Goal: Communication & Community: Answer question/provide support

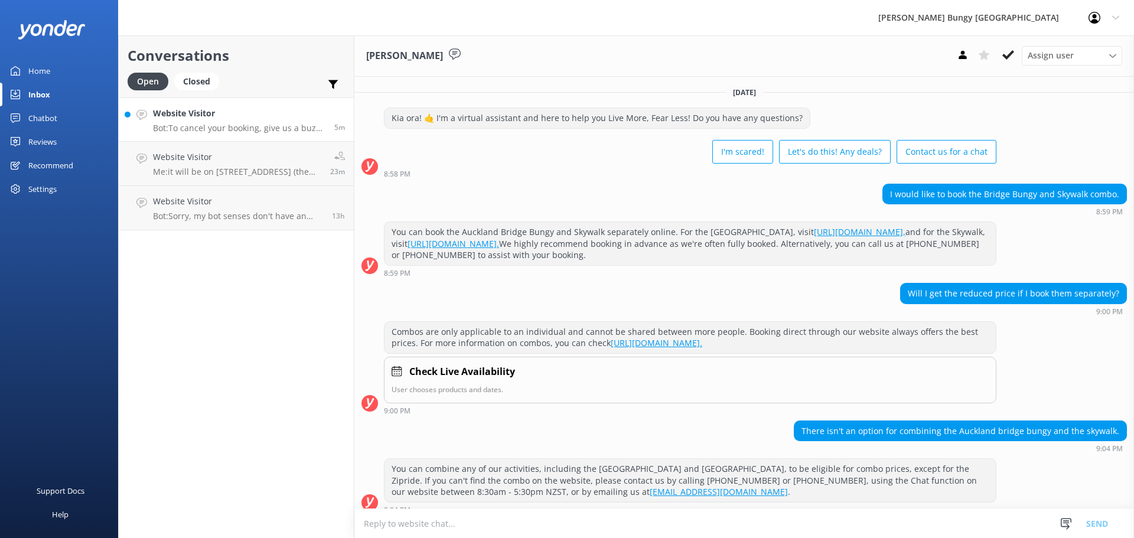
scroll to position [1689, 0]
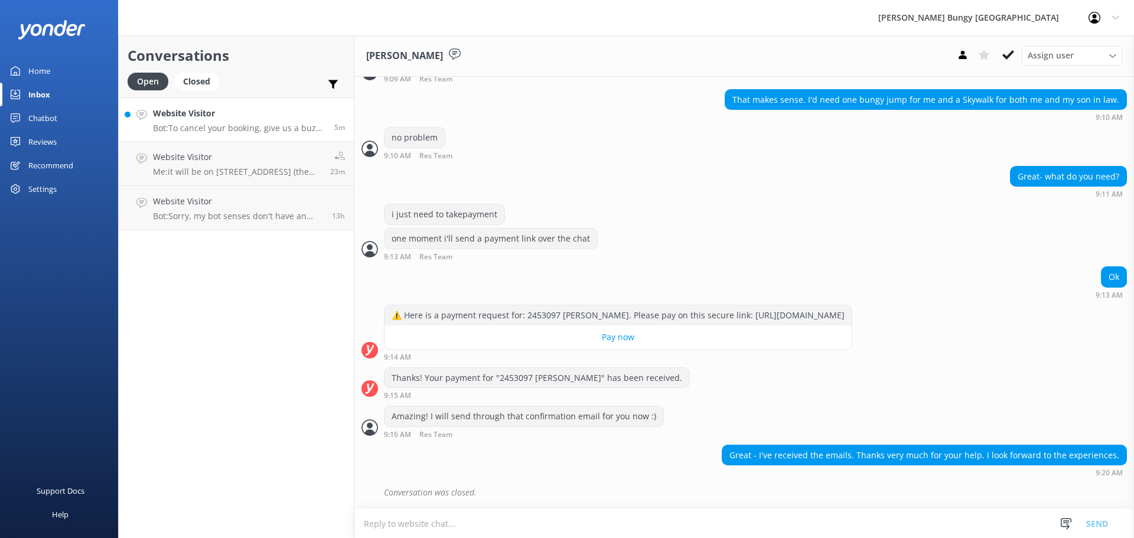
click at [160, 132] on p "Bot: To cancel your booking, give us a buzz at 0800 286 4958 or [PHONE_NUMBER],…" at bounding box center [239, 128] width 172 height 11
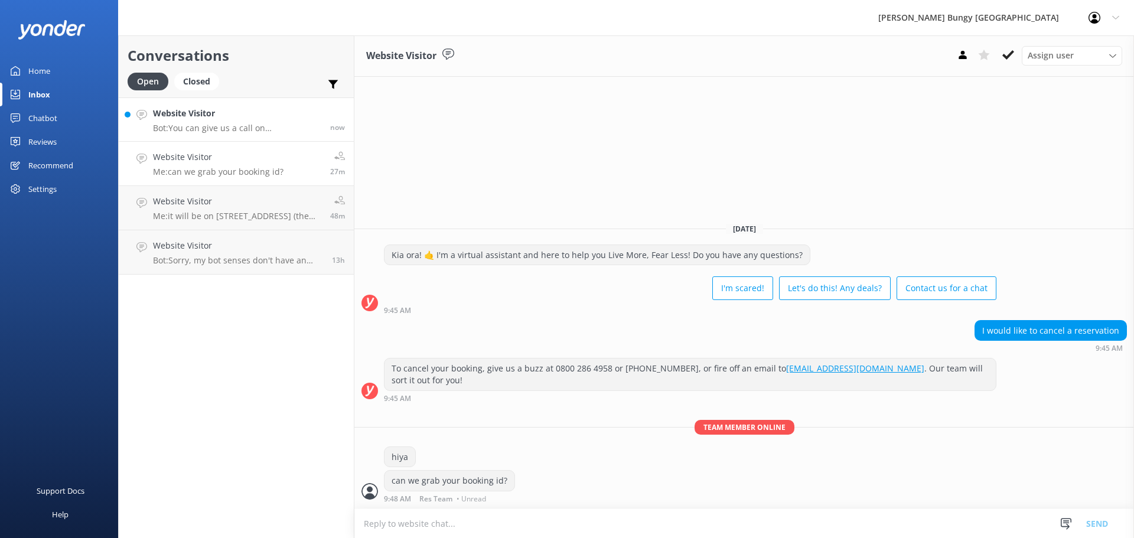
click at [244, 121] on div "Website Visitor Bot: You can give us a call on [PHONE_NUMBER] or [PHONE_NUMBER]…" at bounding box center [237, 119] width 168 height 25
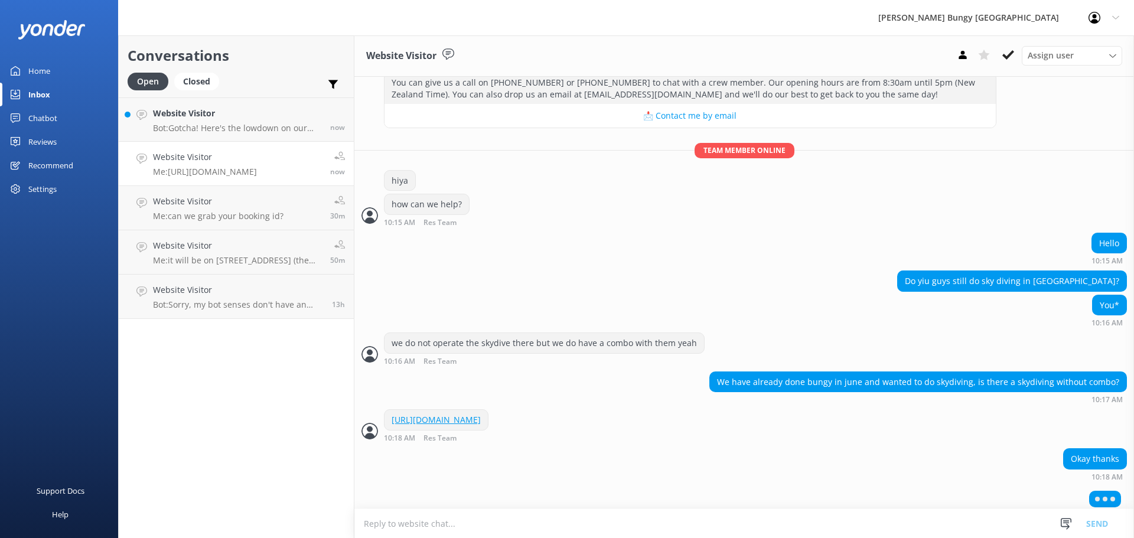
scroll to position [155, 0]
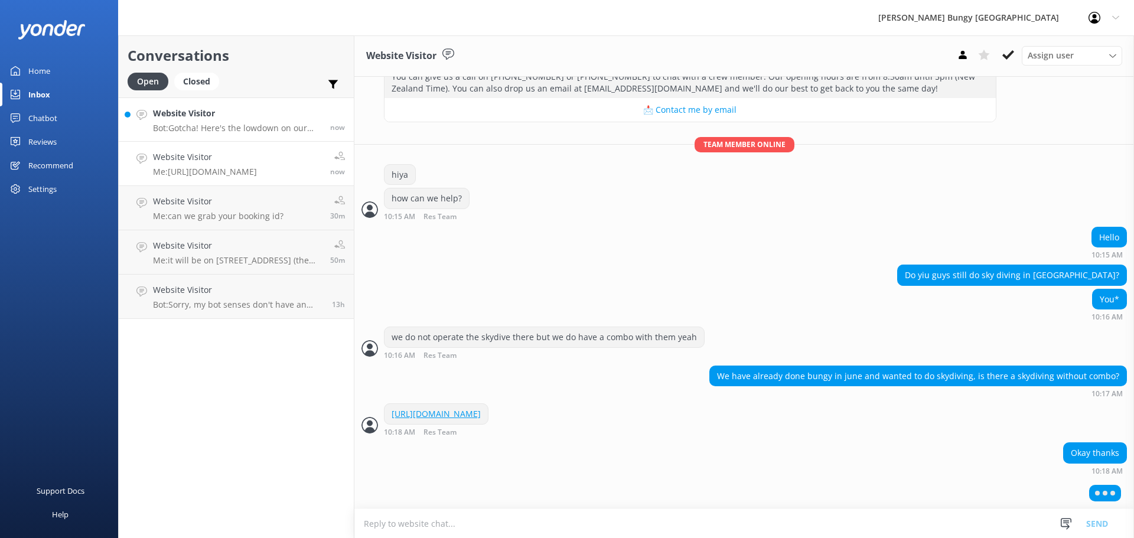
click at [251, 128] on p "Bot: Gotcha! Here's the lowdown on our opening hours: - **Queenstown Reservatio…" at bounding box center [237, 128] width 168 height 11
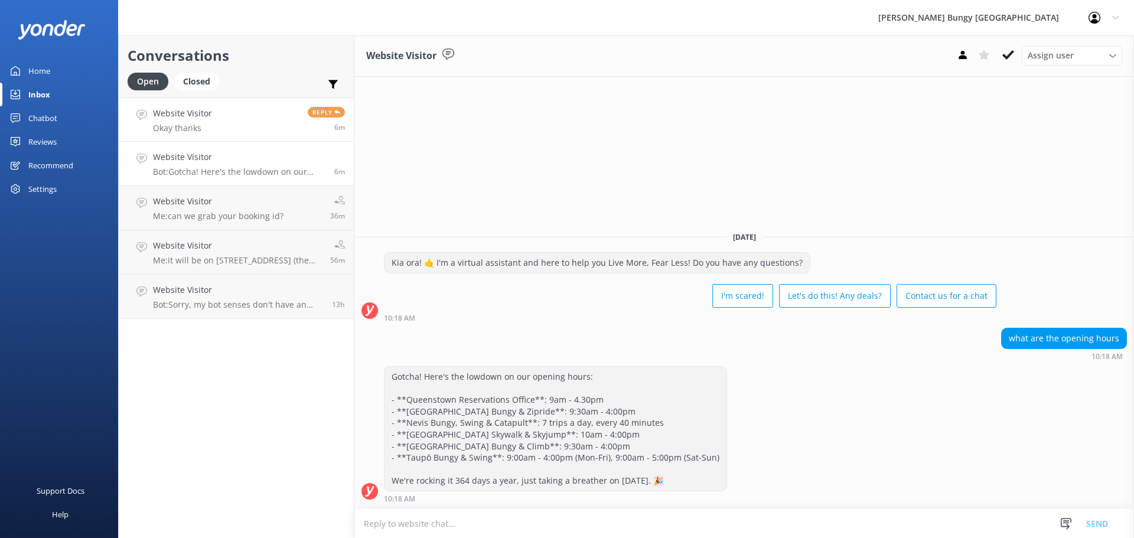
click at [279, 114] on link "Website Visitor Okay thanks Reply 6m" at bounding box center [236, 119] width 235 height 44
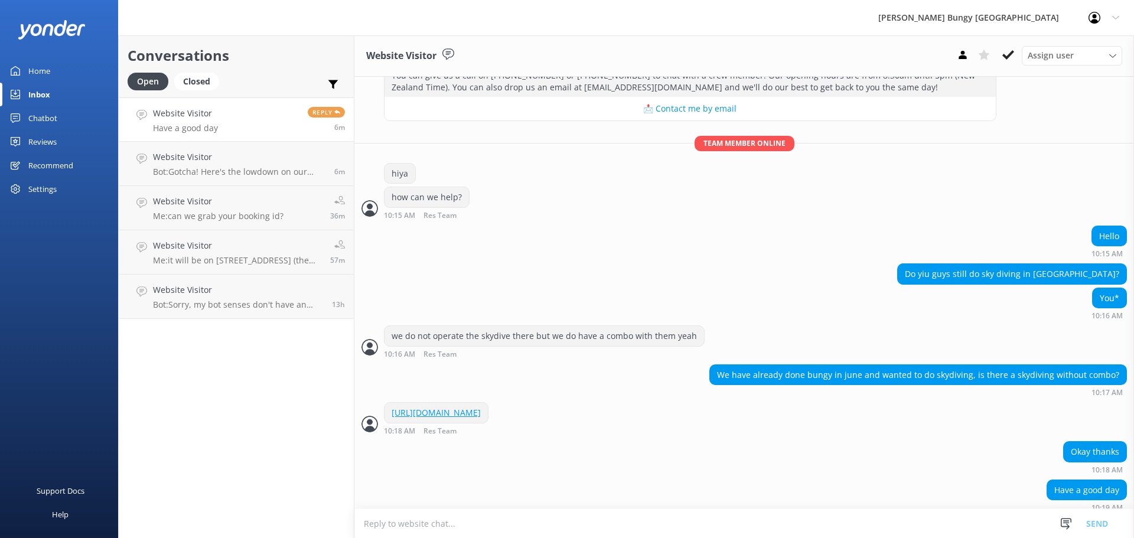
scroll to position [165, 0]
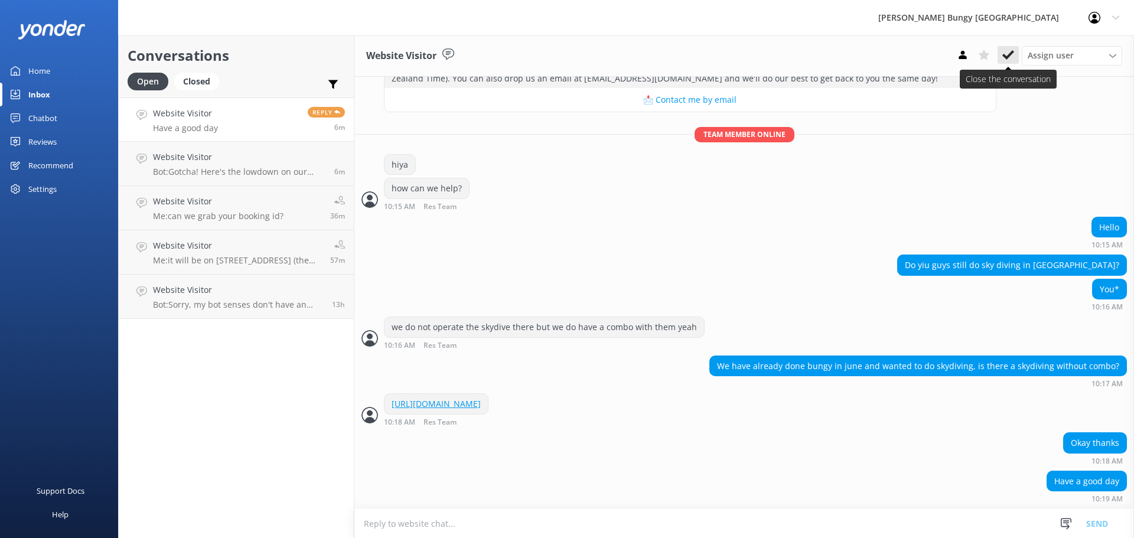
click at [1008, 51] on icon at bounding box center [1008, 55] width 12 height 12
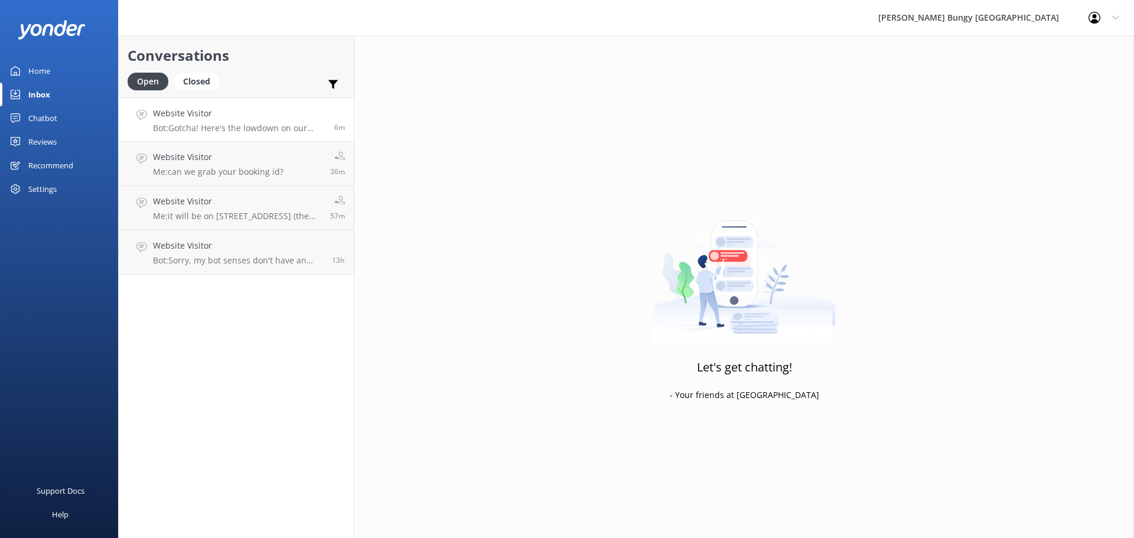
click at [251, 126] on p "Bot: Gotcha! Here's the lowdown on our opening hours: - **Queenstown Reservatio…" at bounding box center [239, 128] width 172 height 11
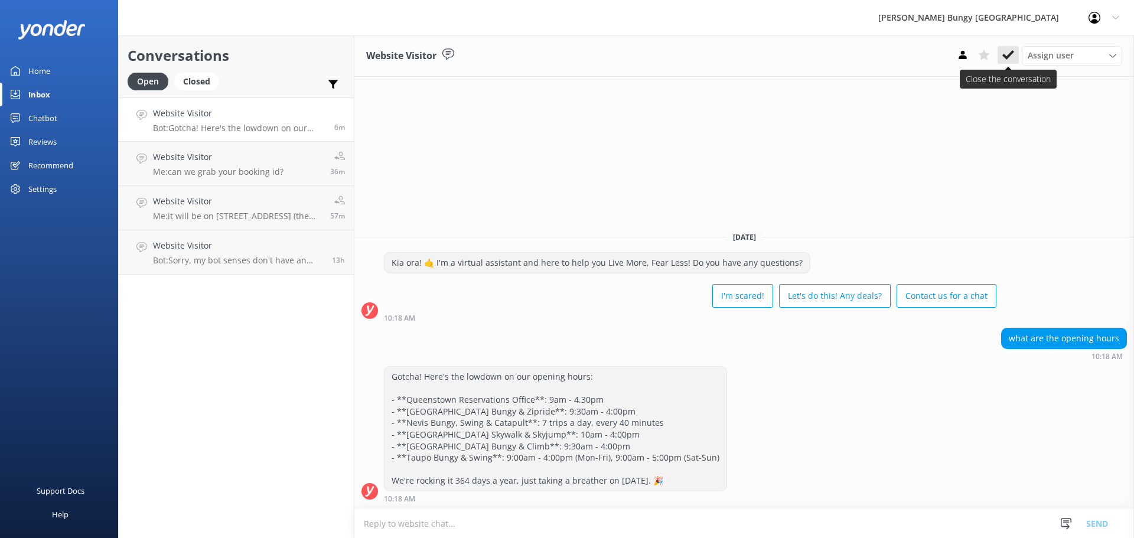
click at [1005, 55] on icon at bounding box center [1008, 55] width 12 height 12
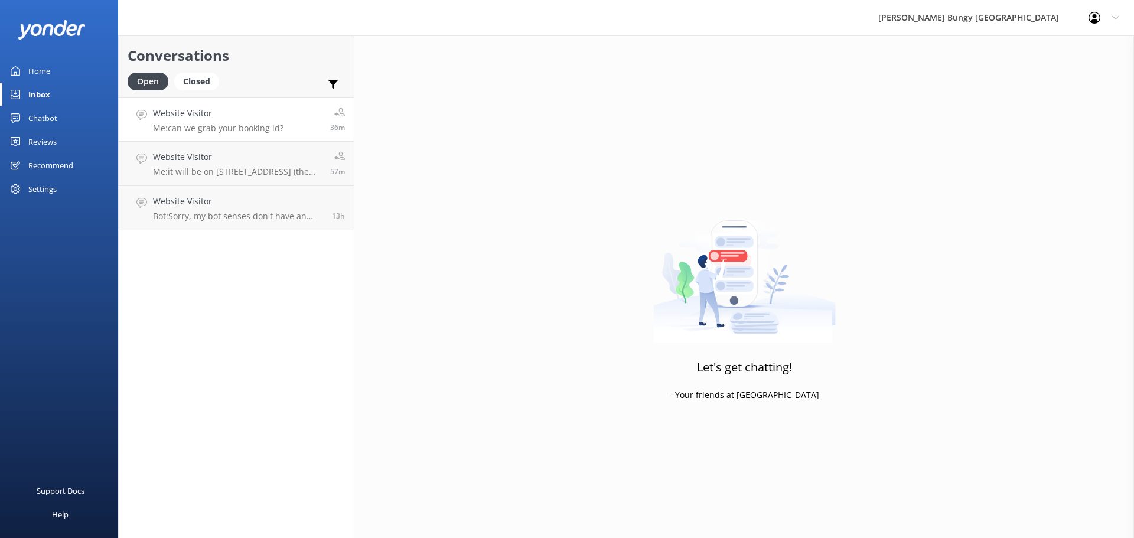
click at [249, 129] on p "Me: can we grab your booking id?" at bounding box center [218, 128] width 130 height 11
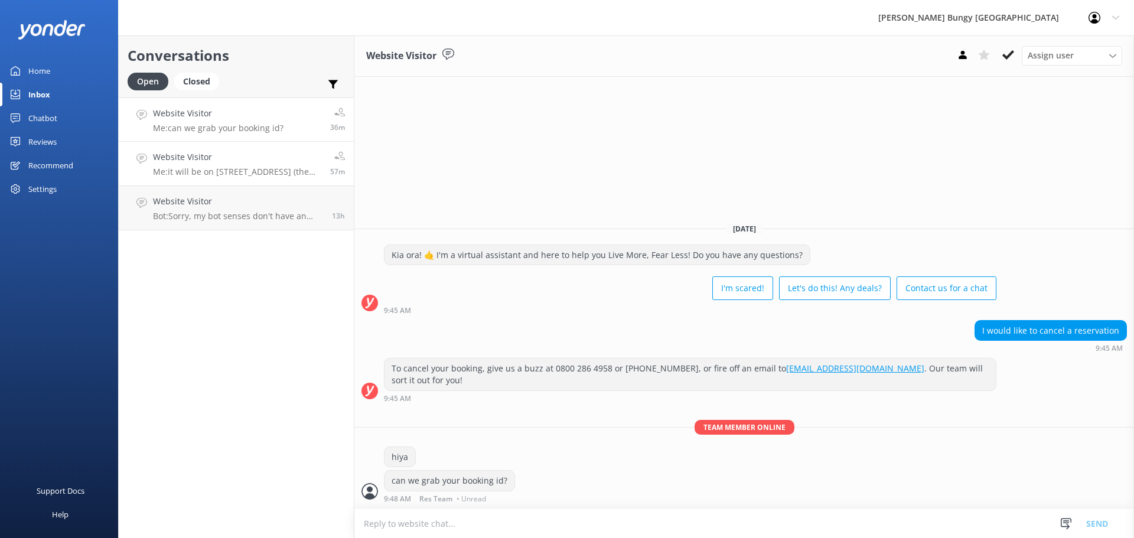
click at [221, 175] on p "Me: it will be on [STREET_ADDRESS] (the [GEOGRAPHIC_DATA])" at bounding box center [237, 171] width 168 height 11
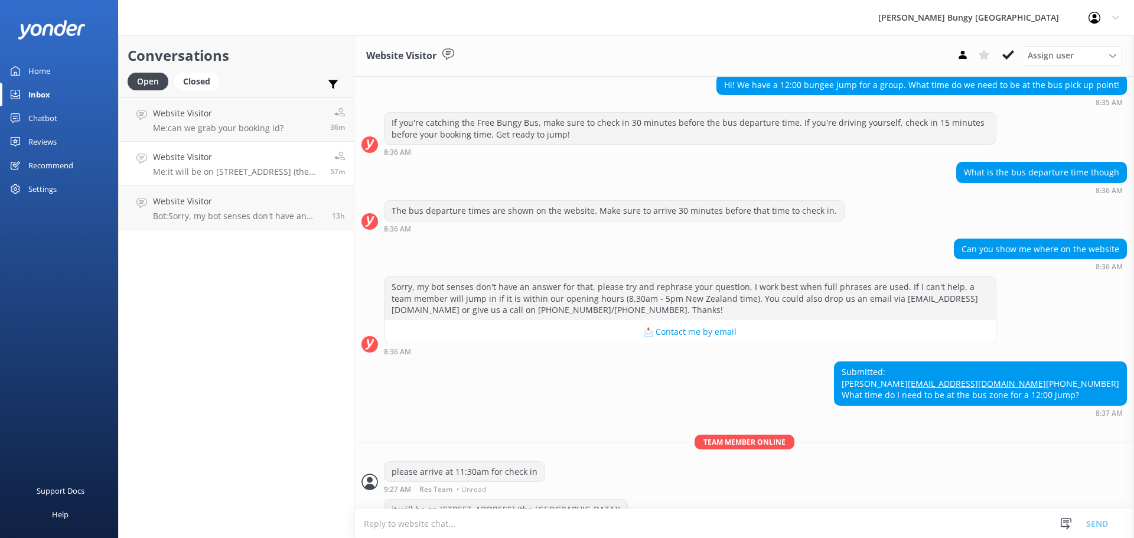
scroll to position [161, 0]
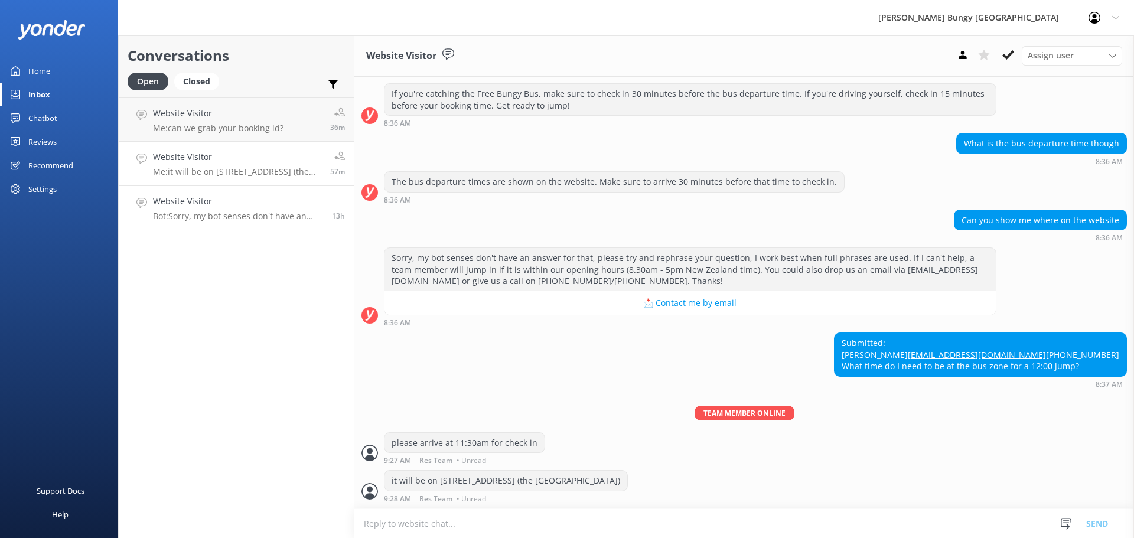
click at [253, 216] on p "Bot: Sorry, my bot senses don't have an answer for that, please try and rephras…" at bounding box center [238, 216] width 170 height 11
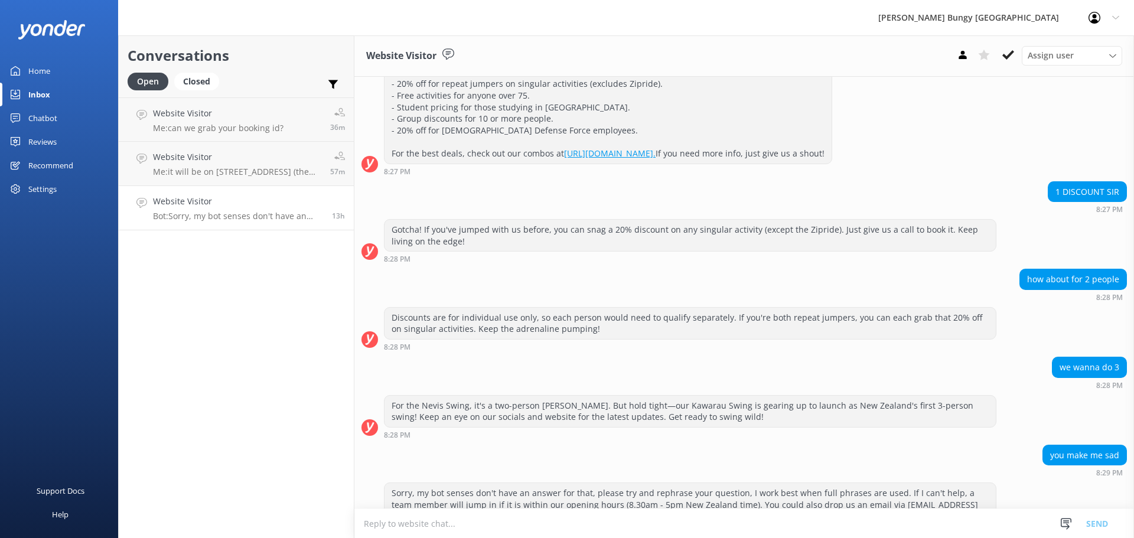
scroll to position [230, 0]
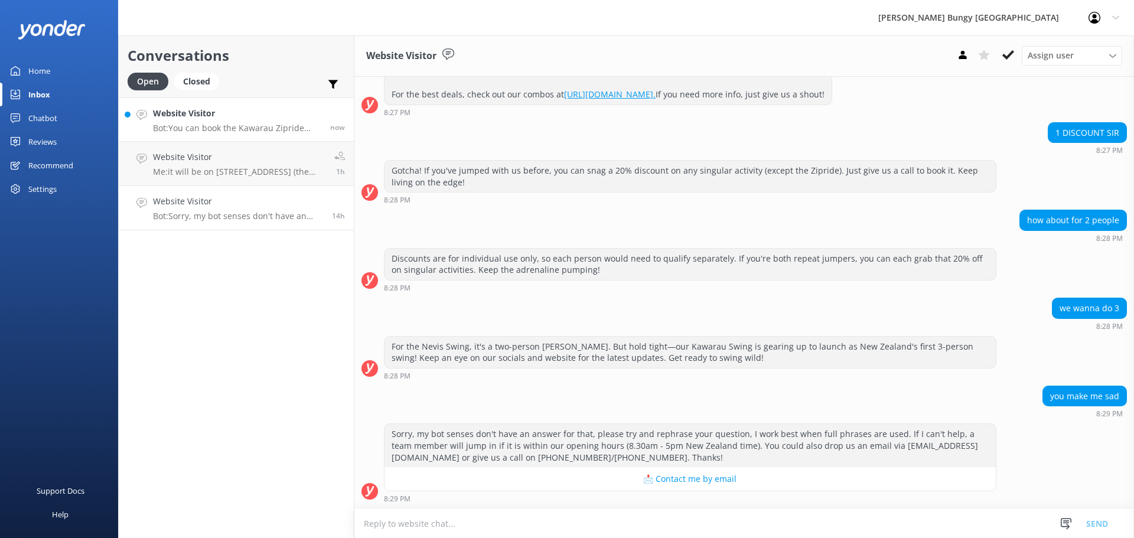
click at [213, 116] on h4 "Website Visitor" at bounding box center [237, 113] width 168 height 13
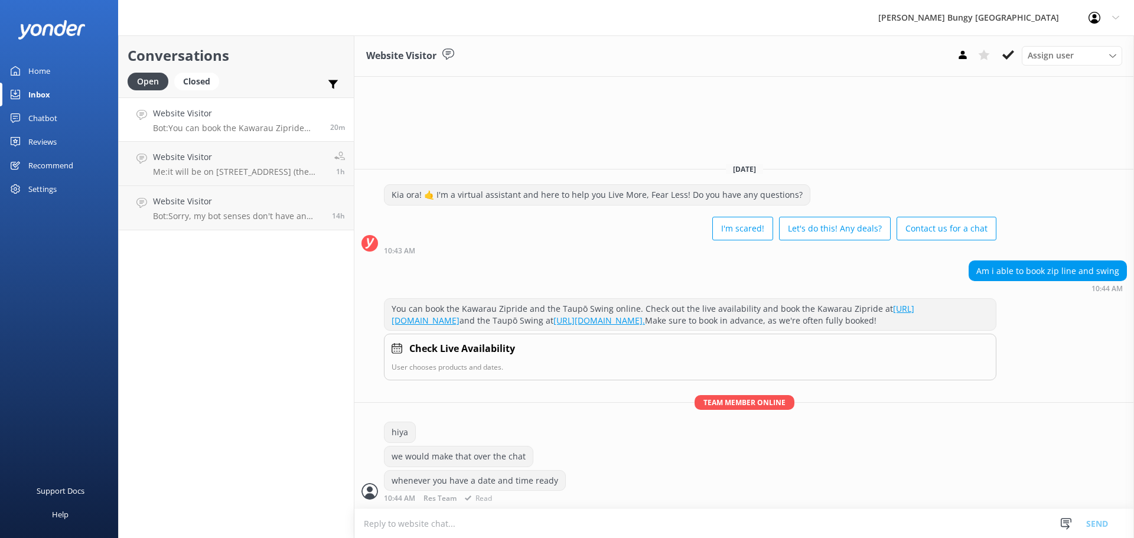
click at [975, 299] on div "You can book the Kawarau Zipride and the Taupō Swing online. Check out the live…" at bounding box center [689, 314] width 611 height 31
click at [237, 109] on h4 "Website Visitor" at bounding box center [239, 113] width 172 height 13
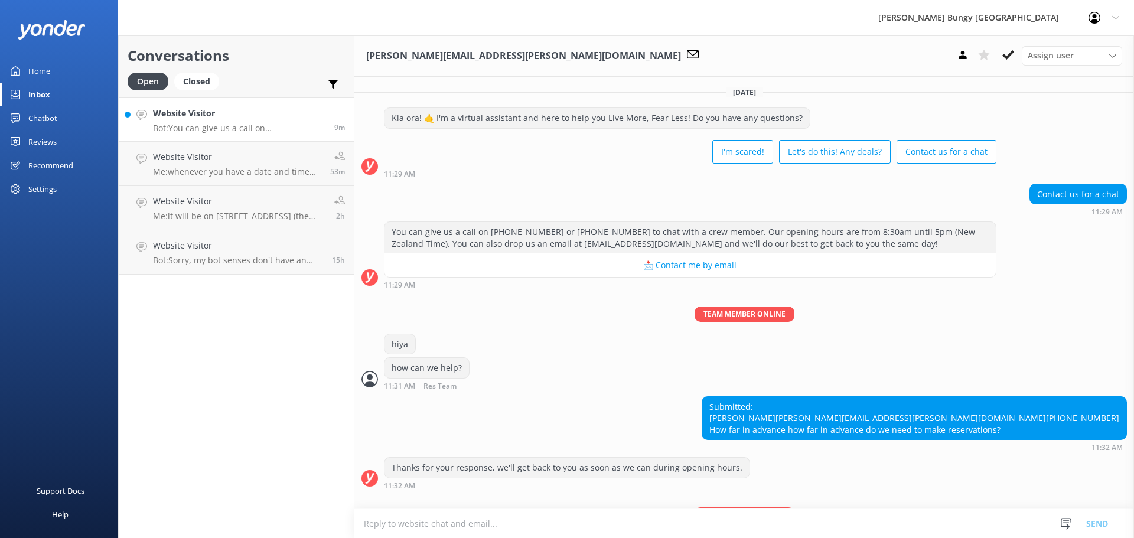
scroll to position [200, 0]
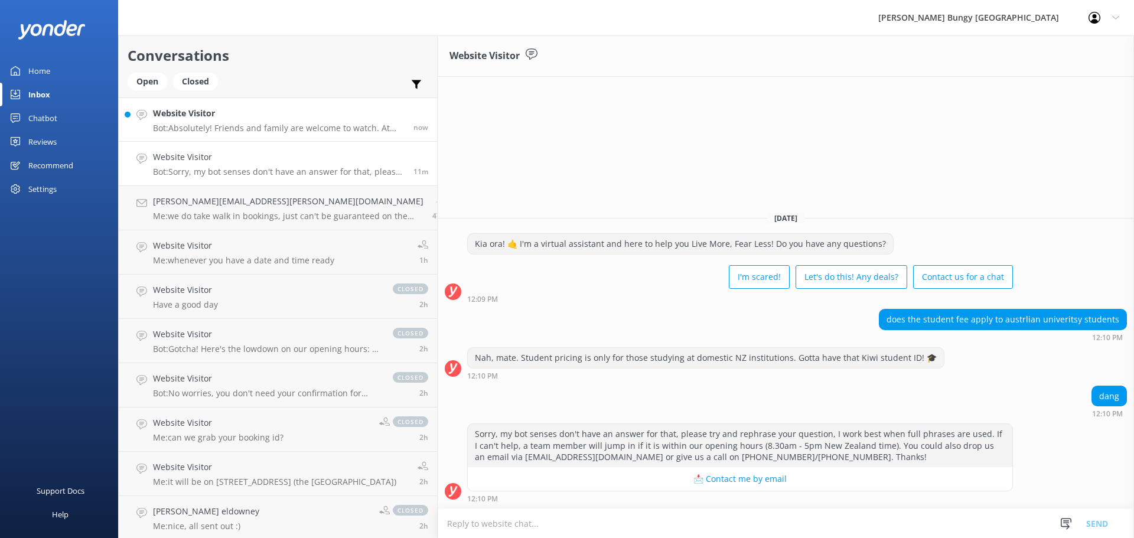
click at [292, 133] on link "Website Visitor Bot: Absolutely! Friends and family are welcome to watch. At [G…" at bounding box center [278, 119] width 318 height 44
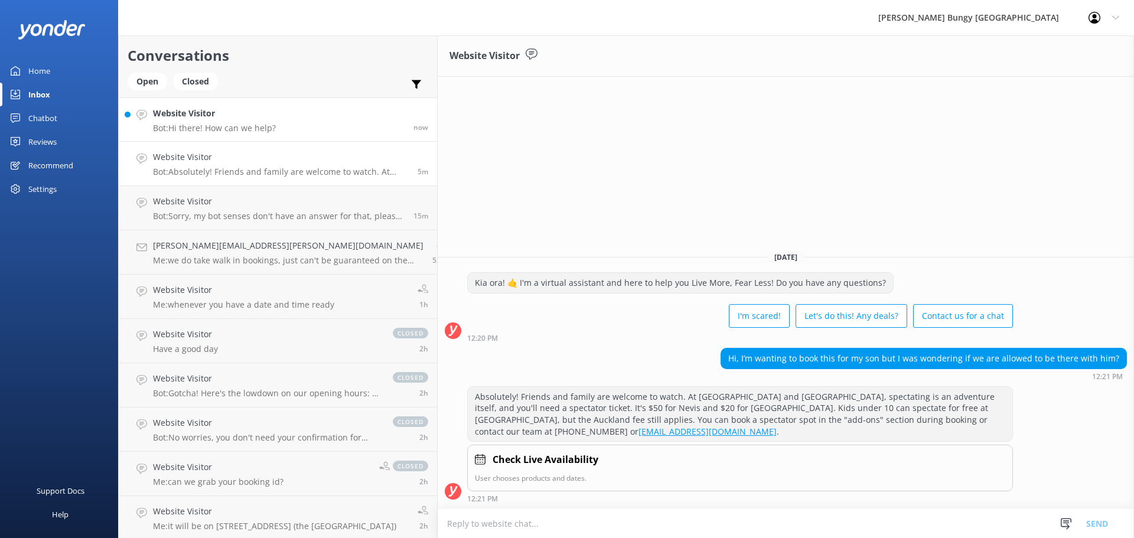
click at [241, 135] on link "Website Visitor Bot: Hi there! How can we help? now" at bounding box center [278, 119] width 318 height 44
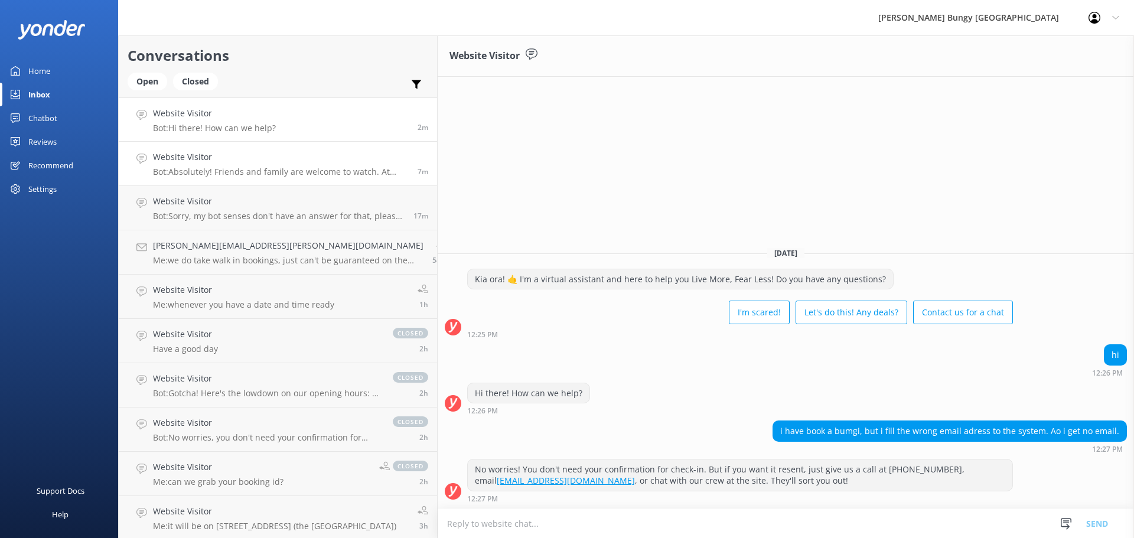
click at [212, 154] on h4 "Website Visitor" at bounding box center [281, 157] width 256 height 13
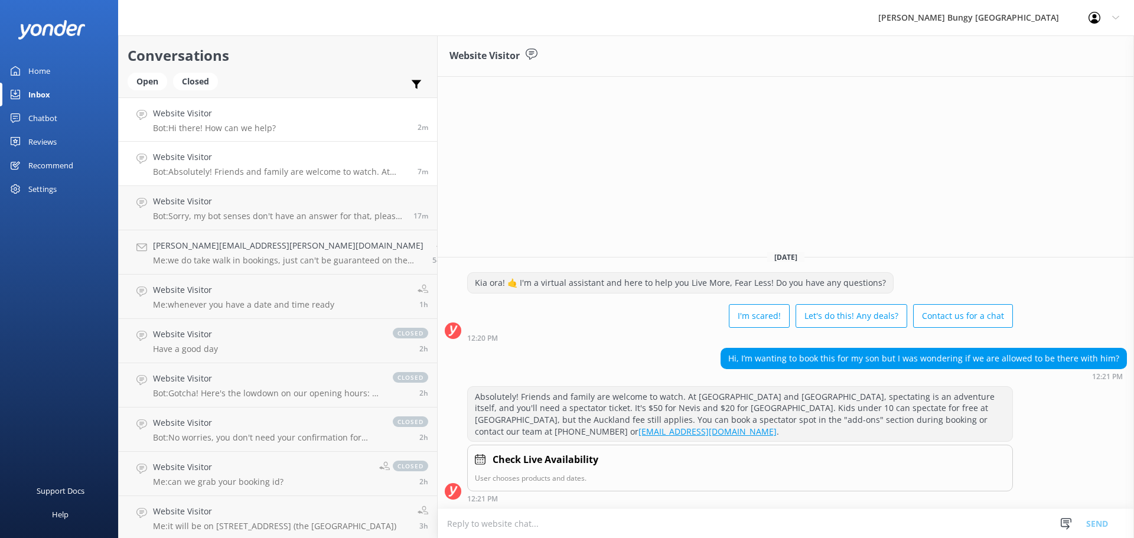
click at [246, 120] on h4 "Website Visitor" at bounding box center [214, 113] width 123 height 13
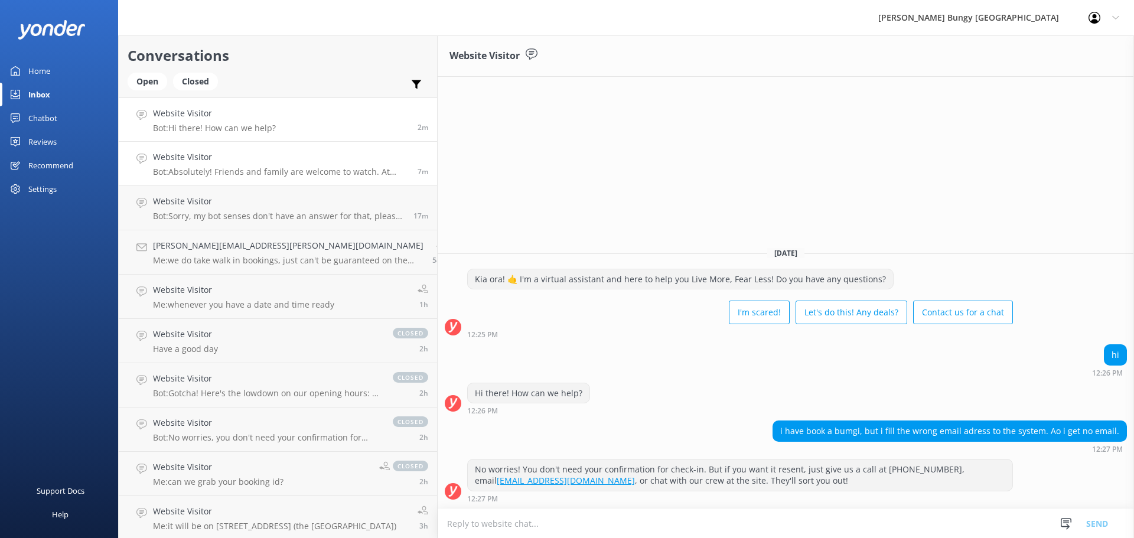
click at [285, 178] on link "Website Visitor Bot: Absolutely! Friends and family are welcome to watch. At [G…" at bounding box center [278, 164] width 318 height 44
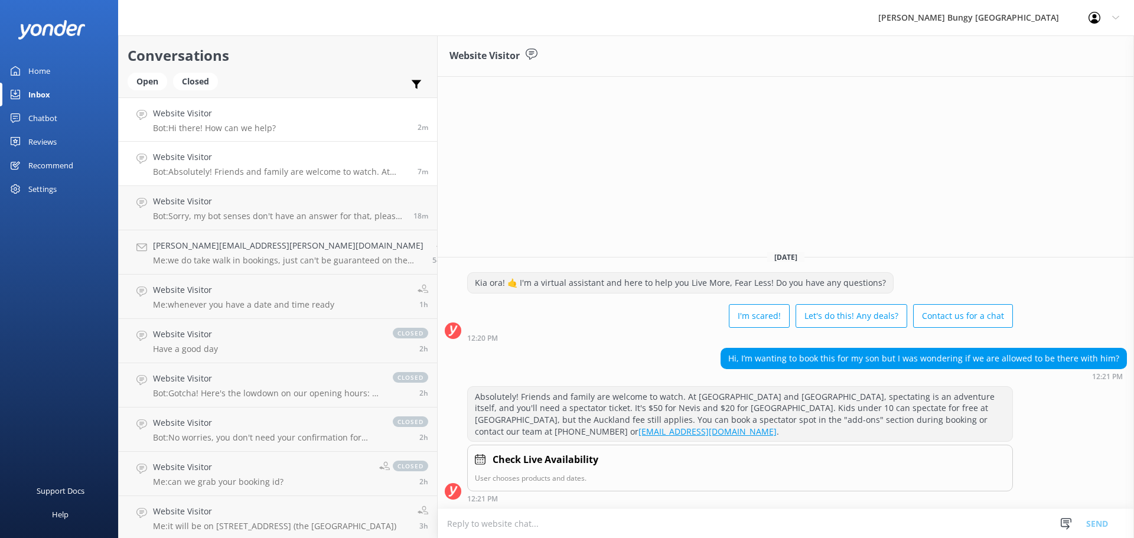
click at [288, 117] on link "Website Visitor Bot: Hi there! How can we help? 2m" at bounding box center [278, 119] width 318 height 44
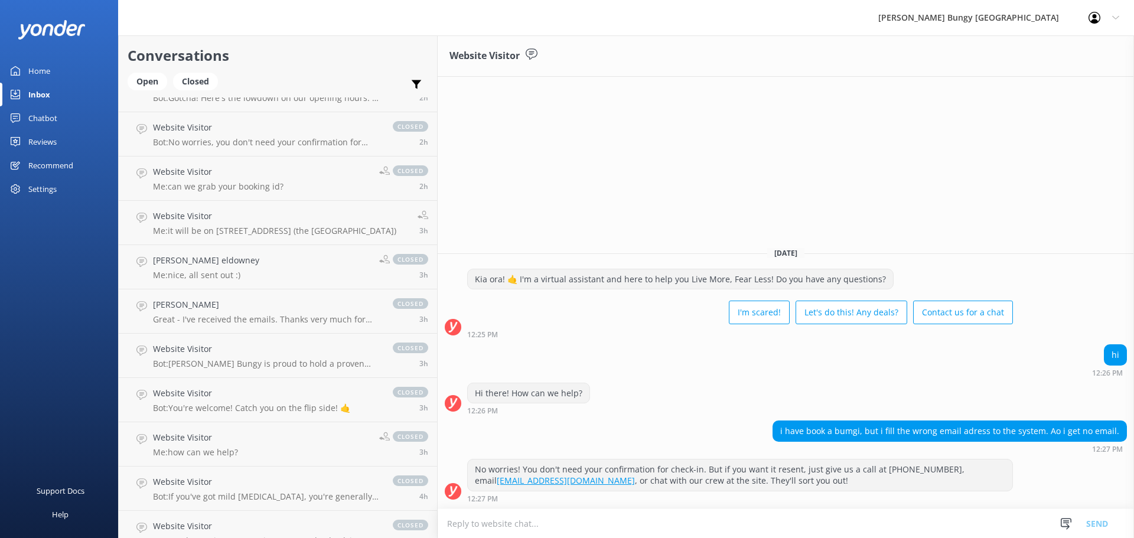
scroll to position [492, 0]
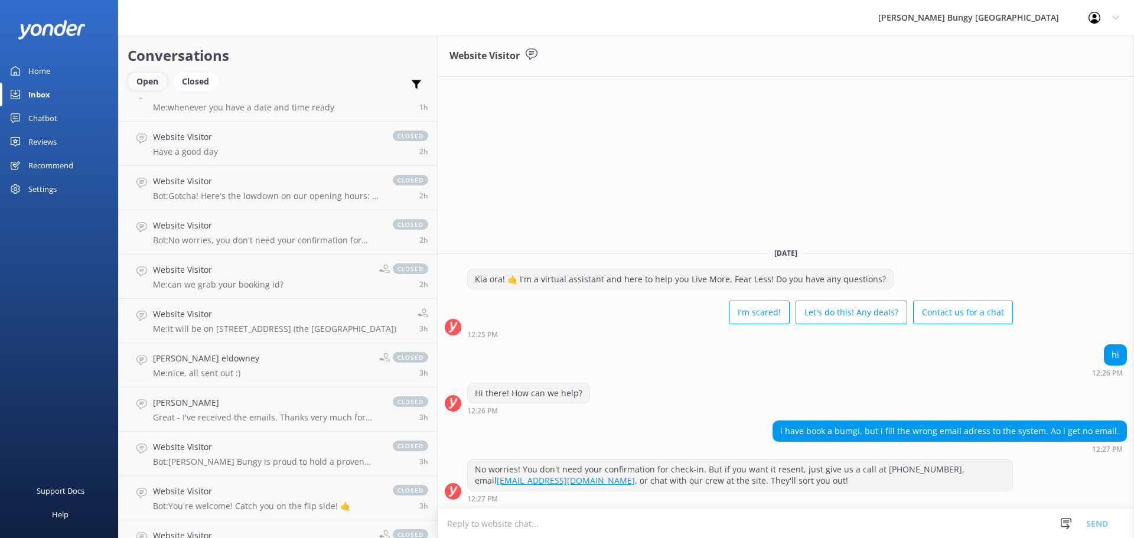
click at [152, 79] on div "Open" at bounding box center [148, 82] width 40 height 18
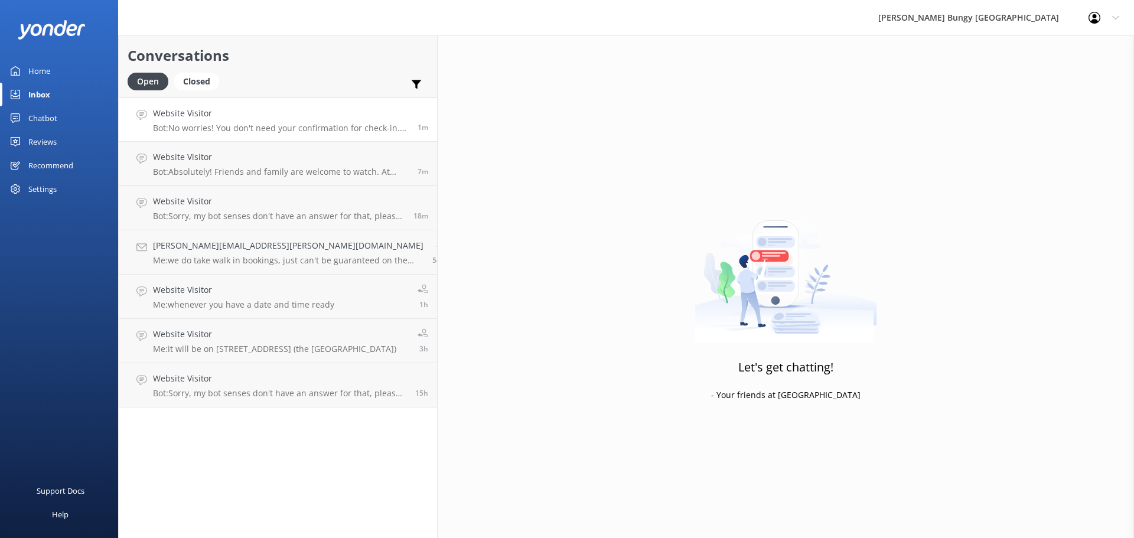
click at [211, 104] on link "Website Visitor Bot: No worries! You don't need your confirmation for check-in.…" at bounding box center [278, 119] width 318 height 44
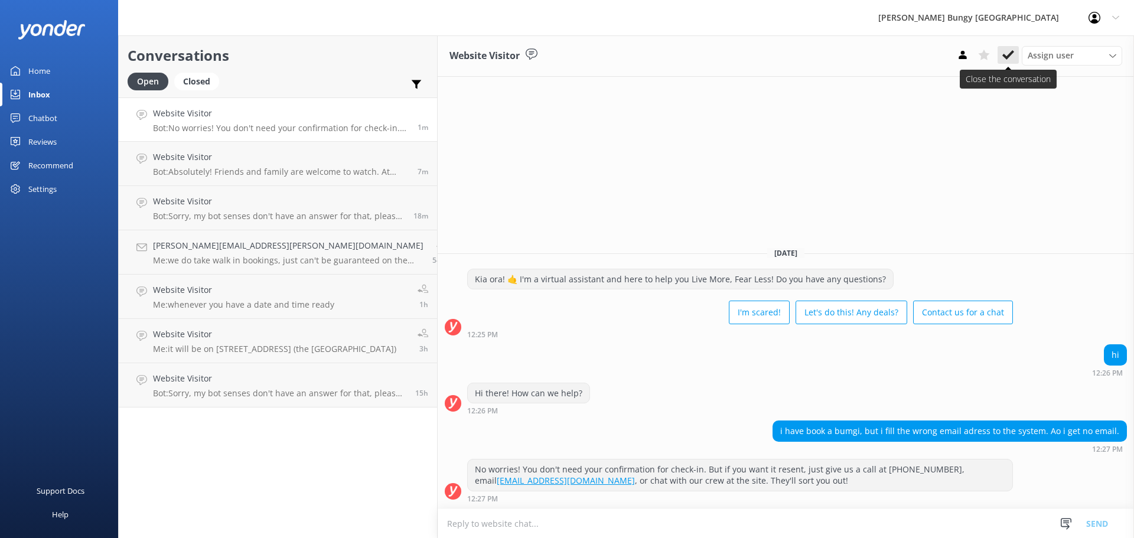
click at [1016, 58] on button at bounding box center [1007, 55] width 21 height 18
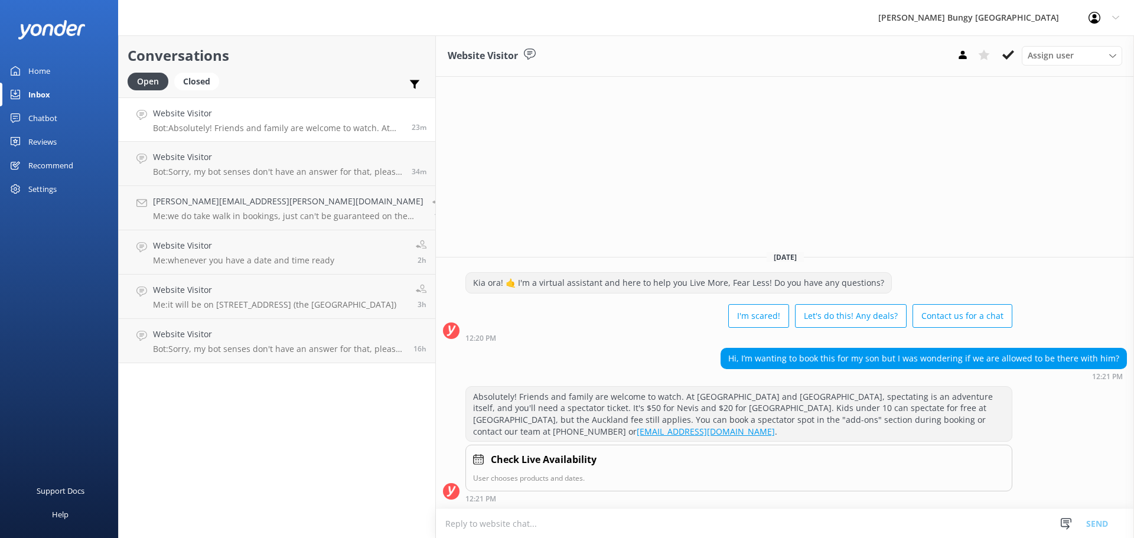
click at [45, 106] on div "Chatbot" at bounding box center [42, 118] width 29 height 24
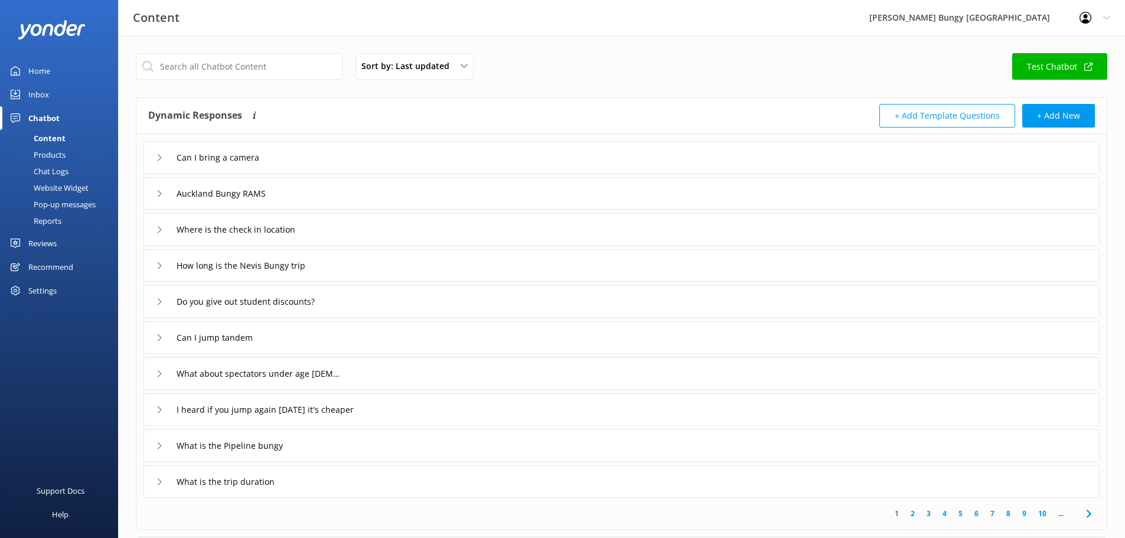
click at [40, 124] on div "Chatbot" at bounding box center [43, 118] width 31 height 24
click at [46, 92] on div "Inbox" at bounding box center [38, 95] width 21 height 24
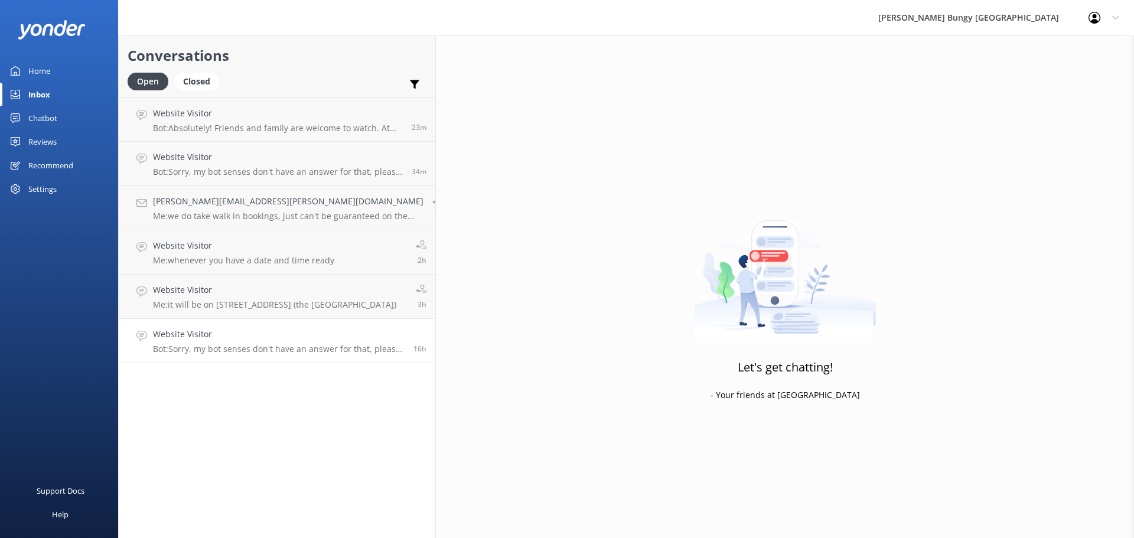
click at [253, 346] on p "Bot: Sorry, my bot senses don't have an answer for that, please try and rephras…" at bounding box center [279, 349] width 252 height 11
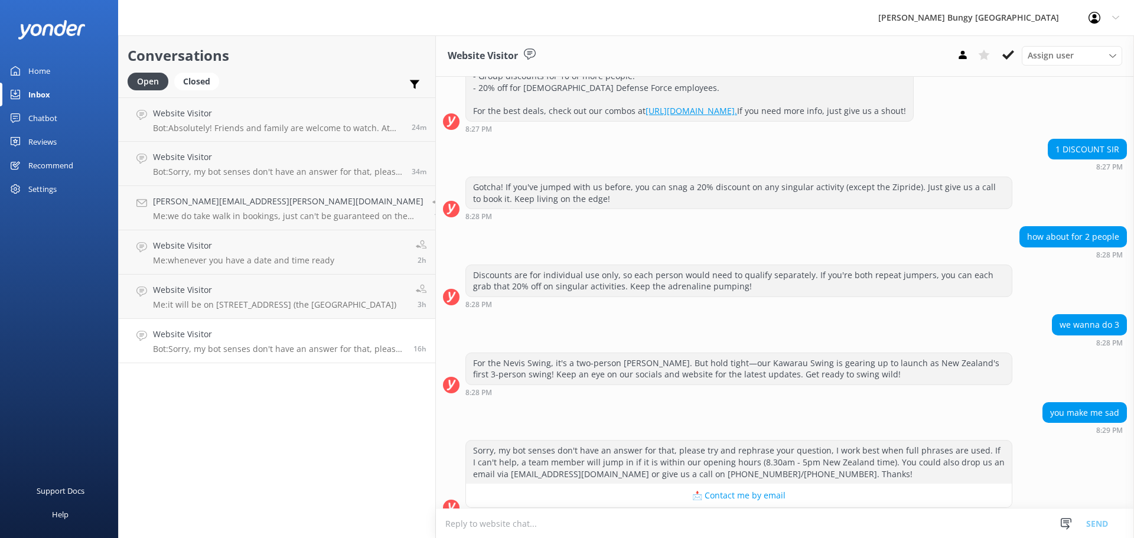
scroll to position [230, 0]
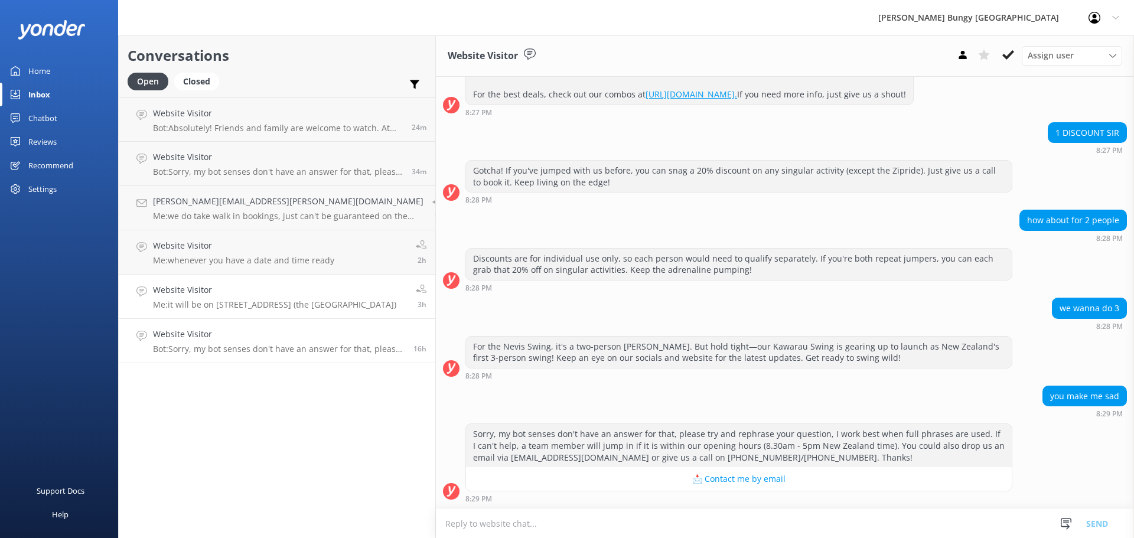
click at [289, 303] on p "Me: it will be on [STREET_ADDRESS] (the [GEOGRAPHIC_DATA])" at bounding box center [274, 304] width 243 height 11
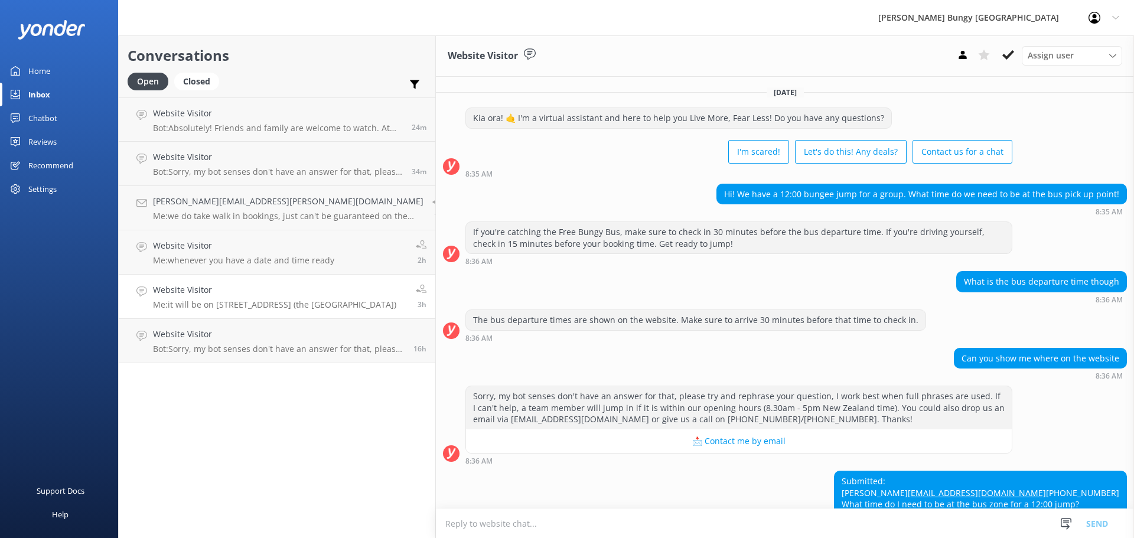
scroll to position [161, 0]
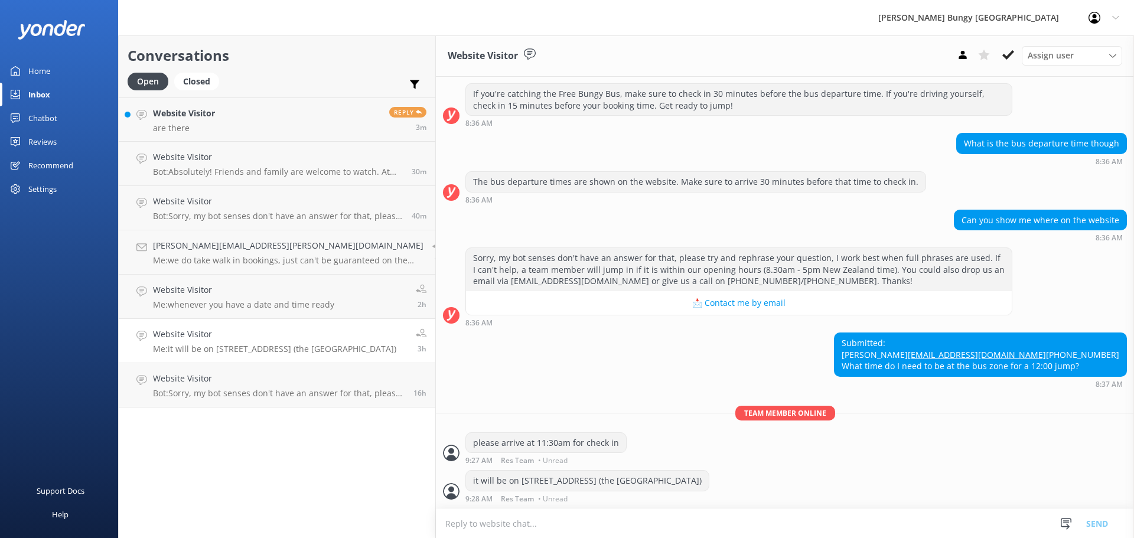
click at [785, 494] on div "it will be on [STREET_ADDRESS] (the [GEOGRAPHIC_DATA]) 9:28 AM Res Team • Unread" at bounding box center [785, 486] width 698 height 32
click at [208, 122] on div "Website Visitor are there" at bounding box center [184, 119] width 62 height 25
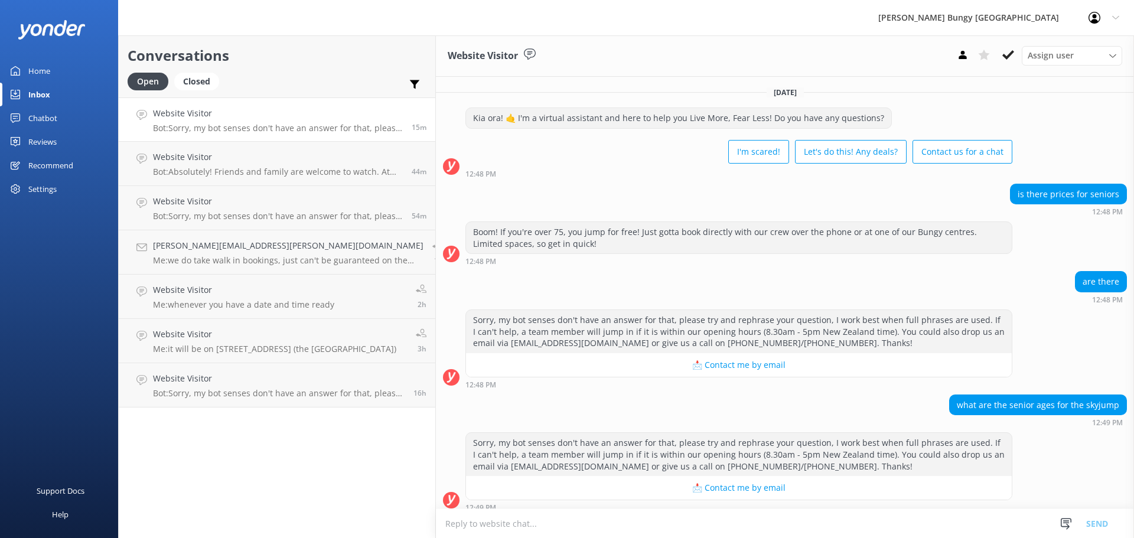
scroll to position [9, 0]
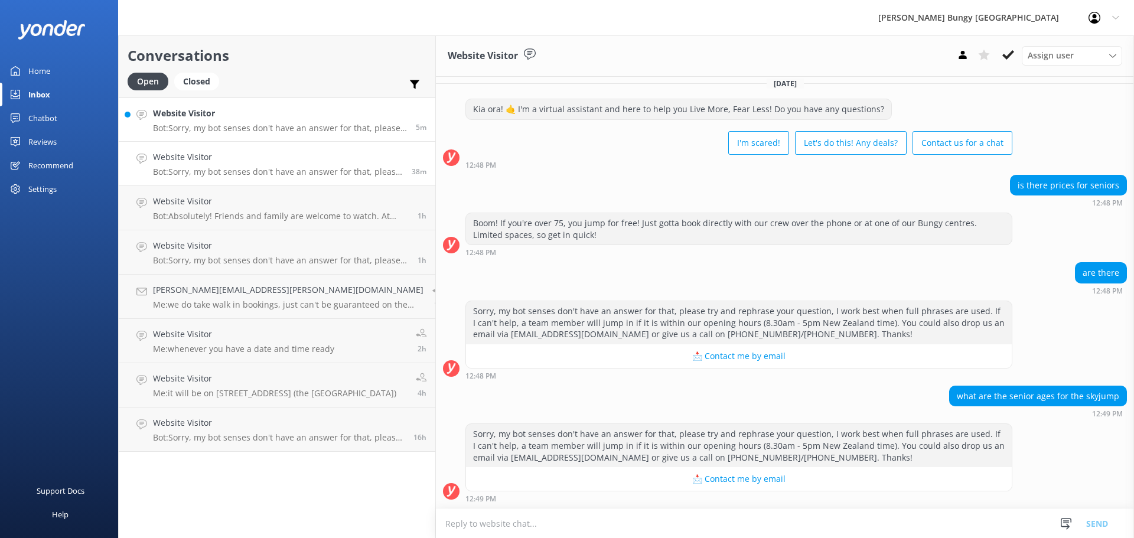
click at [228, 128] on p "Bot: Sorry, my bot senses don't have an answer for that, please try and rephras…" at bounding box center [280, 128] width 254 height 11
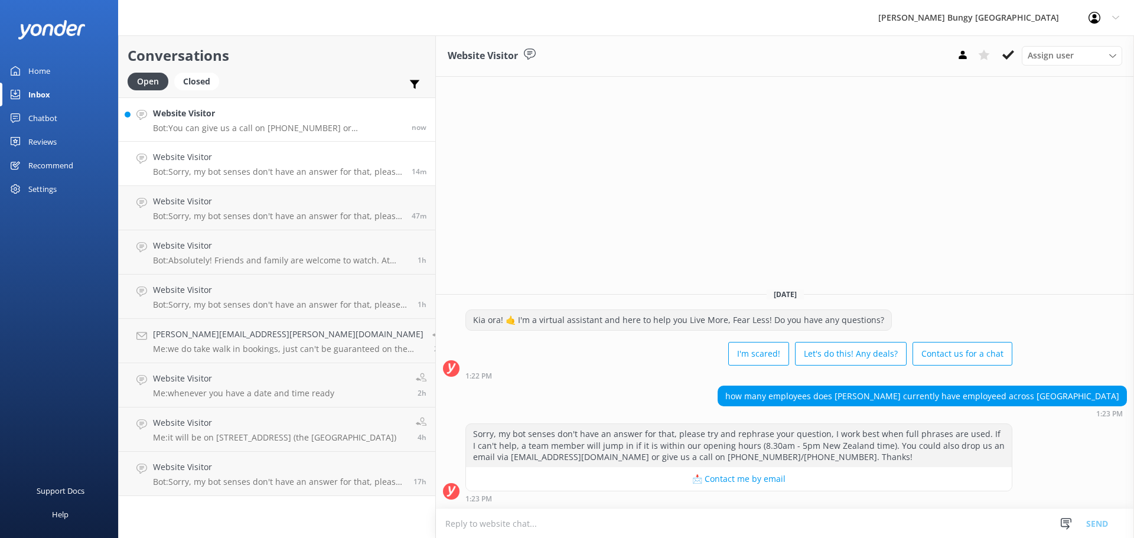
click at [279, 134] on link "Website Visitor Bot: You can give us a call on [PHONE_NUMBER] or [PHONE_NUMBER]…" at bounding box center [277, 119] width 316 height 44
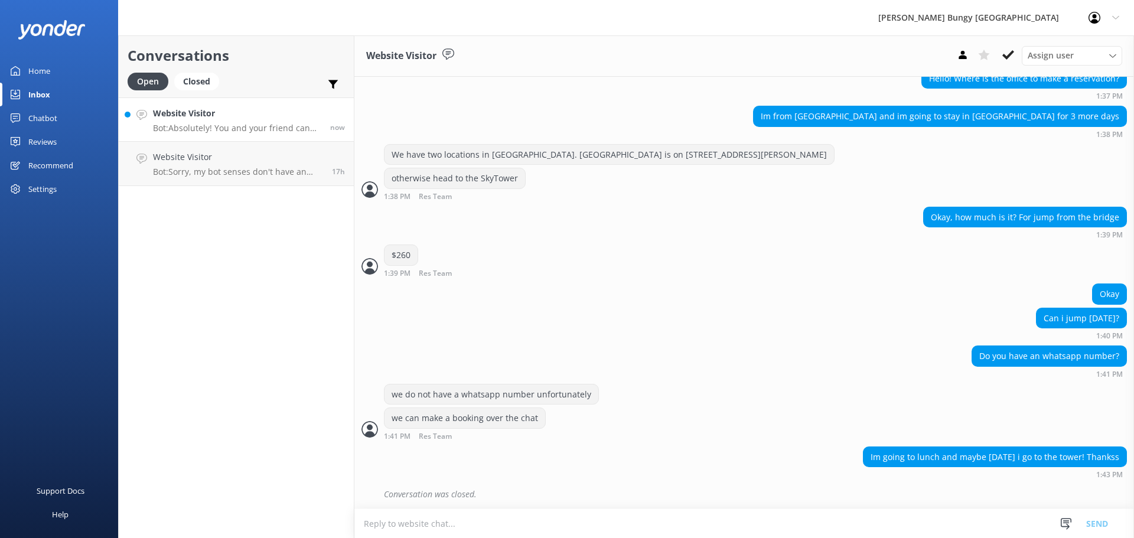
scroll to position [316, 0]
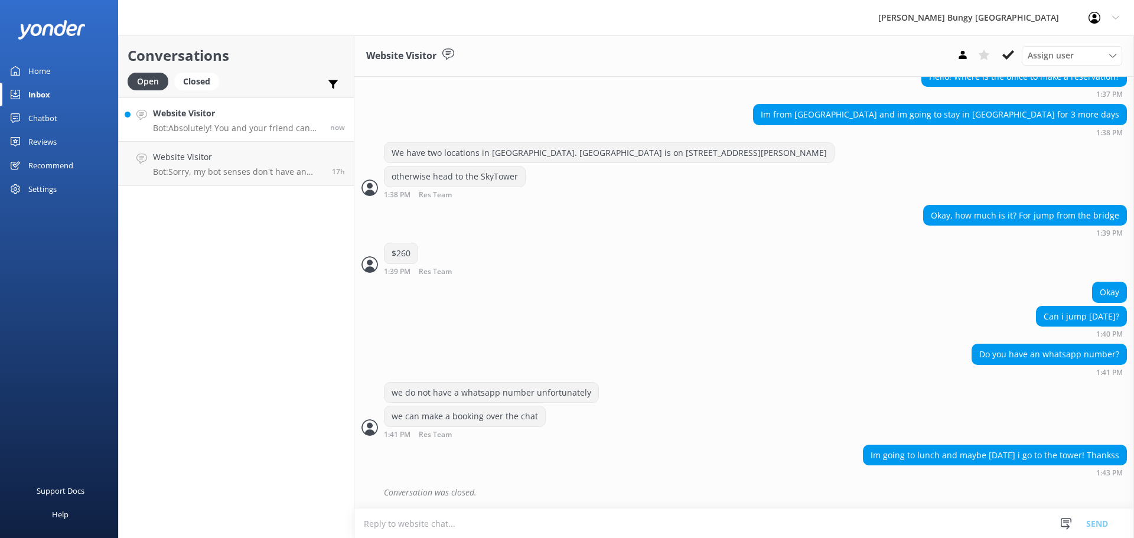
click at [282, 122] on div "Website Visitor Bot: Absolutely! You and your friend can stick together. Just b…" at bounding box center [237, 119] width 168 height 25
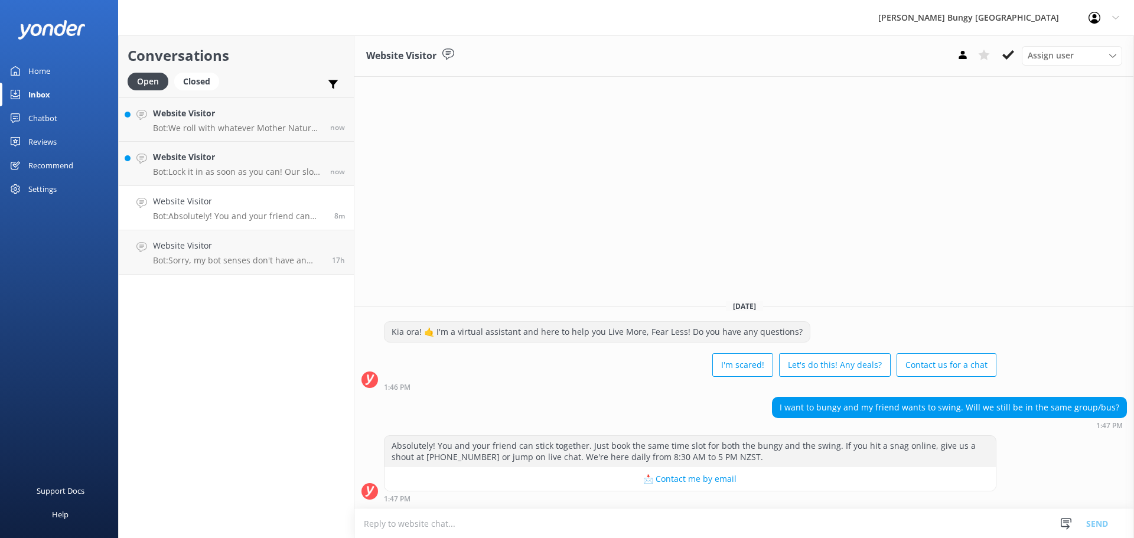
click at [986, 136] on div "Website Visitor Assign user [PERSON_NAME] [PERSON_NAME] Tech Admin [PERSON_NAME…" at bounding box center [743, 286] width 779 height 502
click at [315, 110] on h4 "Website Visitor" at bounding box center [237, 113] width 168 height 13
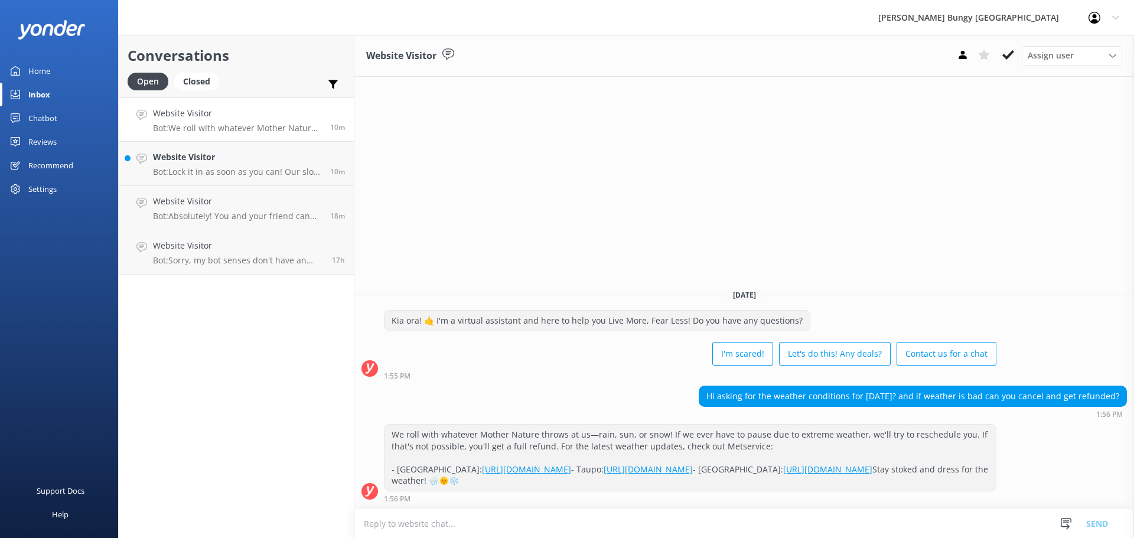
click at [1070, 136] on div "Website Visitor Assign user [PERSON_NAME] [PERSON_NAME] Tech Admin [PERSON_NAME…" at bounding box center [743, 286] width 779 height 502
click at [253, 135] on link "Website Visitor Bot: That's totally normal, part of the fun and what leads to f…" at bounding box center [236, 119] width 235 height 44
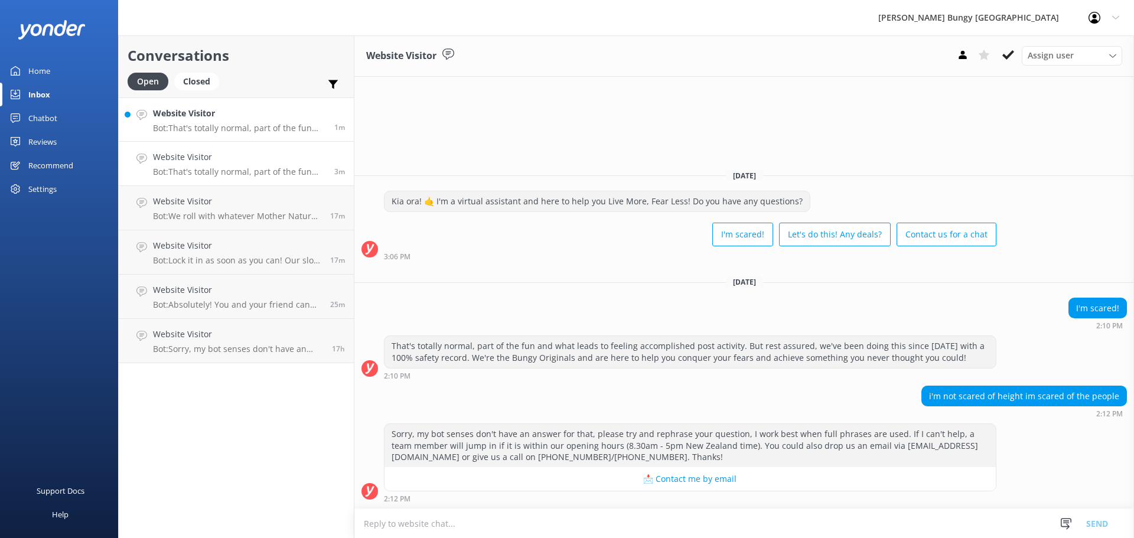
click at [271, 119] on h4 "Website Visitor" at bounding box center [239, 113] width 172 height 13
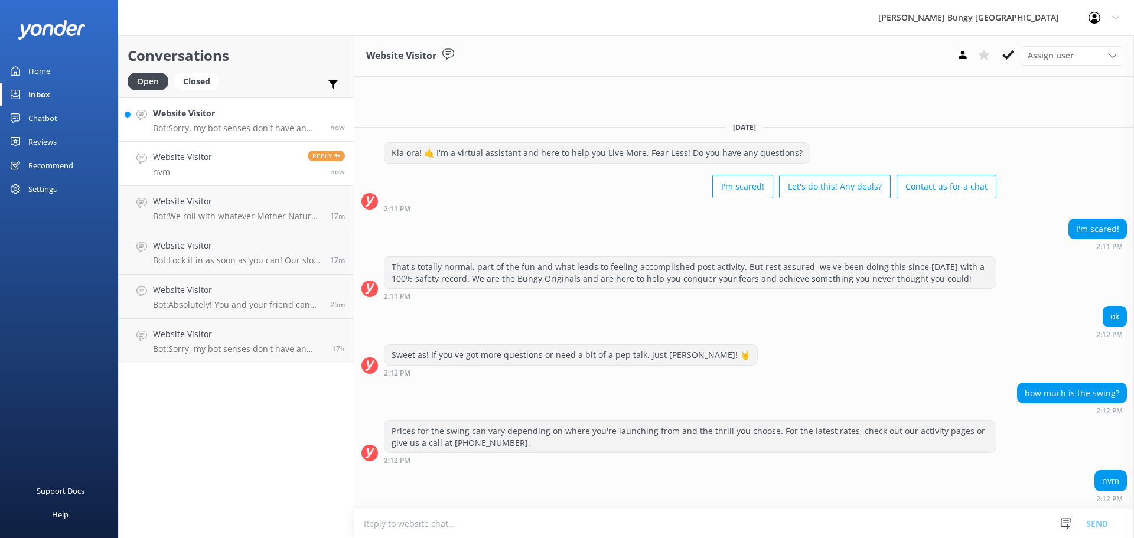
click at [239, 114] on h4 "Website Visitor" at bounding box center [237, 113] width 168 height 13
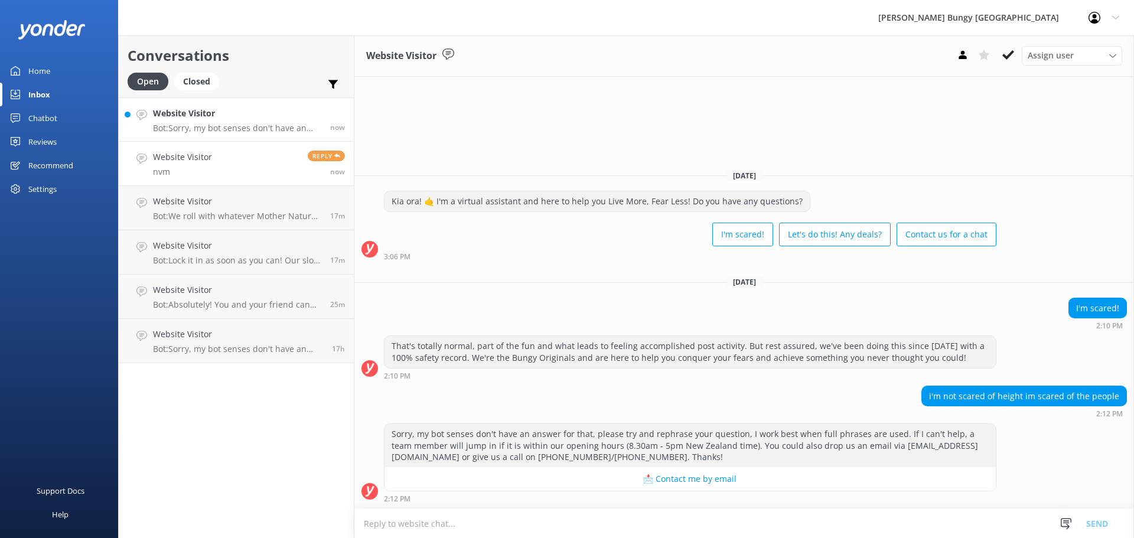
click at [258, 178] on link "Website Visitor nvm Reply now" at bounding box center [236, 164] width 235 height 44
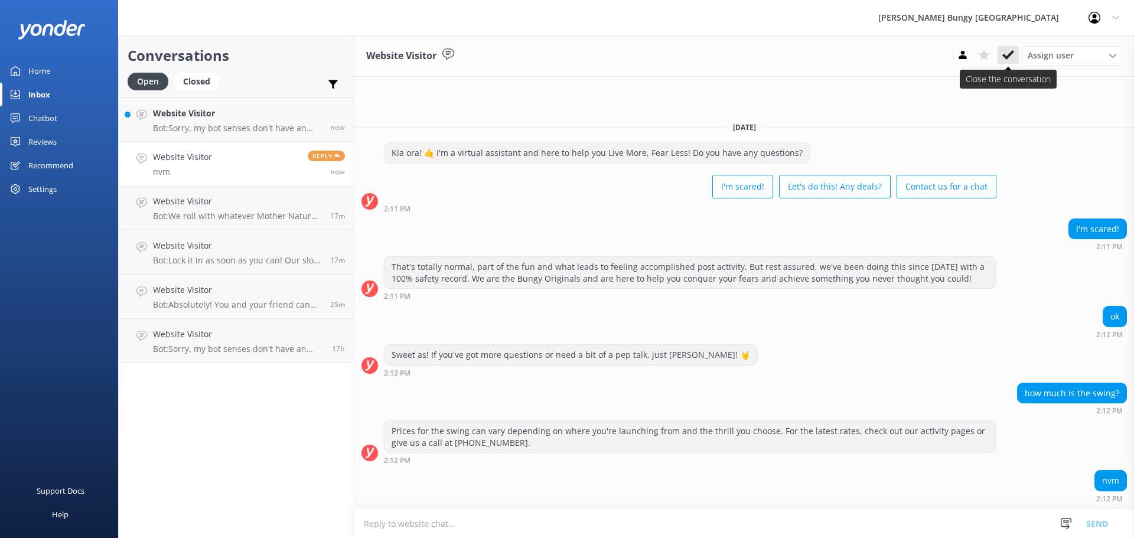
click at [1005, 54] on icon at bounding box center [1008, 55] width 12 height 12
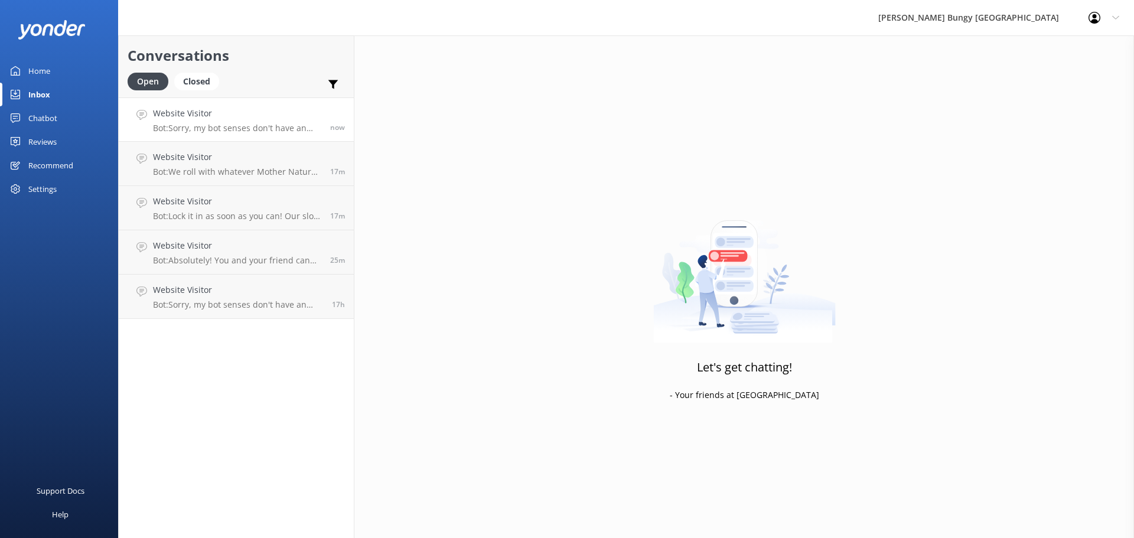
click at [253, 129] on p "Bot: Sorry, my bot senses don't have an answer for that, please try and rephras…" at bounding box center [237, 128] width 168 height 11
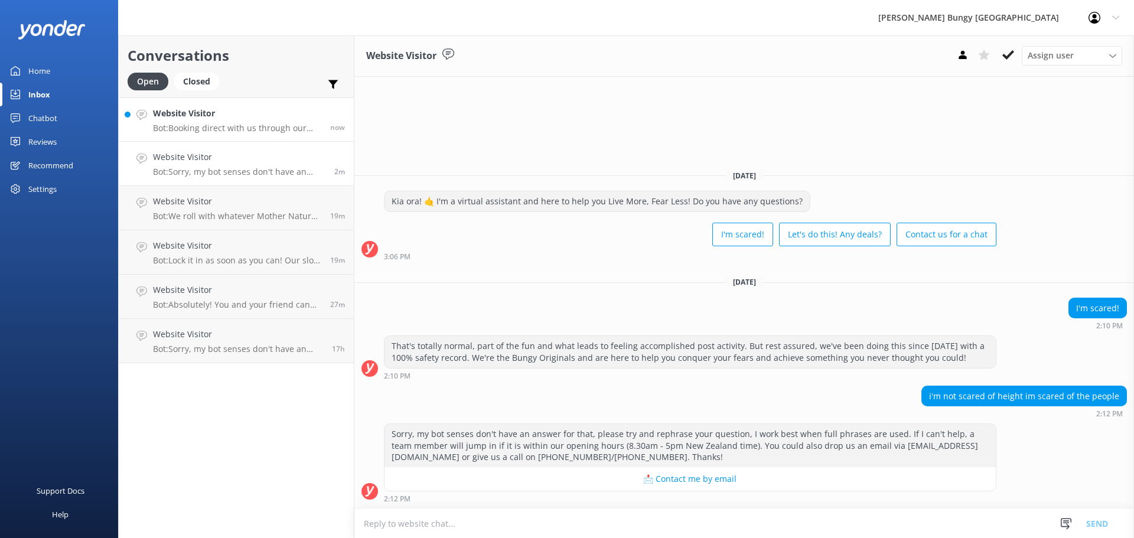
click at [217, 125] on p "Bot: Booking direct with us through our website always offers the best prices. …" at bounding box center [237, 128] width 168 height 11
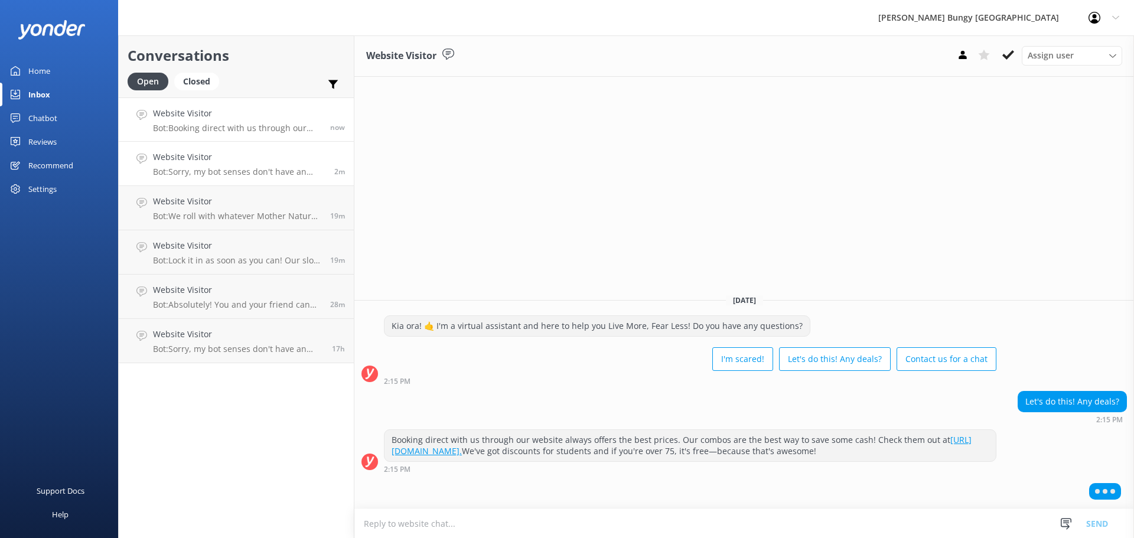
click at [279, 170] on p "Bot: Sorry, my bot senses don't have an answer for that, please try and rephras…" at bounding box center [239, 171] width 172 height 11
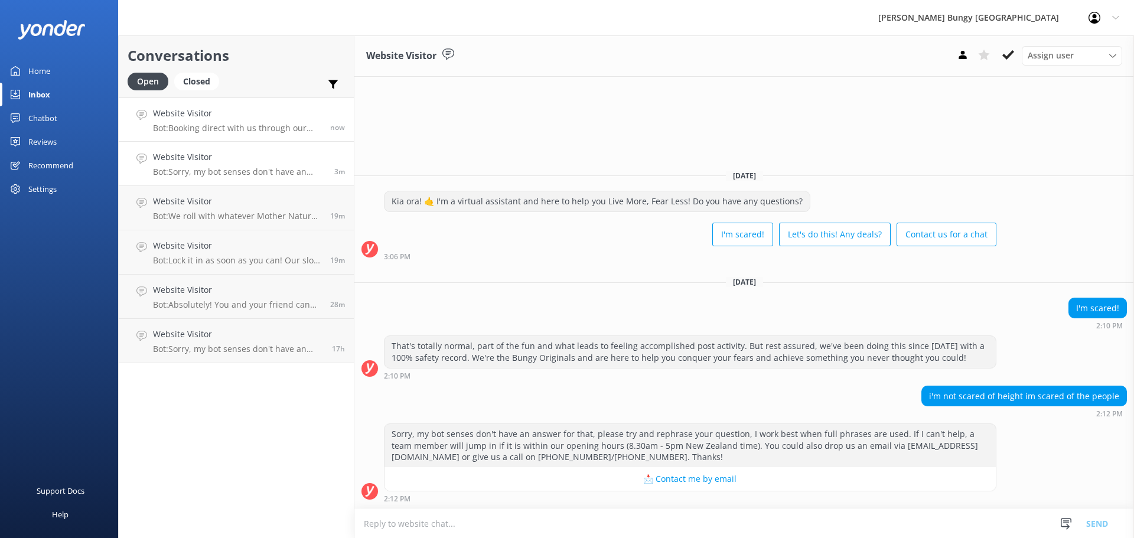
click at [276, 124] on p "Bot: Booking direct with us through our website always offers the best prices. …" at bounding box center [237, 128] width 168 height 11
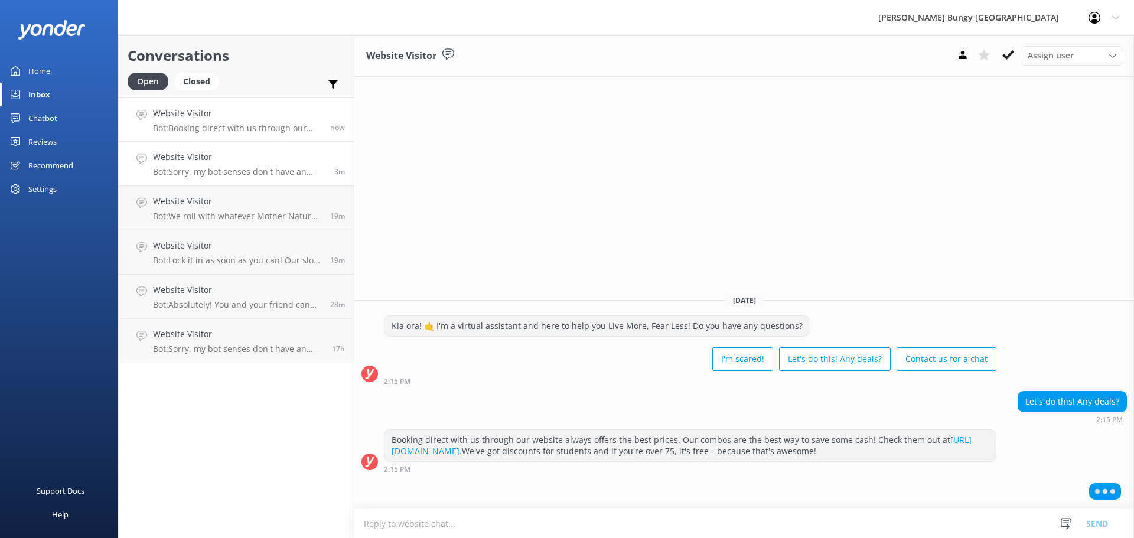
click at [305, 183] on link "Website Visitor Bot: Sorry, my bot senses don't have an answer for that, please…" at bounding box center [236, 164] width 235 height 44
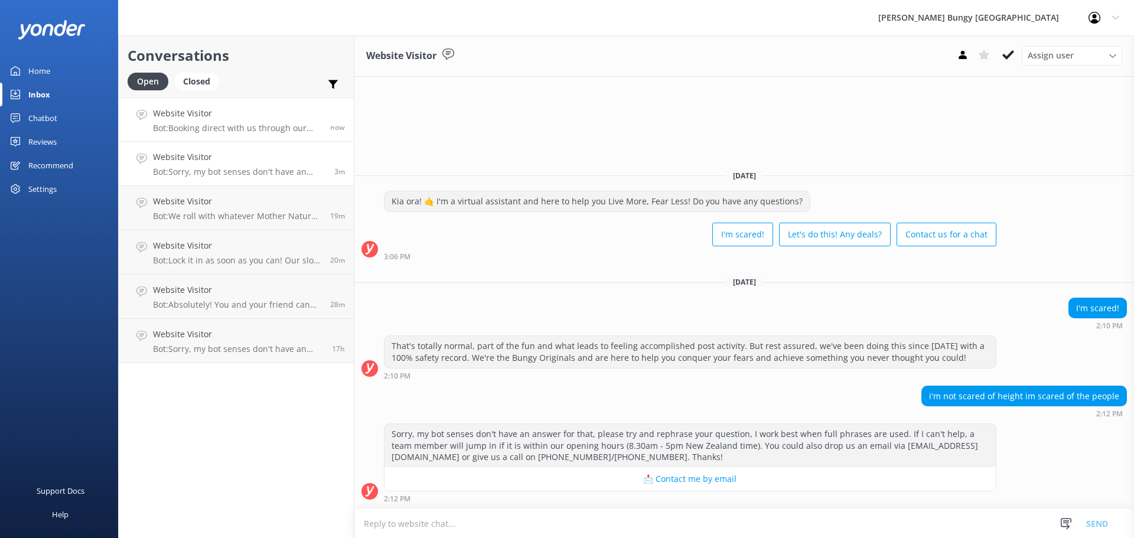
click at [312, 126] on p "Bot: Booking direct with us through our website always offers the best prices. …" at bounding box center [237, 128] width 168 height 11
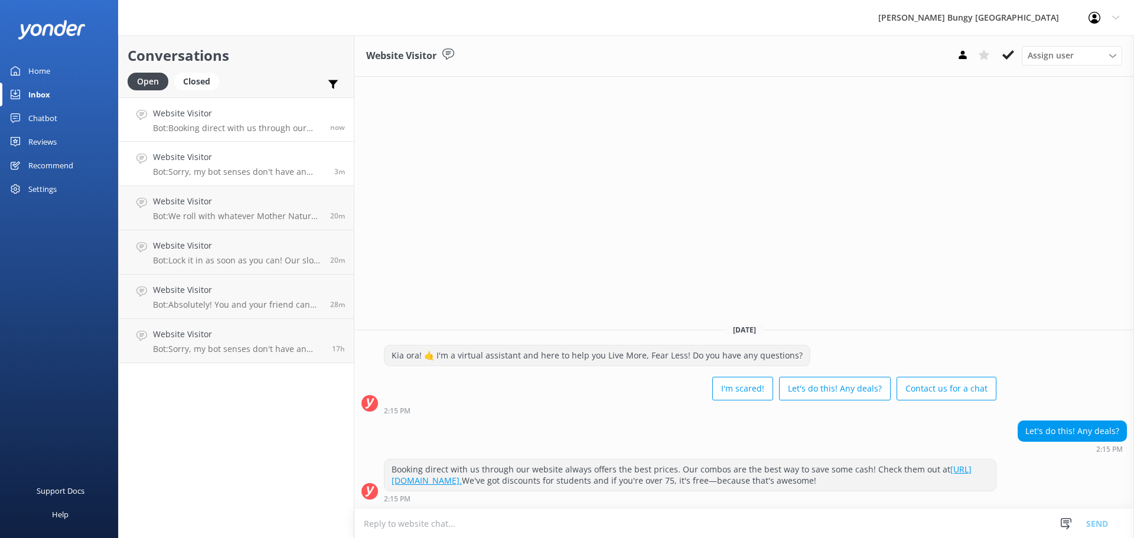
click at [316, 169] on p "Bot: Sorry, my bot senses don't have an answer for that, please try and rephras…" at bounding box center [239, 171] width 172 height 11
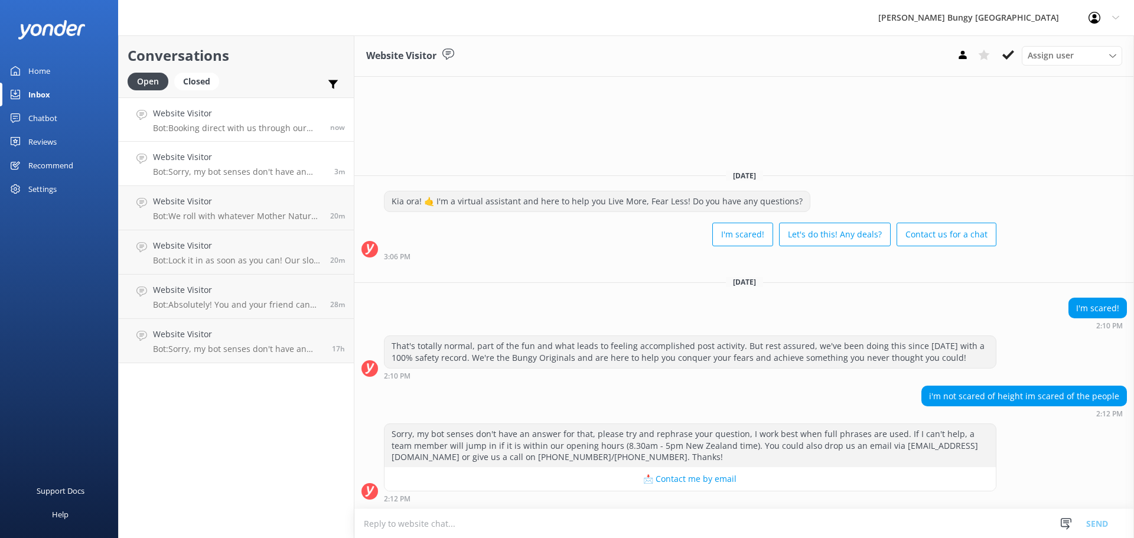
click at [286, 126] on p "Bot: Booking direct with us through our website always offers the best prices. …" at bounding box center [237, 128] width 168 height 11
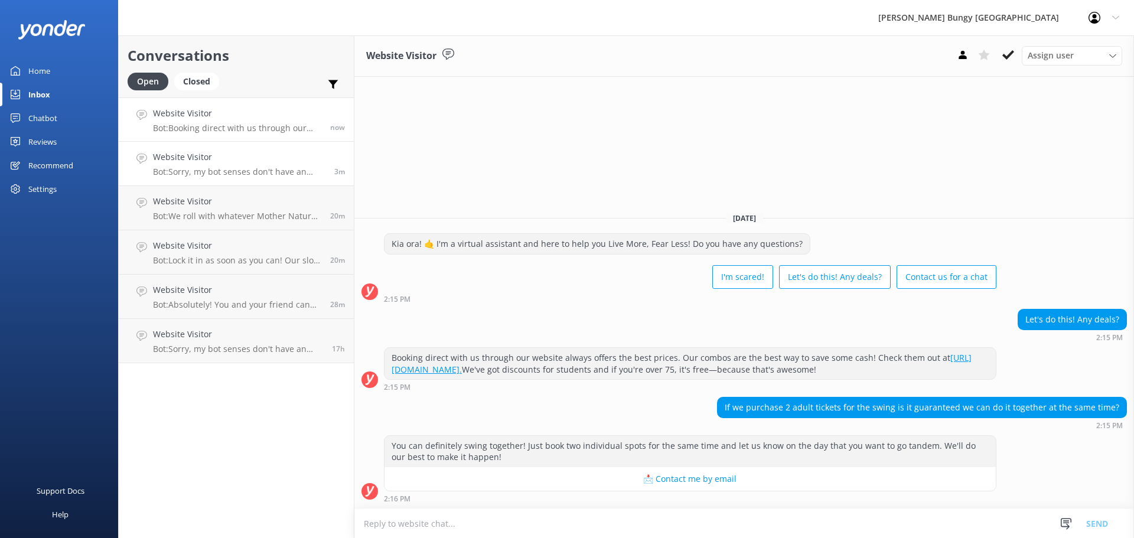
click at [288, 175] on p "Bot: Sorry, my bot senses don't have an answer for that, please try and rephras…" at bounding box center [239, 171] width 172 height 11
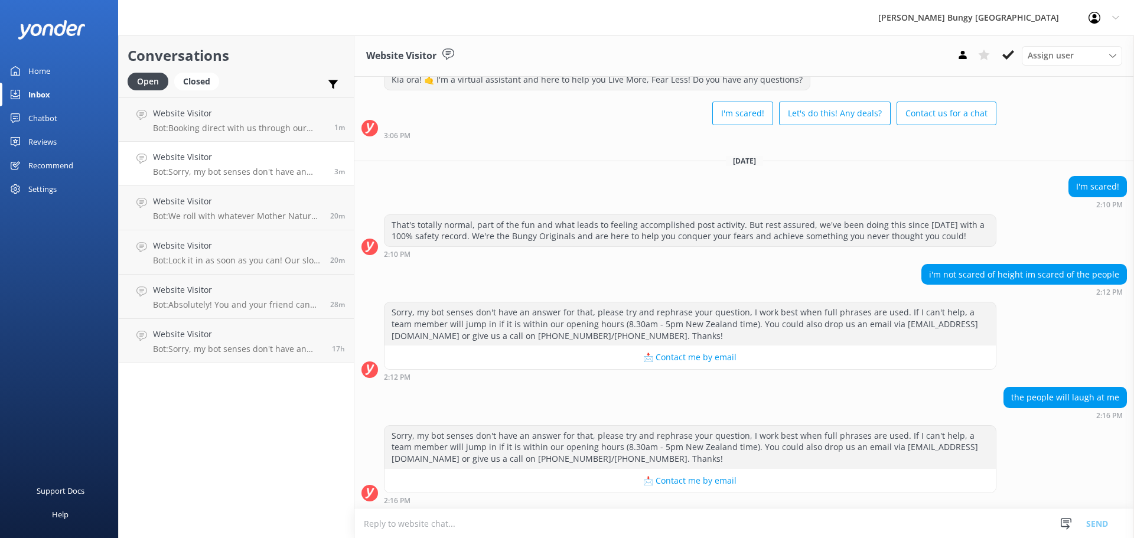
scroll to position [40, 0]
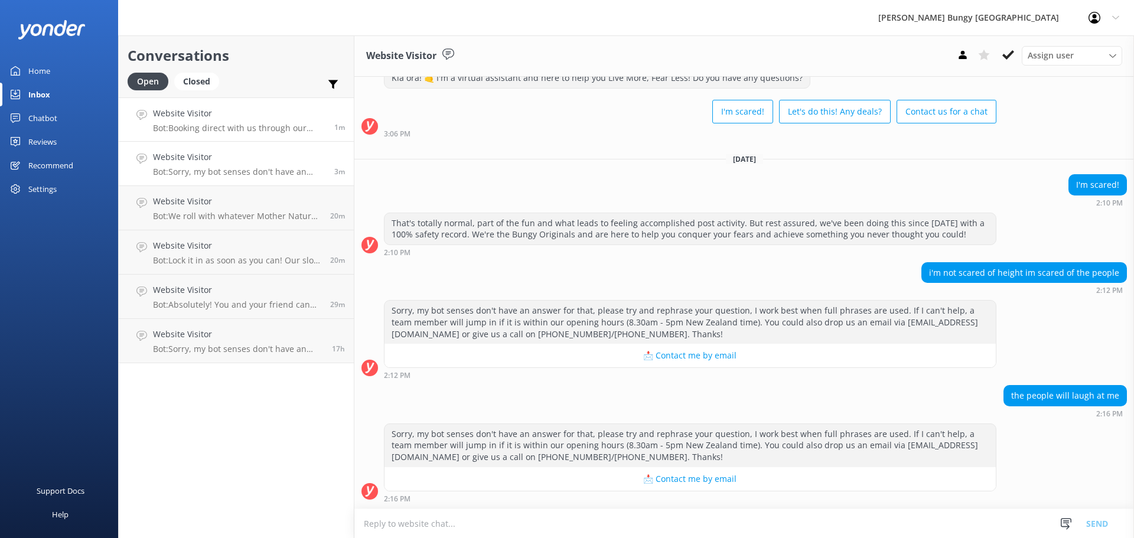
click at [275, 123] on p "Bot: Booking direct with us through our website always offers the best prices. …" at bounding box center [239, 128] width 172 height 11
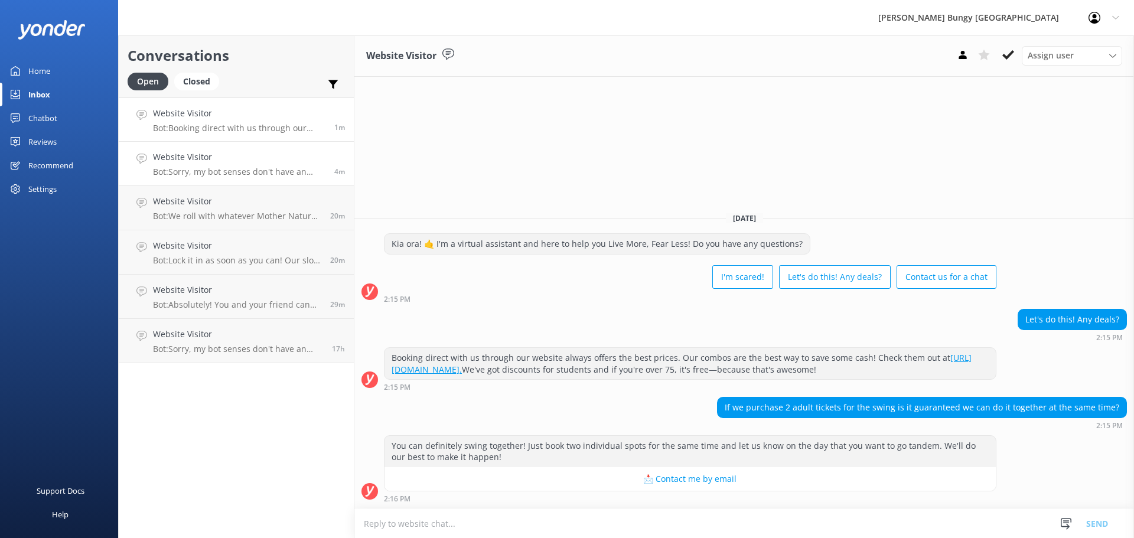
click at [252, 171] on p "Bot: Sorry, my bot senses don't have an answer for that, please try and rephras…" at bounding box center [239, 171] width 172 height 11
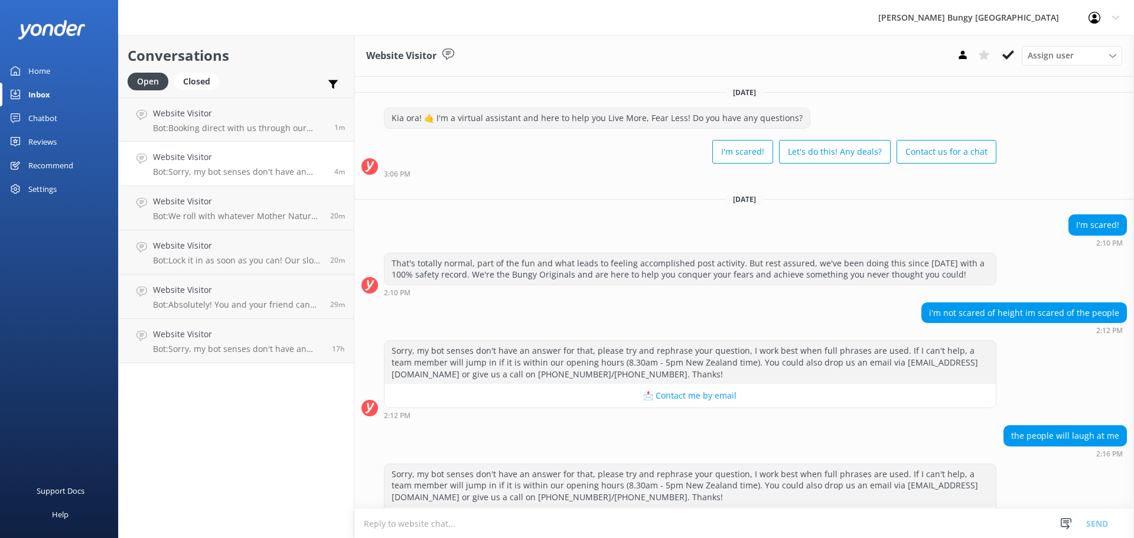
scroll to position [40, 0]
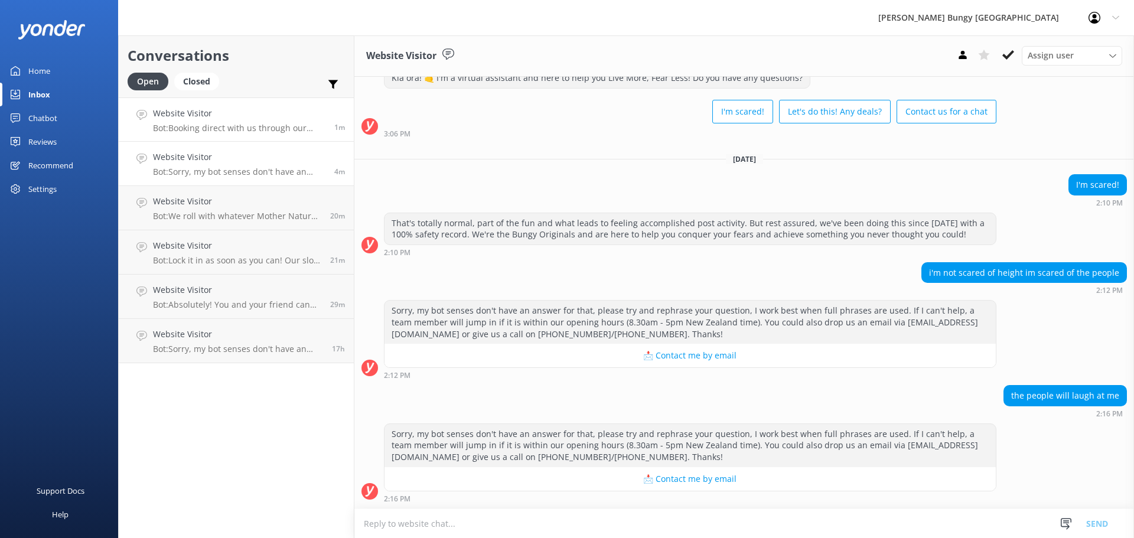
click at [296, 123] on p "Bot: Booking direct with us through our website always offers the best prices. …" at bounding box center [239, 128] width 172 height 11
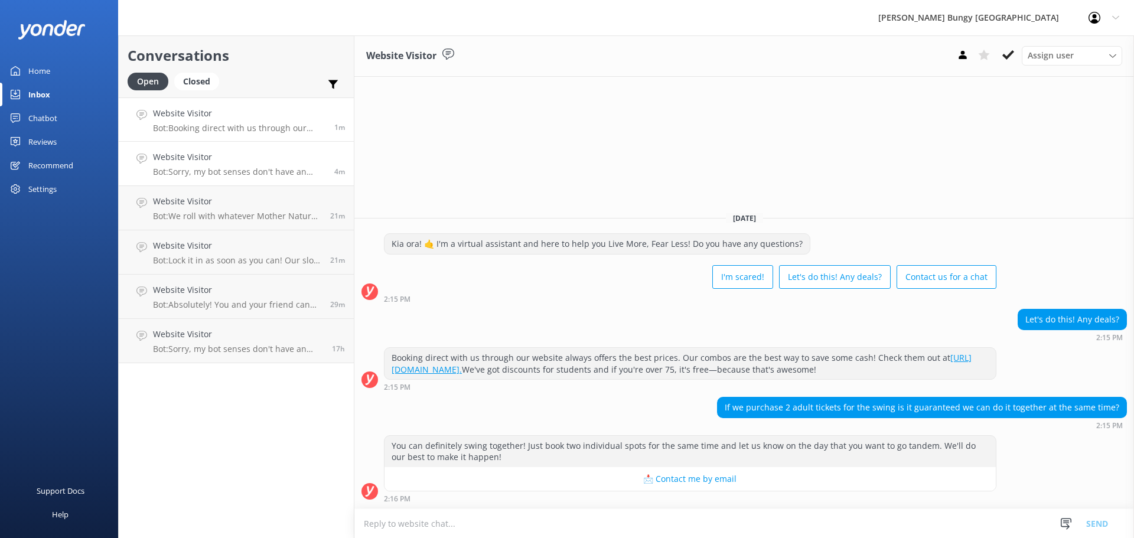
click at [283, 159] on h4 "Website Visitor" at bounding box center [239, 157] width 172 height 13
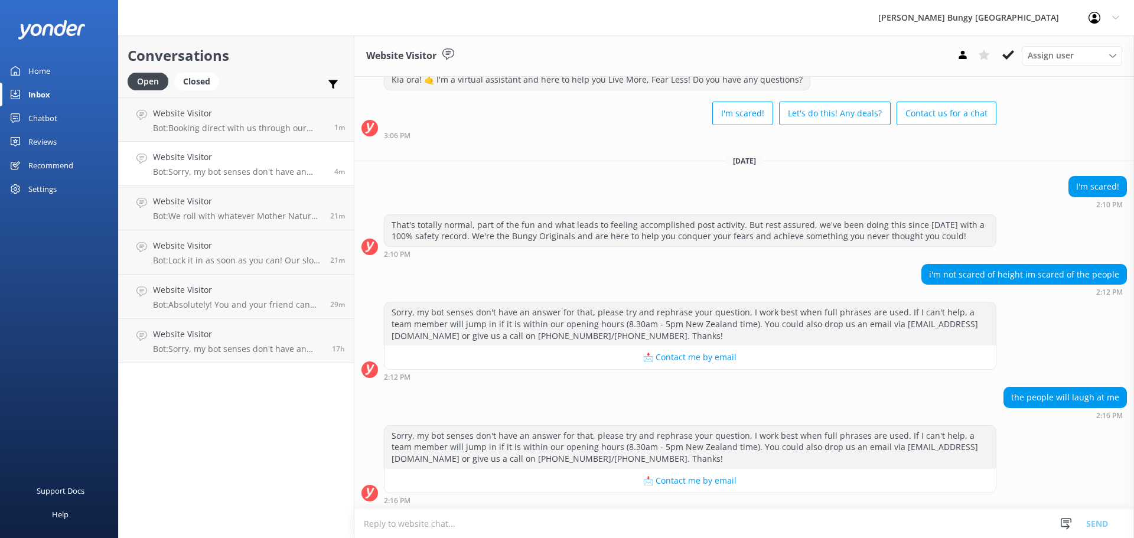
scroll to position [40, 0]
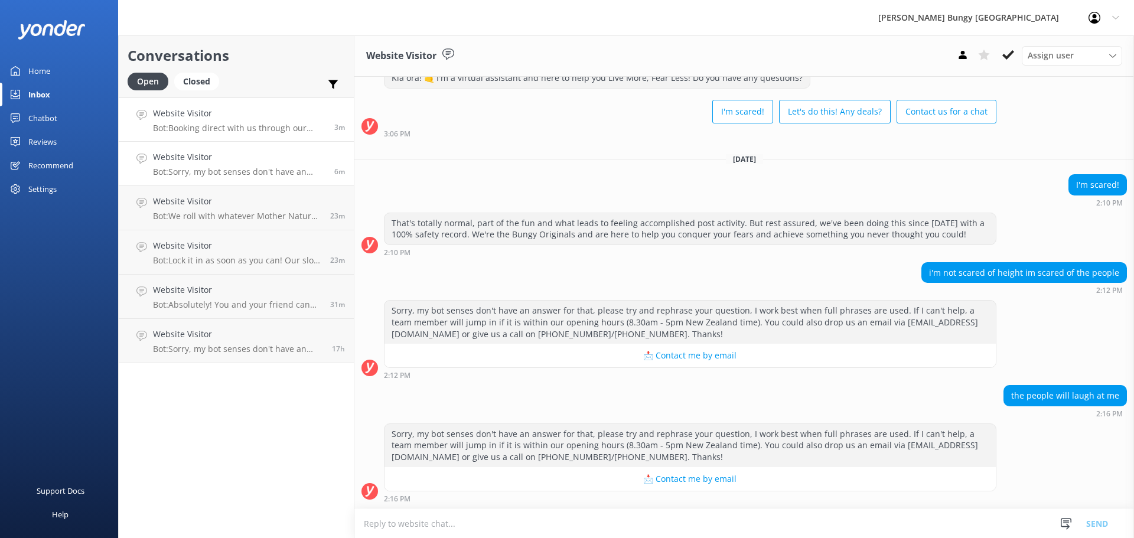
click at [233, 130] on p "Bot: Booking direct with us through our website always offers the best prices. …" at bounding box center [239, 128] width 172 height 11
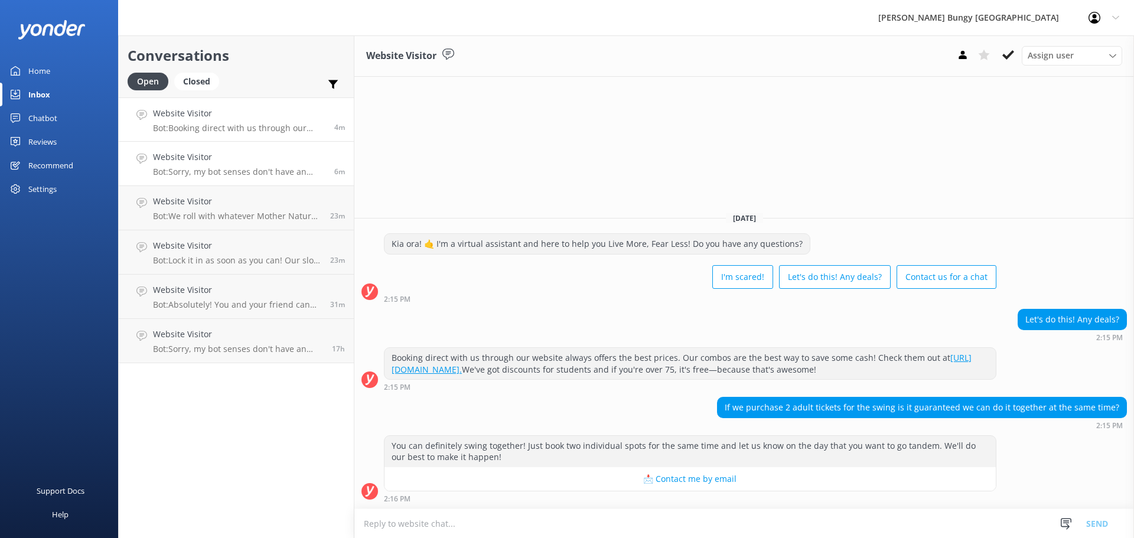
click at [286, 166] on div "Website Visitor Bot: Sorry, my bot senses don't have an answer for that, please…" at bounding box center [239, 164] width 172 height 26
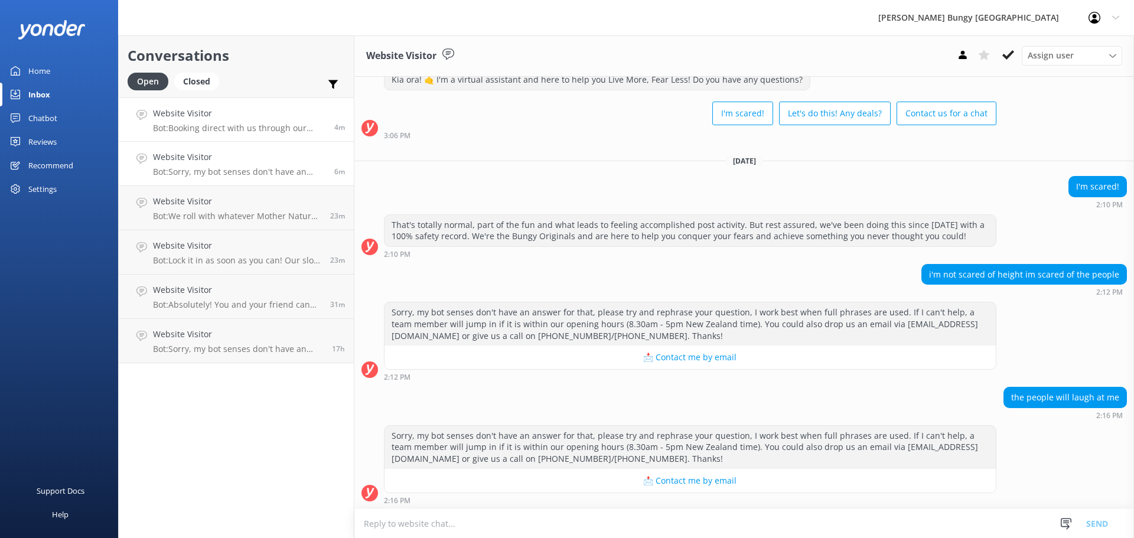
scroll to position [40, 0]
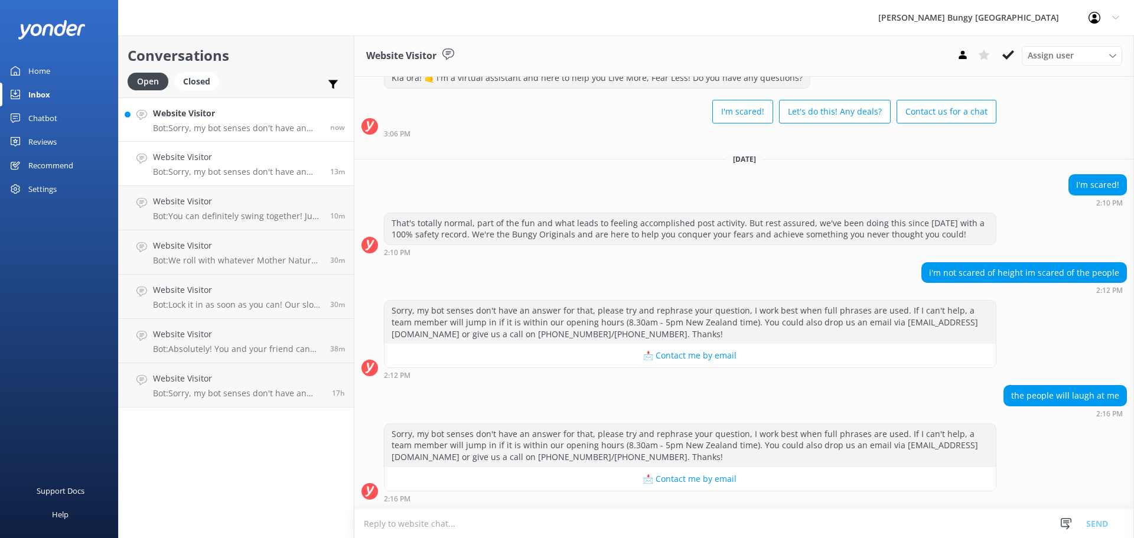
click at [231, 131] on p "Bot: Sorry, my bot senses don't have an answer for that, please try and rephras…" at bounding box center [237, 128] width 168 height 11
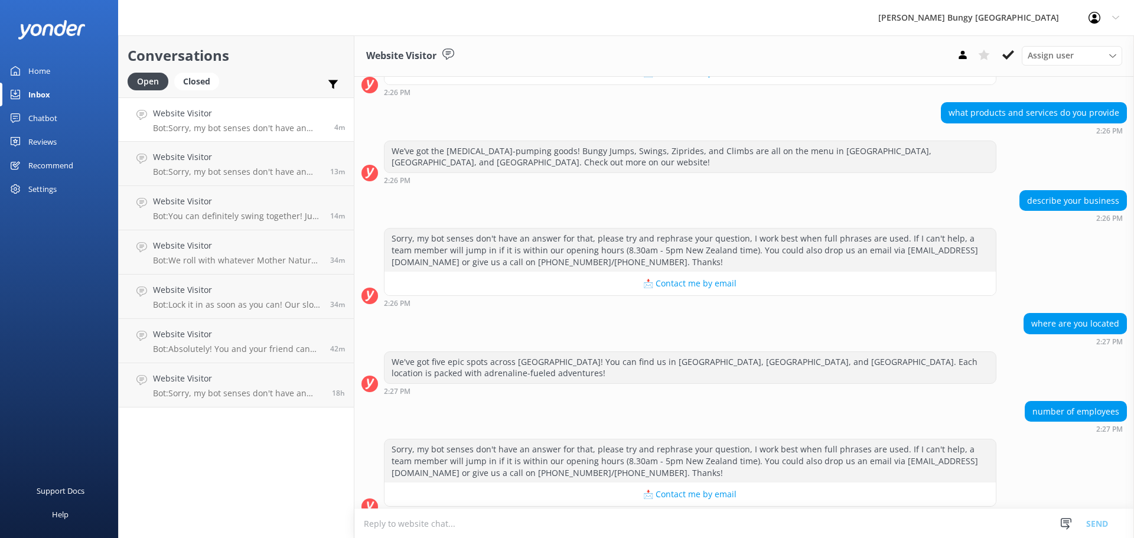
scroll to position [220, 0]
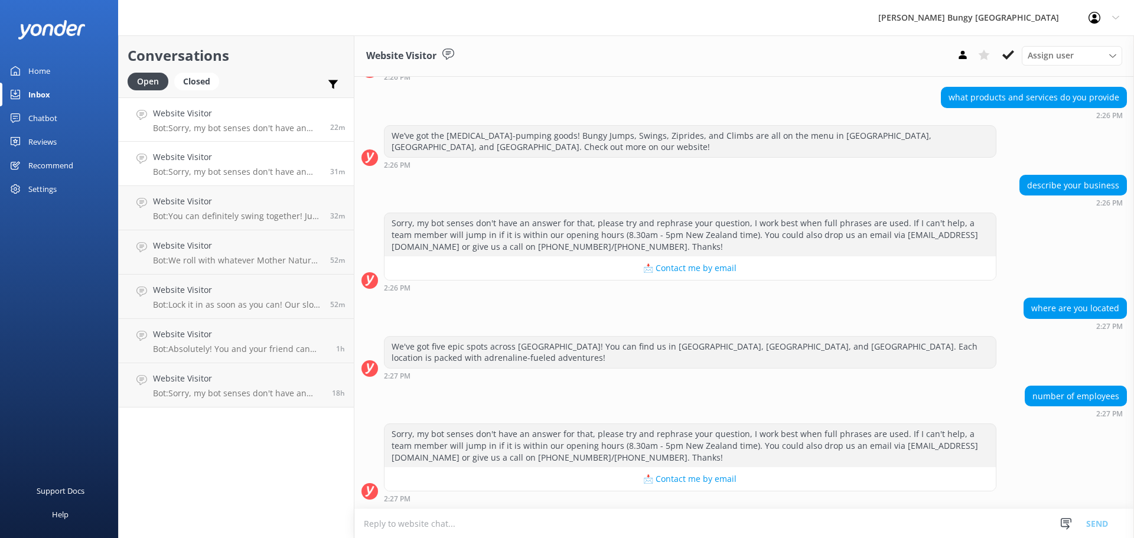
click at [234, 179] on link "Website Visitor Bot: Sorry, my bot senses don't have an answer for that, please…" at bounding box center [236, 164] width 235 height 44
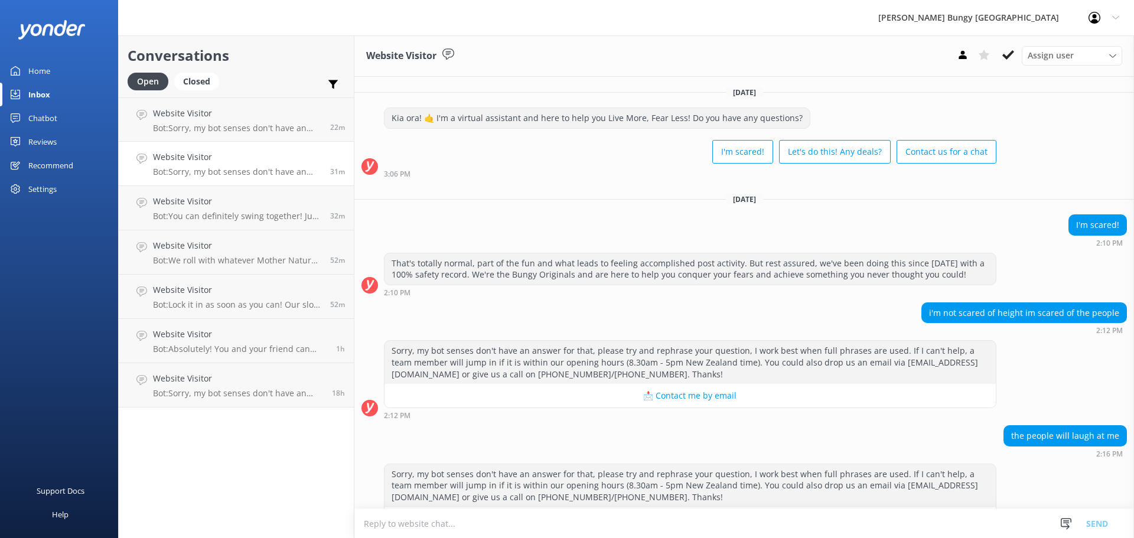
scroll to position [40, 0]
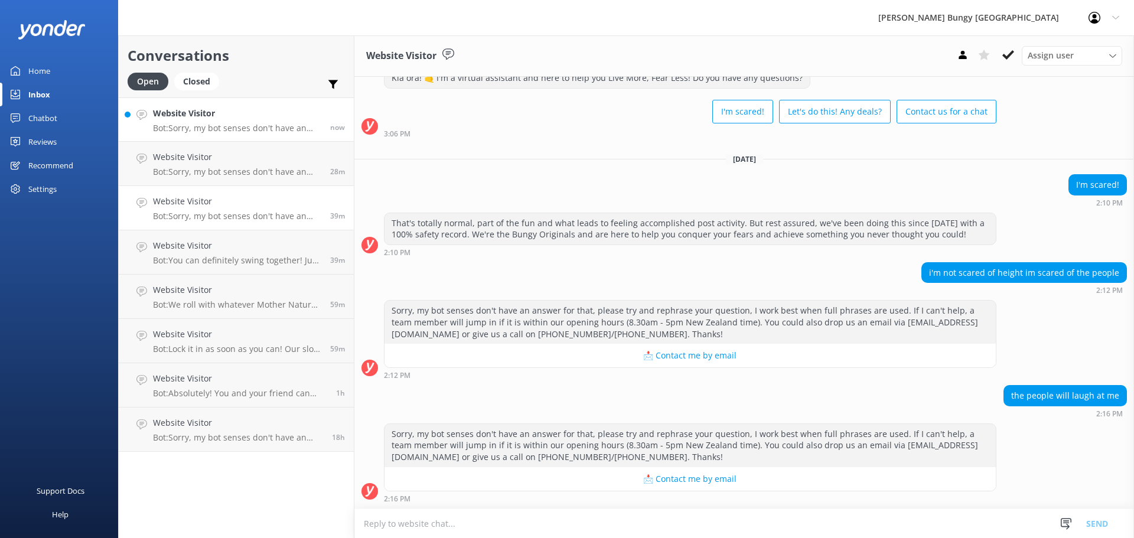
drag, startPoint x: 217, startPoint y: 121, endPoint x: 272, endPoint y: 120, distance: 55.5
click at [217, 121] on div "Website Visitor Bot: Sorry, my bot senses don't have an answer for that, please…" at bounding box center [237, 119] width 168 height 25
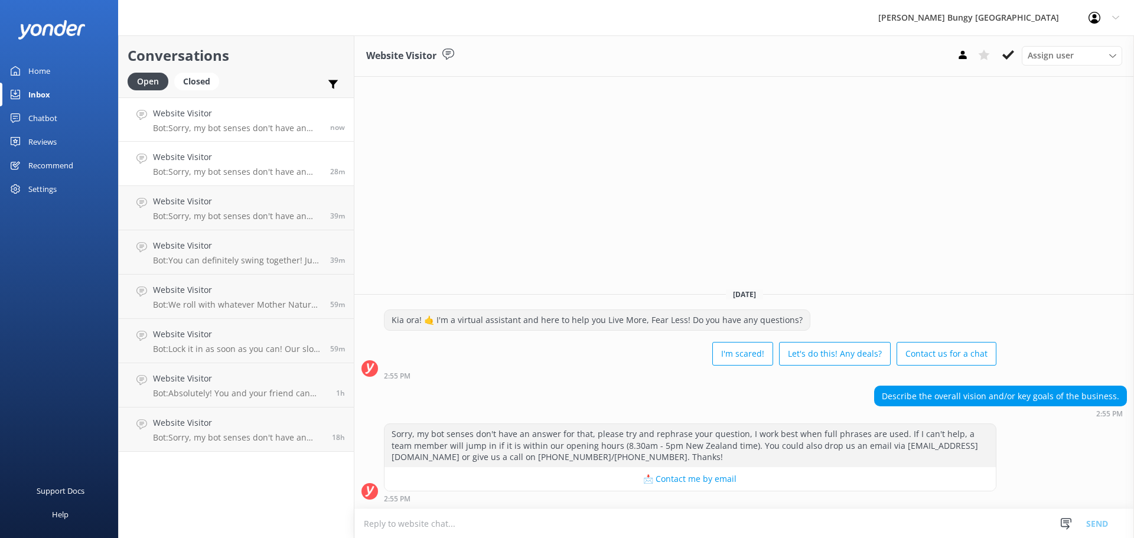
click at [236, 178] on link "Website Visitor Bot: Sorry, my bot senses don't have an answer for that, please…" at bounding box center [236, 164] width 235 height 44
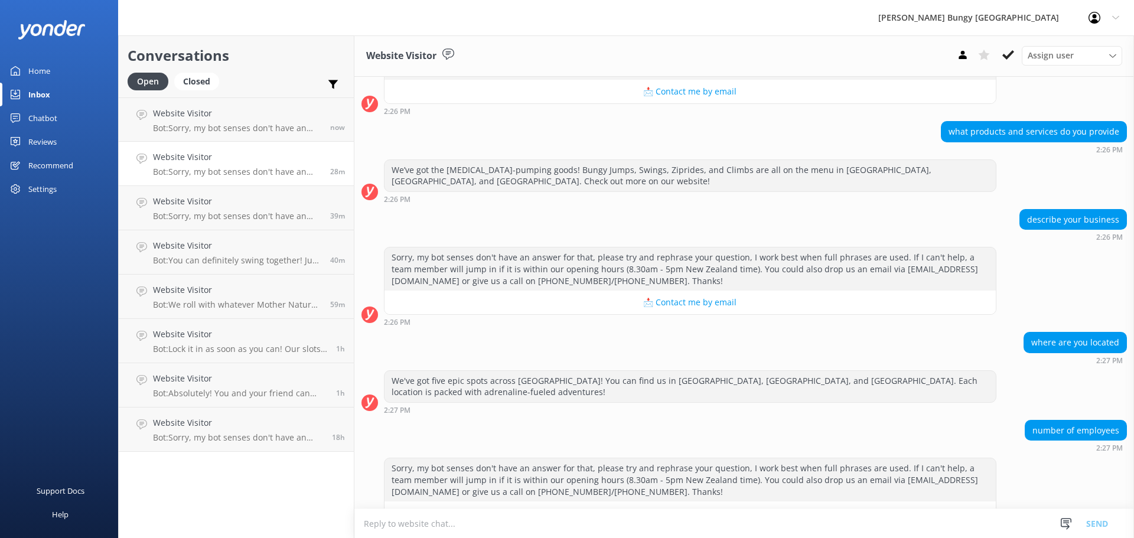
scroll to position [220, 0]
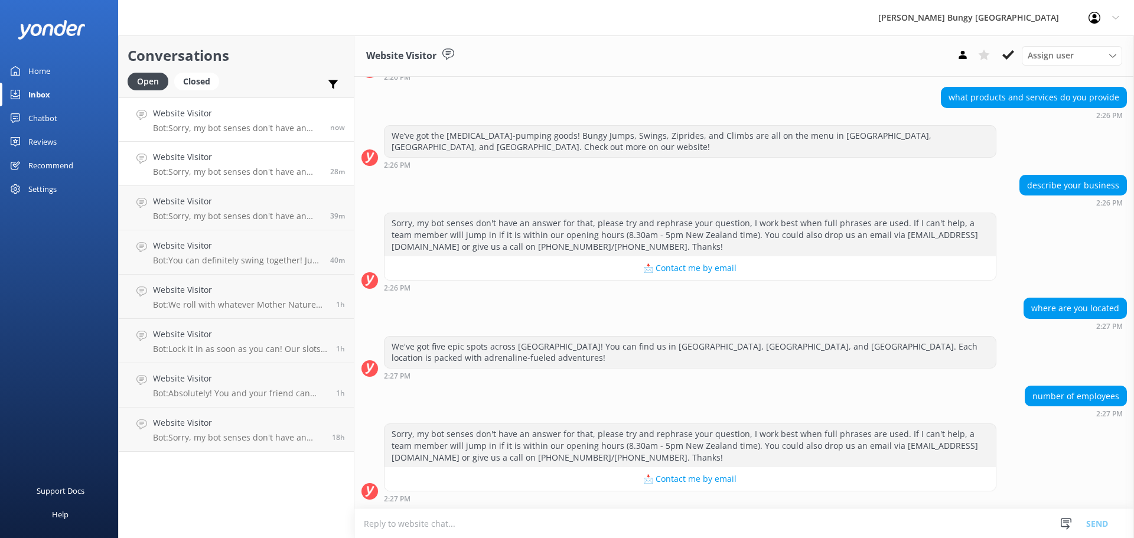
click at [280, 133] on p "Bot: Sorry, my bot senses don't have an answer for that, please try and rephras…" at bounding box center [237, 128] width 168 height 11
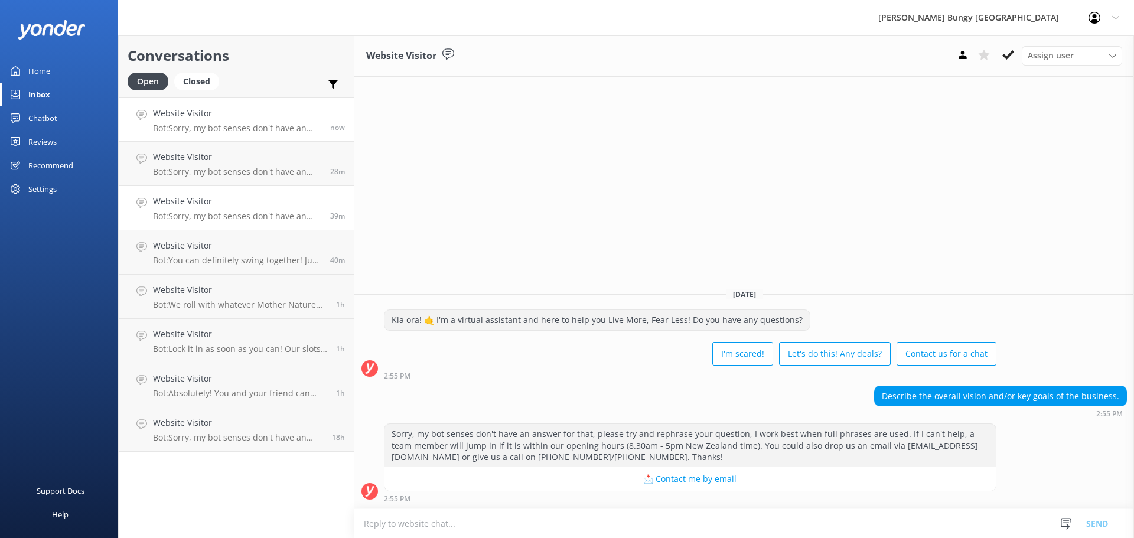
click at [263, 211] on p "Bot: Sorry, my bot senses don't have an answer for that, please try and rephras…" at bounding box center [237, 216] width 168 height 11
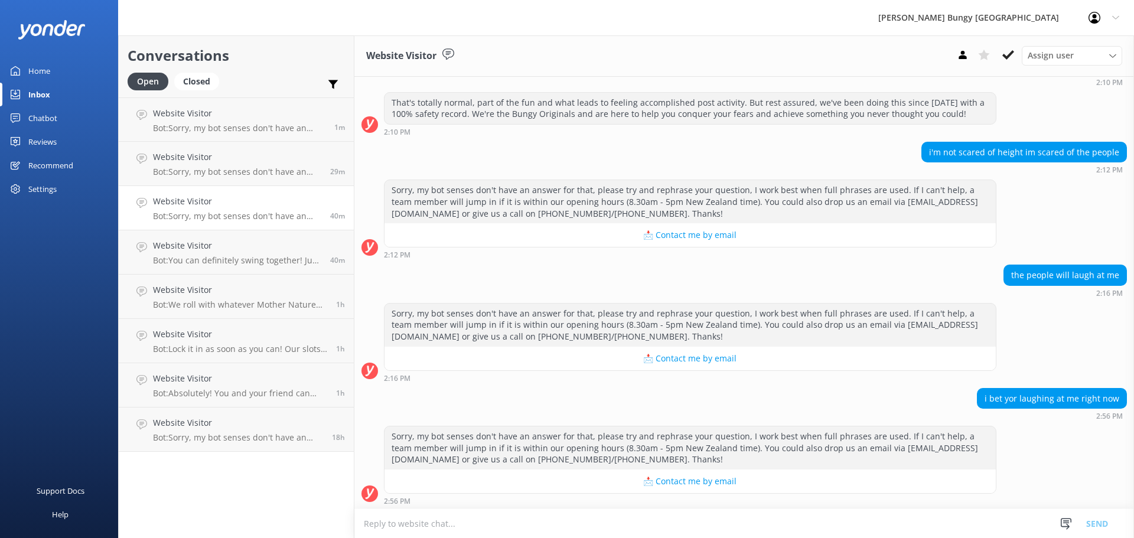
scroll to position [163, 0]
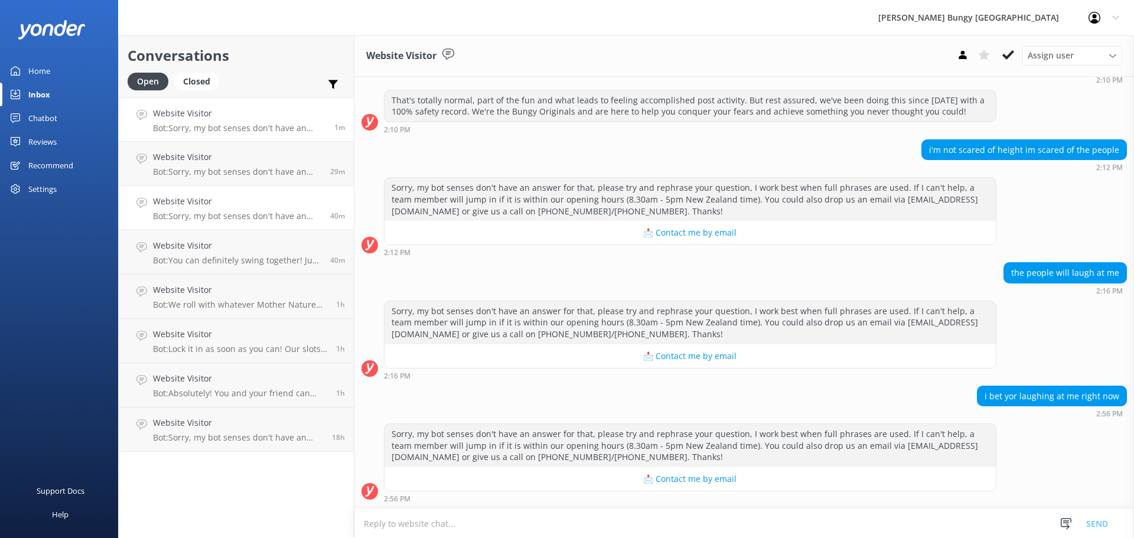
click at [242, 130] on p "Bot: Sorry, my bot senses don't have an answer for that, please try and rephras…" at bounding box center [239, 128] width 172 height 11
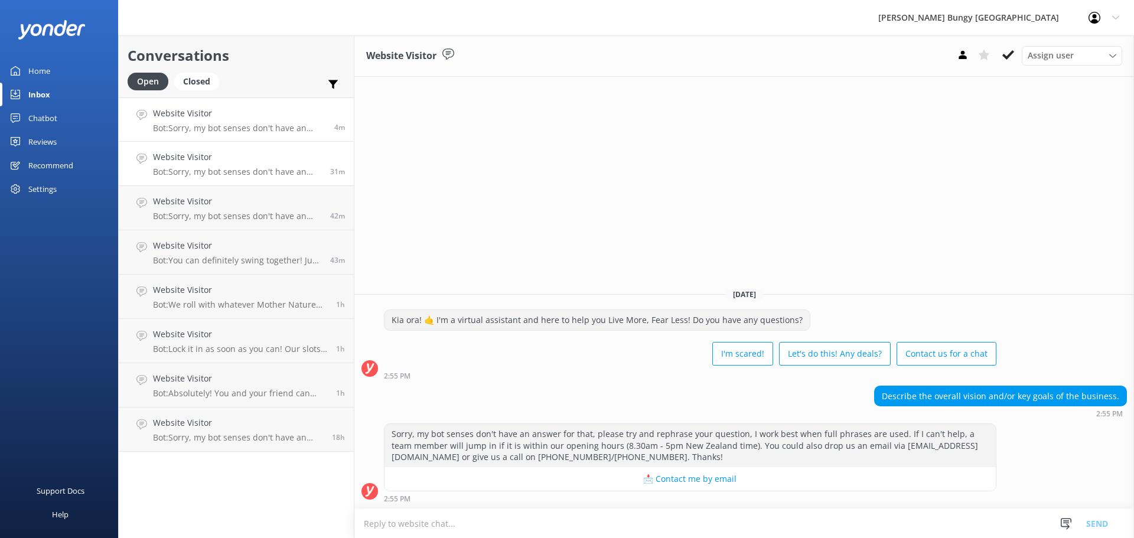
click at [266, 168] on p "Bot: Sorry, my bot senses don't have an answer for that, please try and rephras…" at bounding box center [237, 171] width 168 height 11
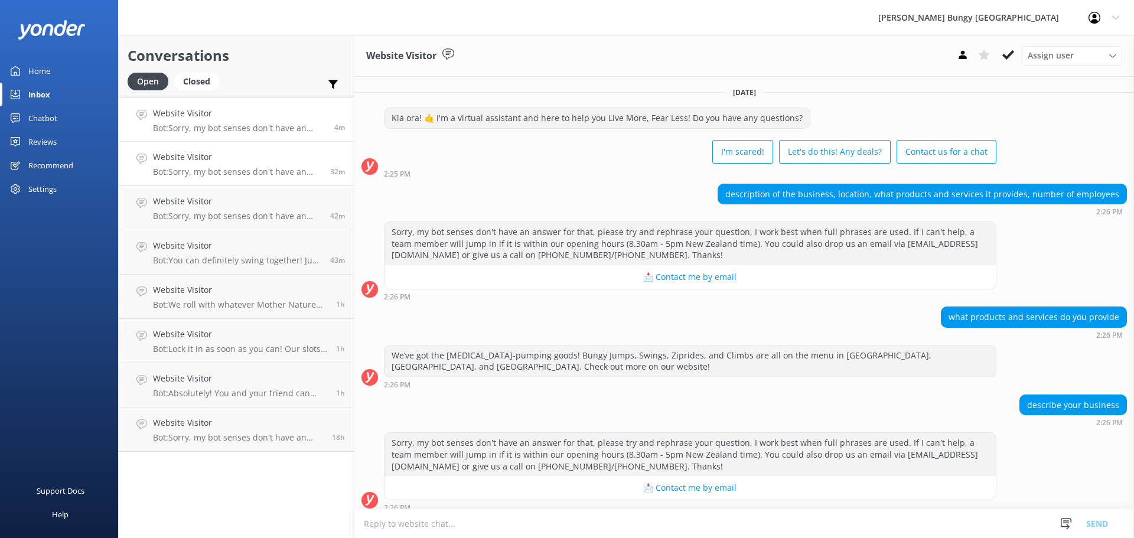
click at [255, 122] on div "Website Visitor Bot: Sorry, my bot senses don't have an answer for that, please…" at bounding box center [239, 119] width 172 height 25
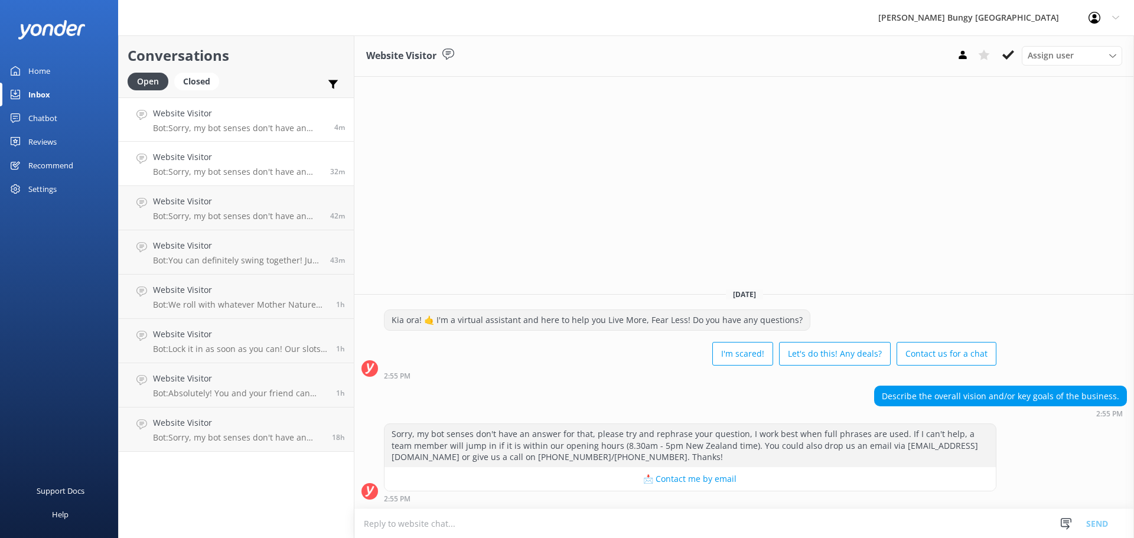
click at [200, 177] on link "Website Visitor Bot: Sorry, my bot senses don't have an answer for that, please…" at bounding box center [236, 164] width 235 height 44
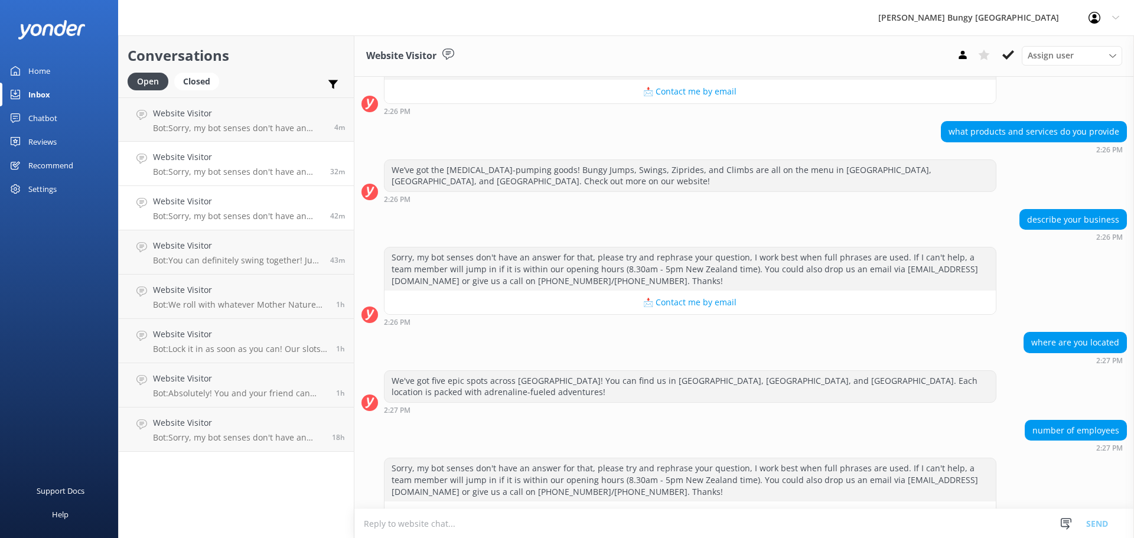
scroll to position [220, 0]
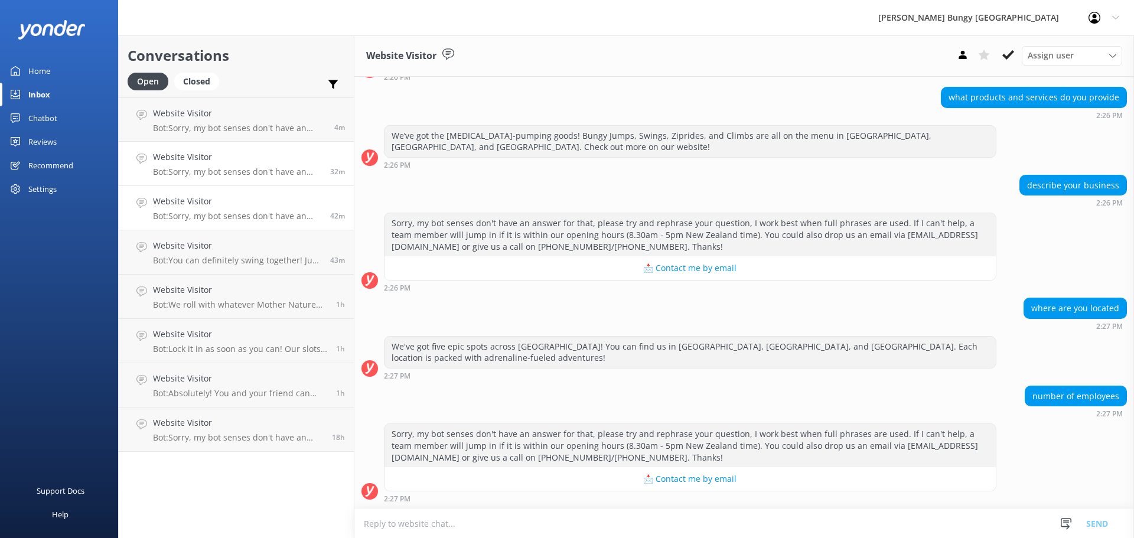
click at [210, 197] on h4 "Website Visitor" at bounding box center [237, 201] width 168 height 13
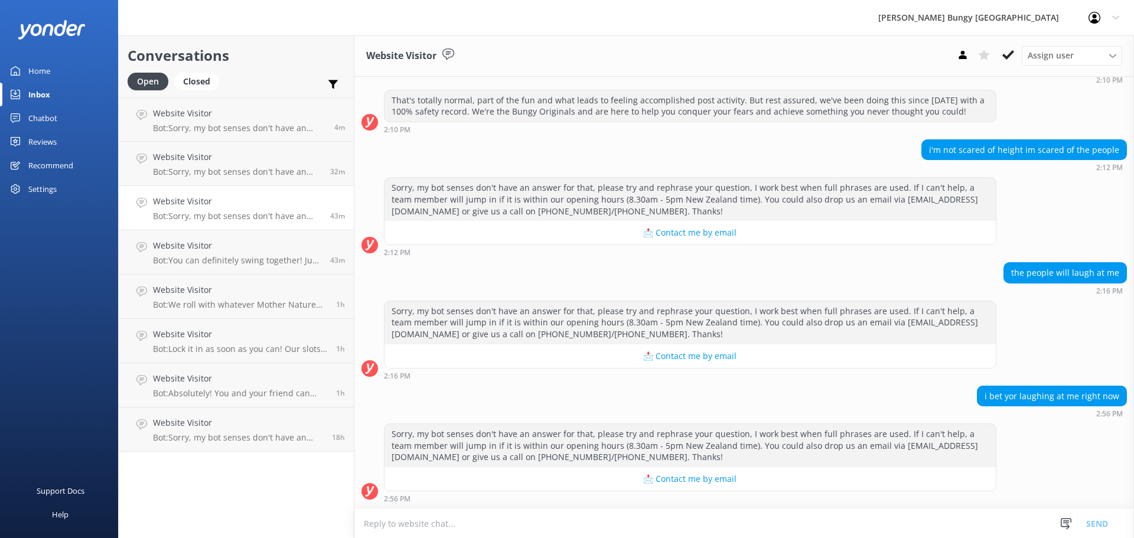
scroll to position [163, 0]
click at [903, 518] on textarea at bounding box center [743, 523] width 779 height 29
click at [950, 524] on textarea at bounding box center [743, 523] width 779 height 29
type textarea "t"
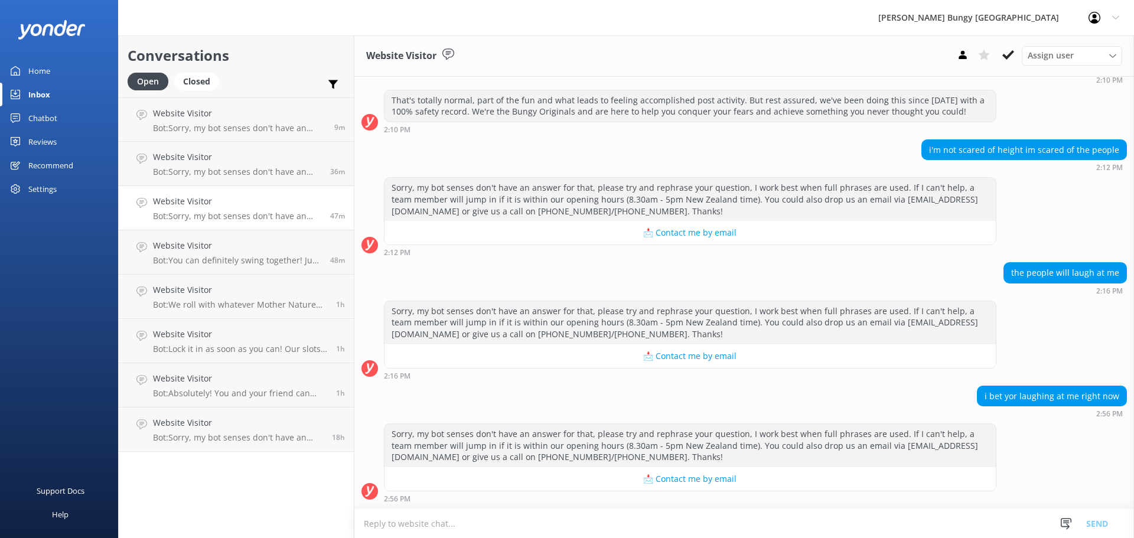
scroll to position [163, 0]
type textarea "i"
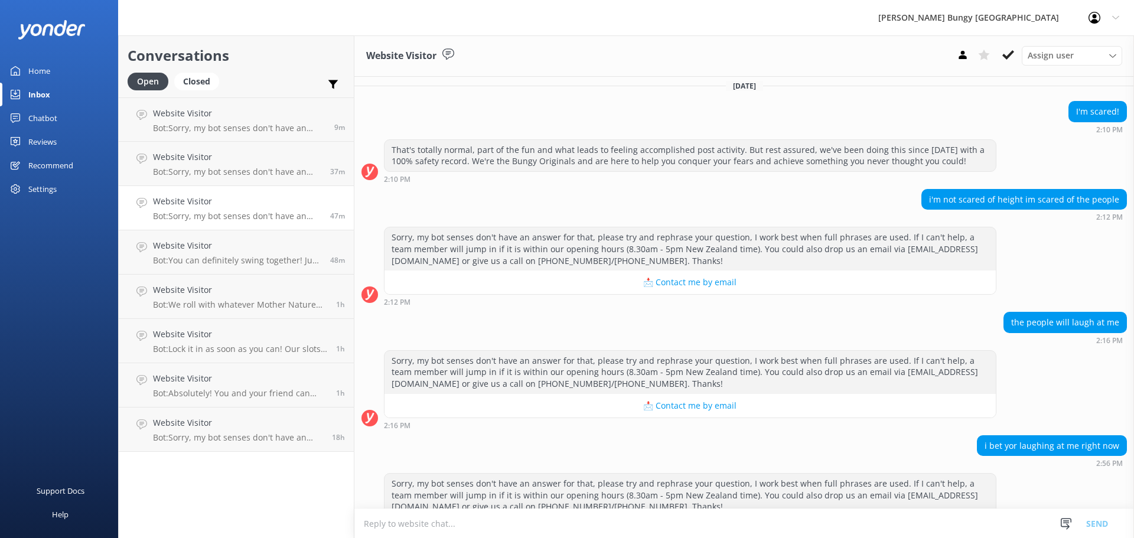
scroll to position [45, 0]
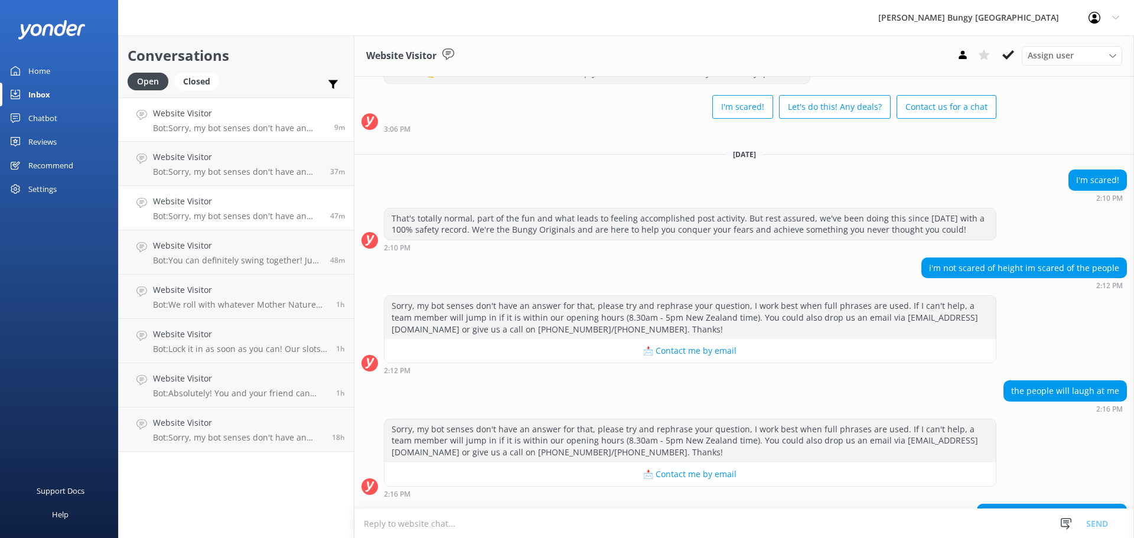
click at [239, 110] on h4 "Website Visitor" at bounding box center [239, 113] width 172 height 13
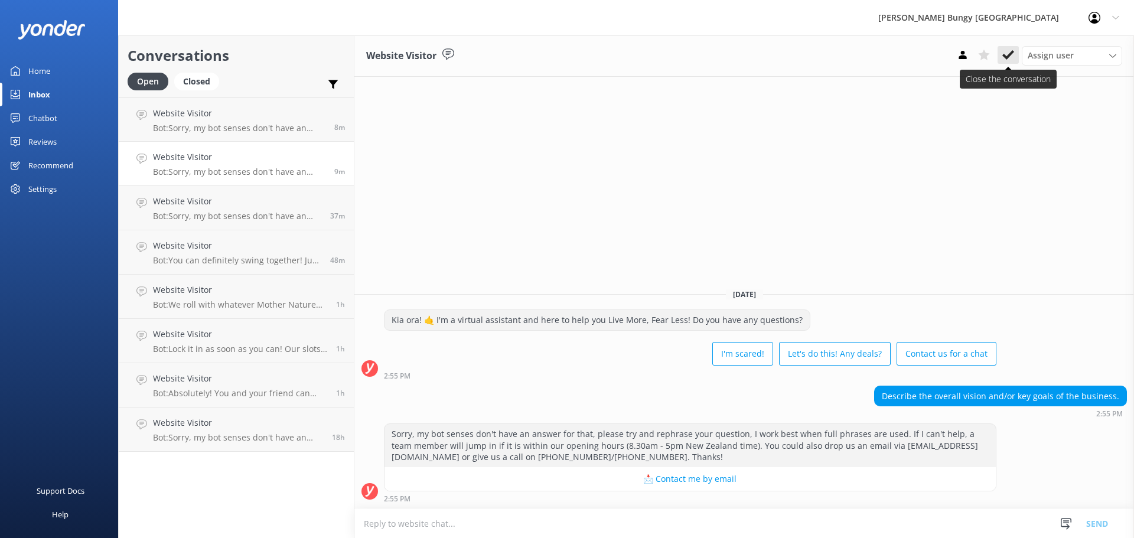
click at [1011, 57] on icon at bounding box center [1008, 55] width 12 height 12
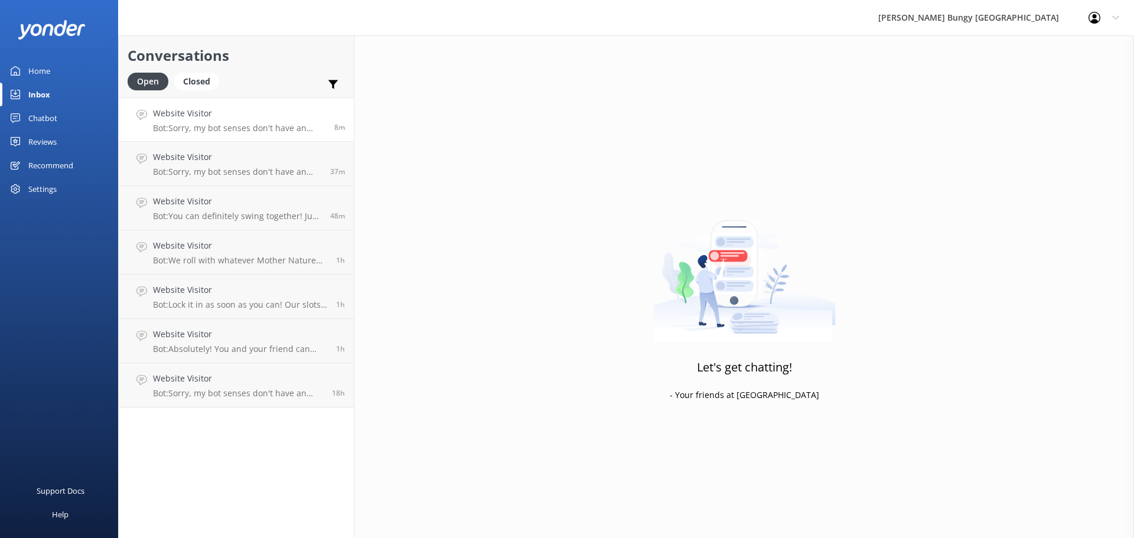
click at [243, 122] on div "Website Visitor Bot: Sorry, my bot senses don't have an answer for that, please…" at bounding box center [239, 119] width 172 height 25
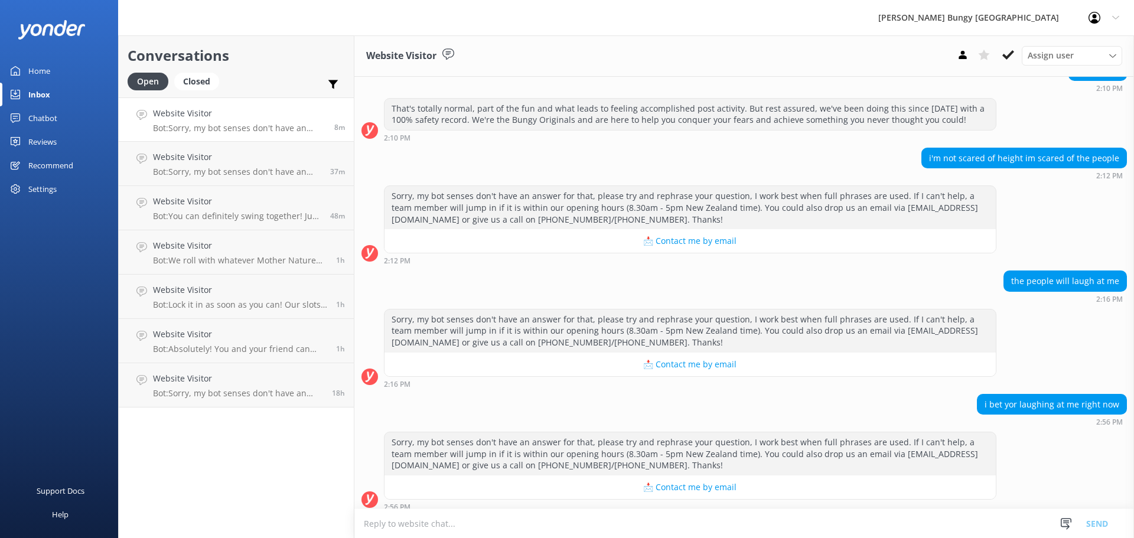
scroll to position [163, 0]
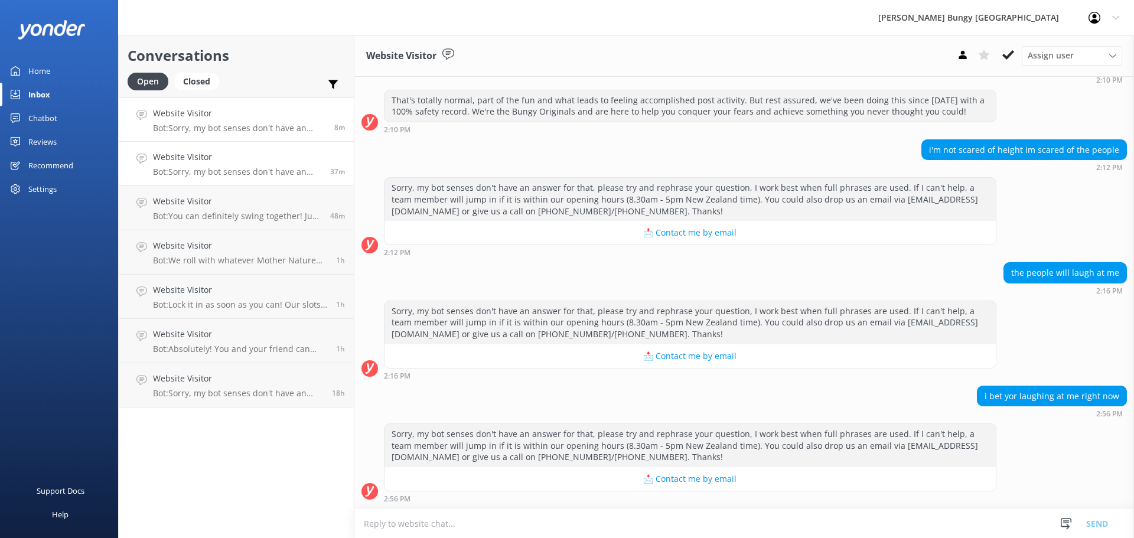
click at [243, 171] on p "Bot: Sorry, my bot senses don't have an answer for that, please try and rephras…" at bounding box center [237, 171] width 168 height 11
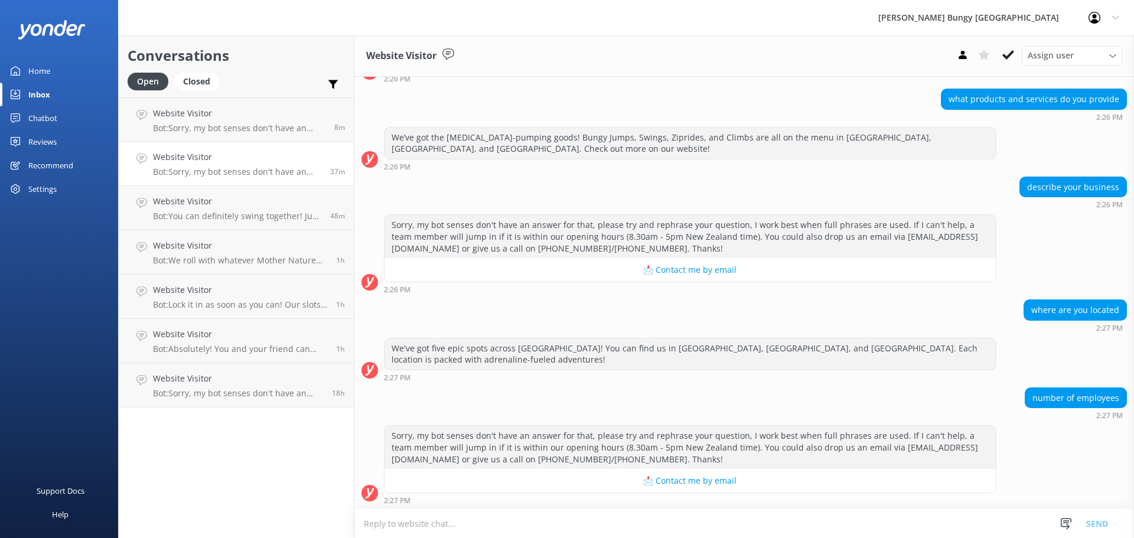
scroll to position [220, 0]
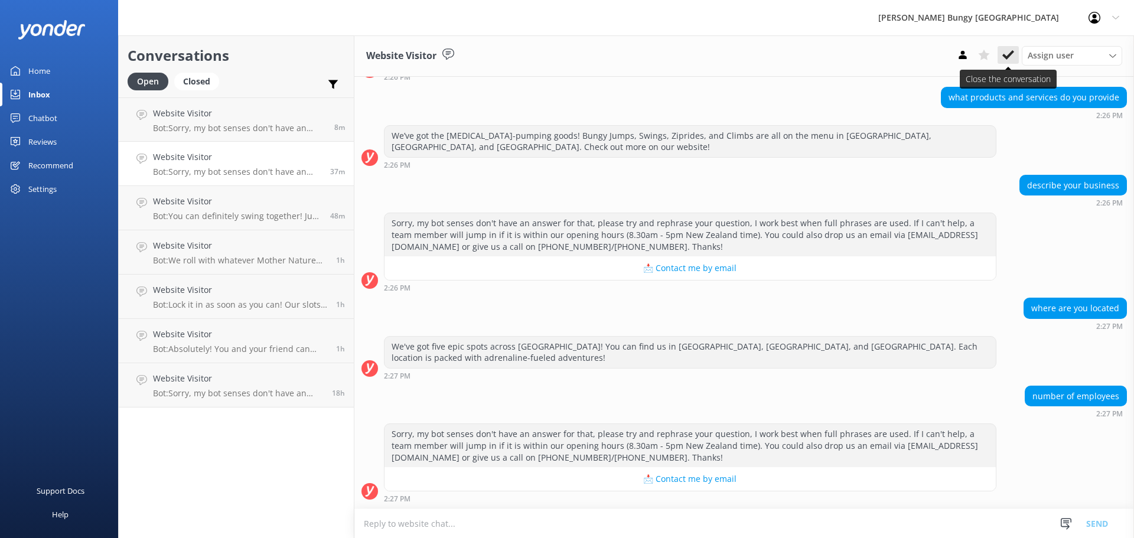
click at [1011, 58] on icon at bounding box center [1008, 55] width 12 height 12
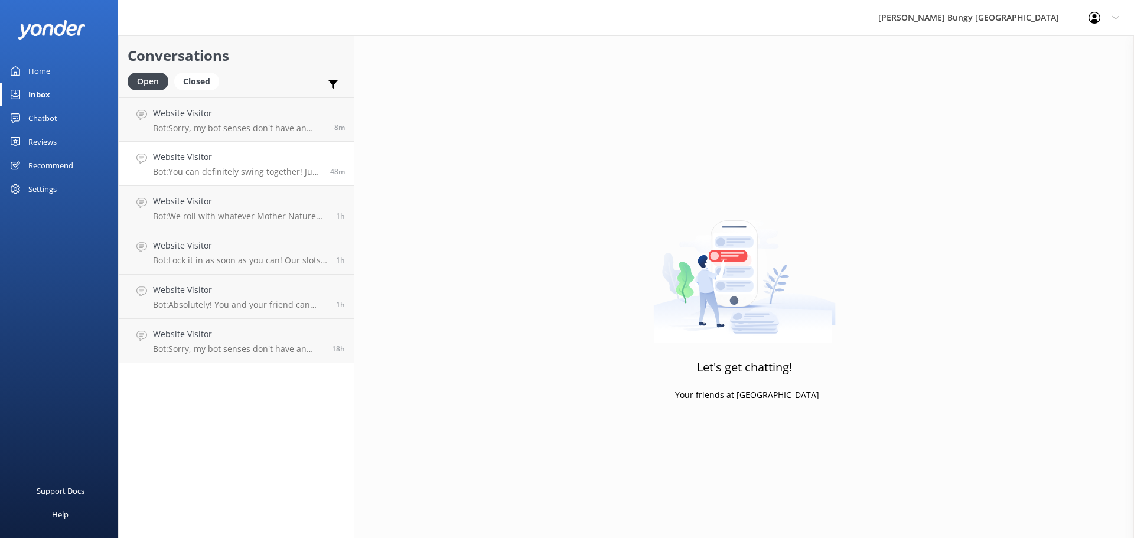
click at [234, 177] on link "Website Visitor Bot: You can definitely swing together! Just book two individua…" at bounding box center [236, 164] width 235 height 44
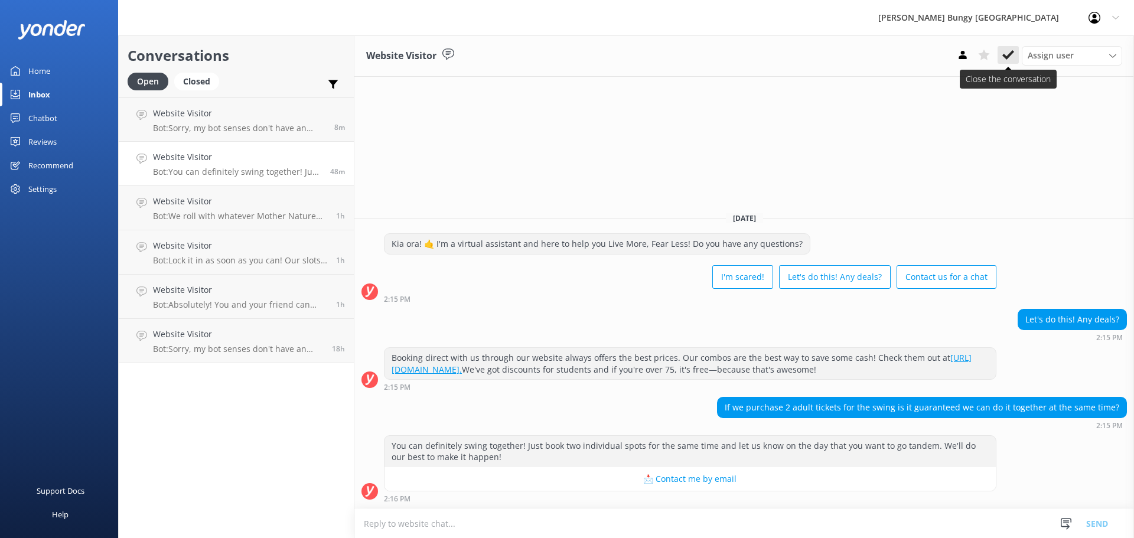
click at [1007, 54] on icon at bounding box center [1008, 55] width 12 height 12
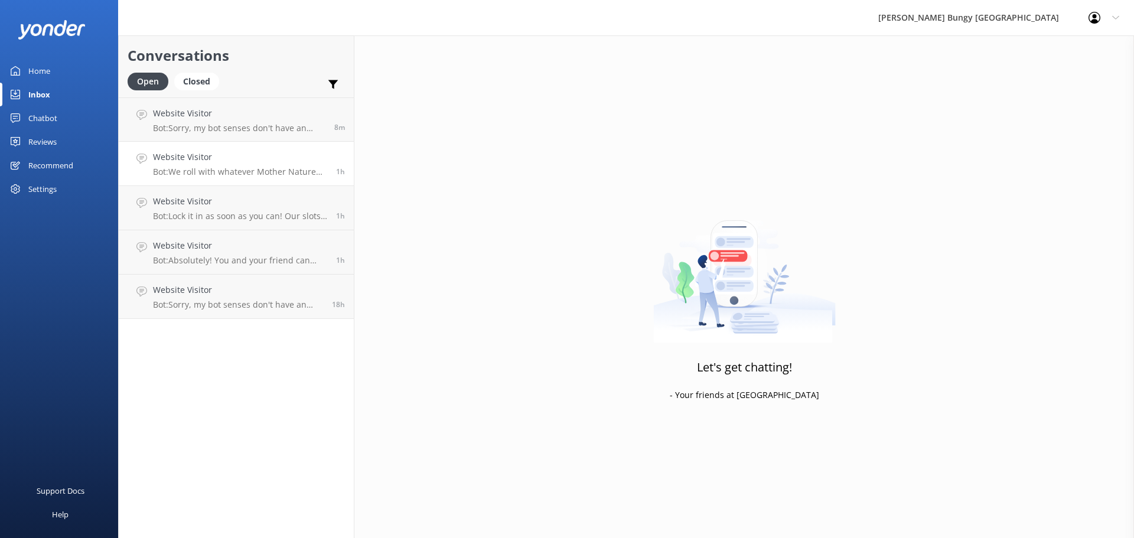
click at [209, 164] on div "Website Visitor Bot: We roll with whatever Mother Nature throws at us—rain, sun…" at bounding box center [240, 164] width 174 height 26
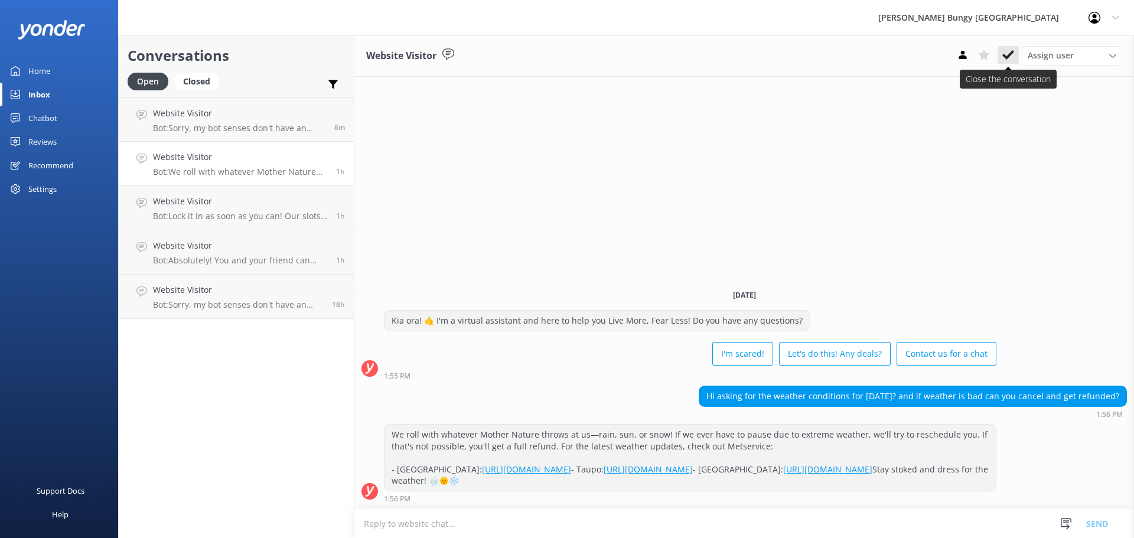
click at [1004, 56] on use at bounding box center [1008, 54] width 12 height 9
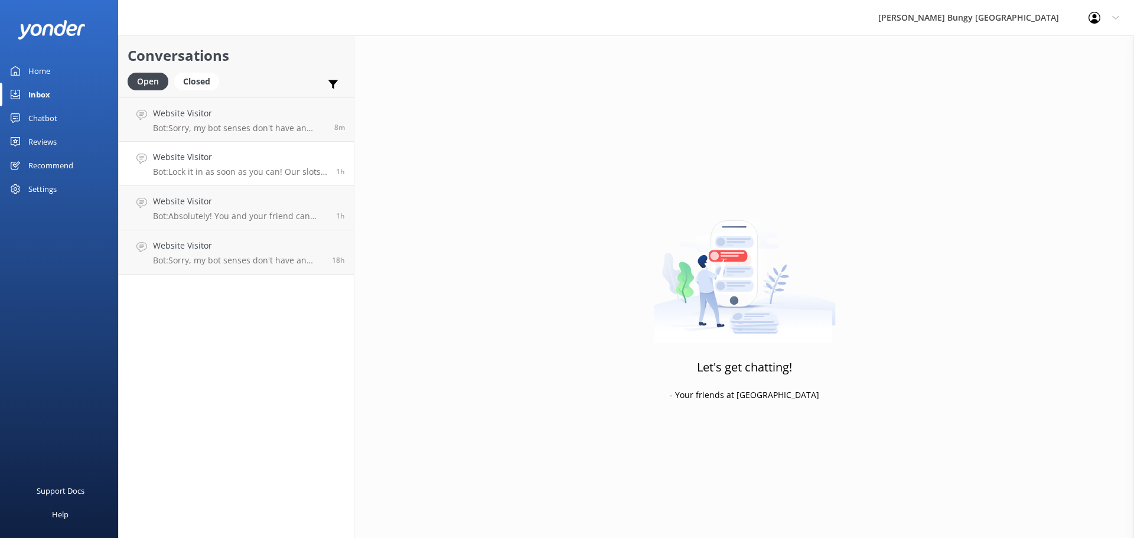
click at [270, 172] on p "Bot: Lock it in as soon as you can! Our slots fill up fast, so booking in advan…" at bounding box center [240, 171] width 174 height 11
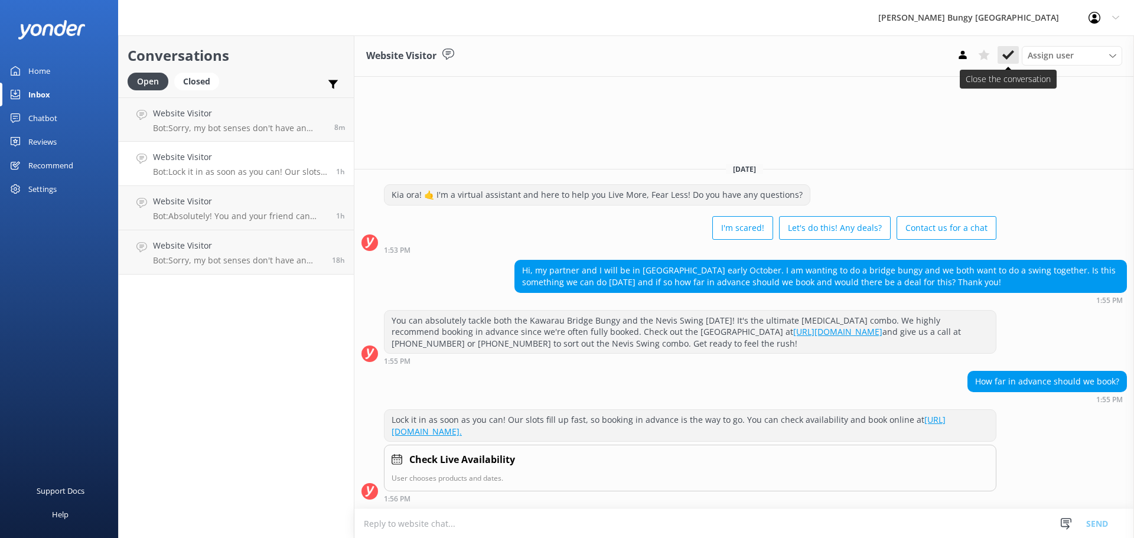
click at [1012, 55] on icon at bounding box center [1008, 55] width 12 height 12
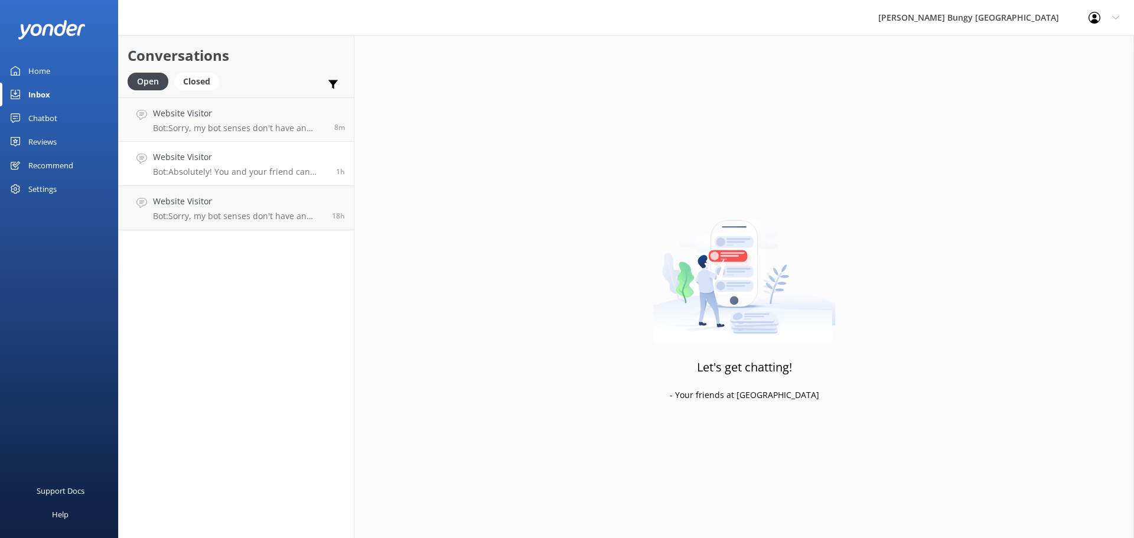
click at [213, 172] on p "Bot: Absolutely! You and your friend can stick together. Just book the same tim…" at bounding box center [240, 171] width 174 height 11
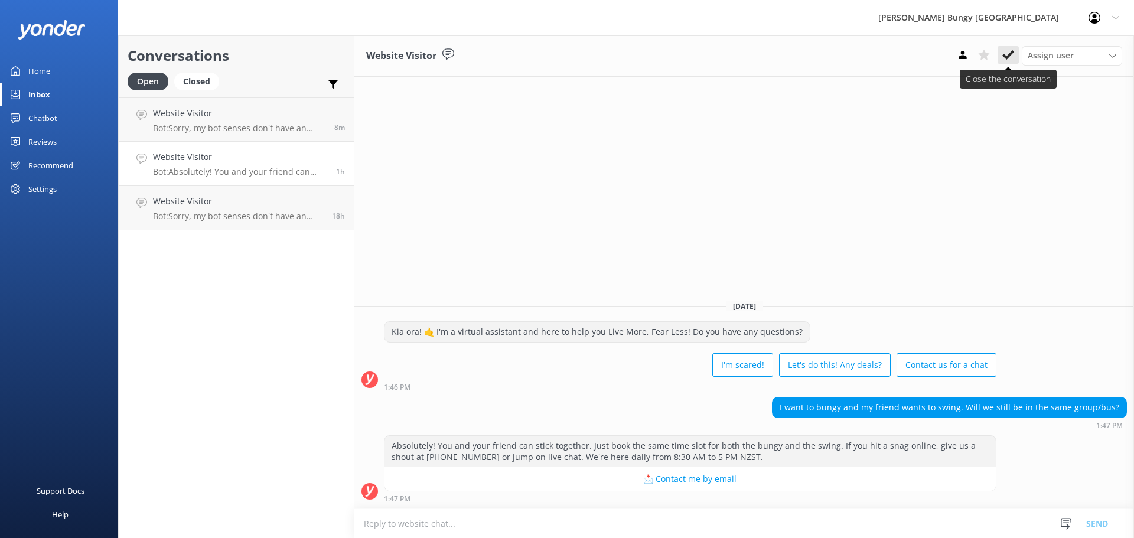
click at [1014, 62] on button at bounding box center [1007, 55] width 21 height 18
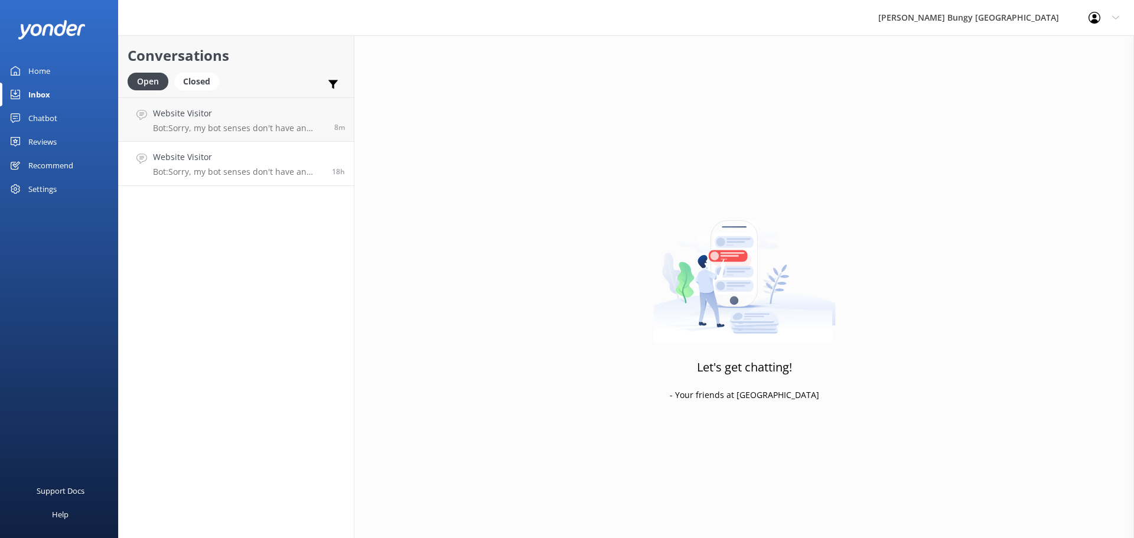
click at [249, 171] on p "Bot: Sorry, my bot senses don't have an answer for that, please try and rephras…" at bounding box center [238, 171] width 170 height 11
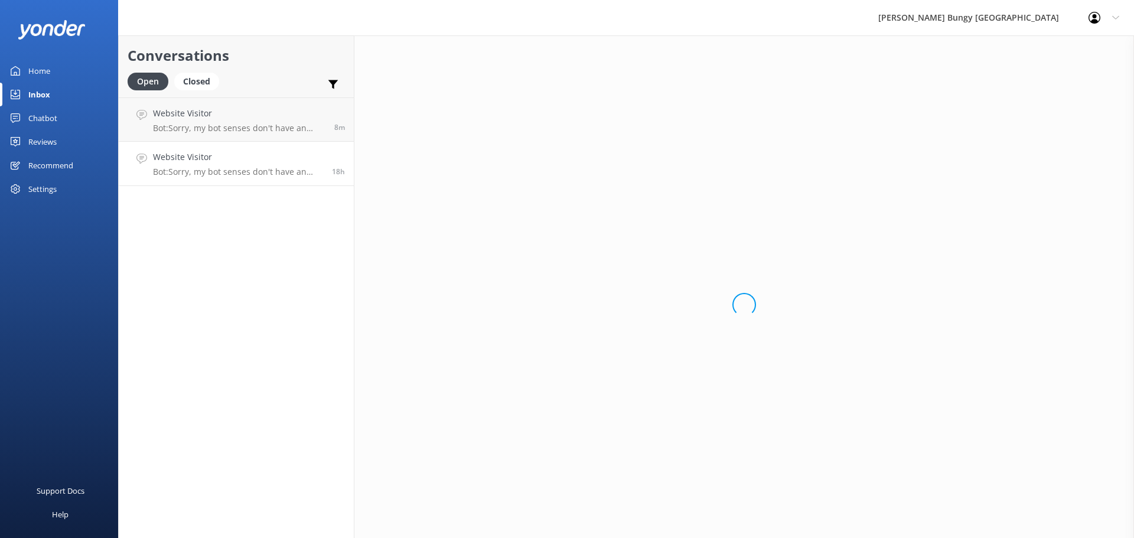
click at [249, 171] on p "Bot: Sorry, my bot senses don't have an answer for that, please try and rephras…" at bounding box center [238, 171] width 170 height 11
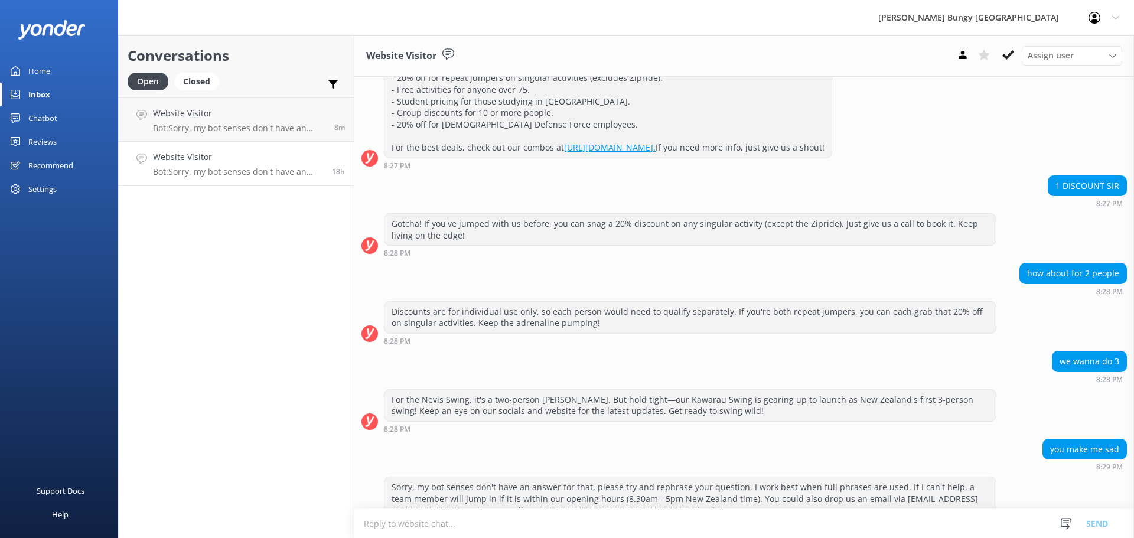
scroll to position [230, 0]
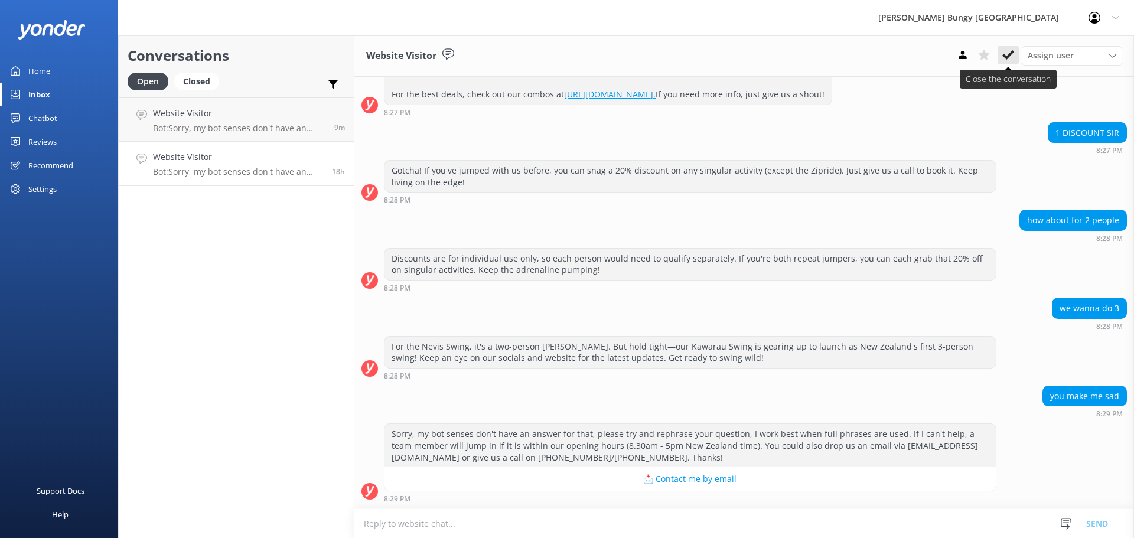
click at [1016, 51] on button at bounding box center [1007, 55] width 21 height 18
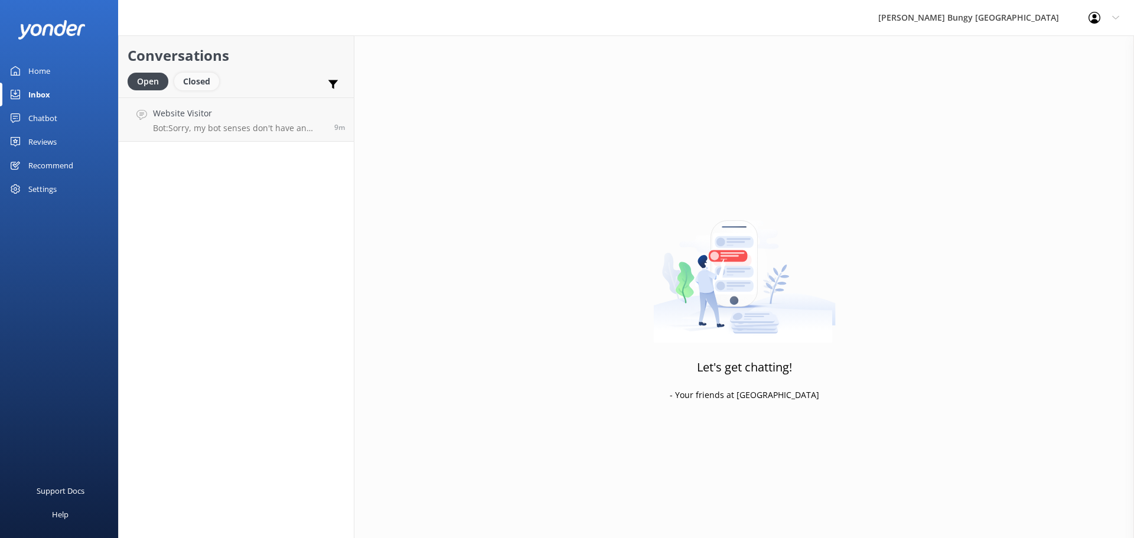
click at [206, 80] on div "Closed" at bounding box center [196, 82] width 45 height 18
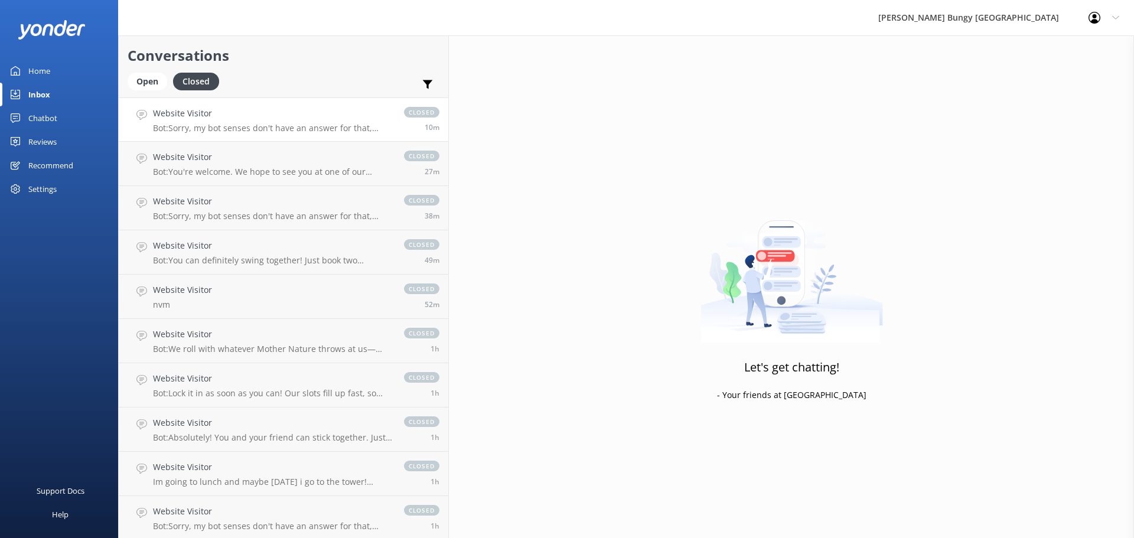
click at [240, 122] on div "Website Visitor Bot: Sorry, my bot senses don't have an answer for that, please…" at bounding box center [272, 119] width 239 height 25
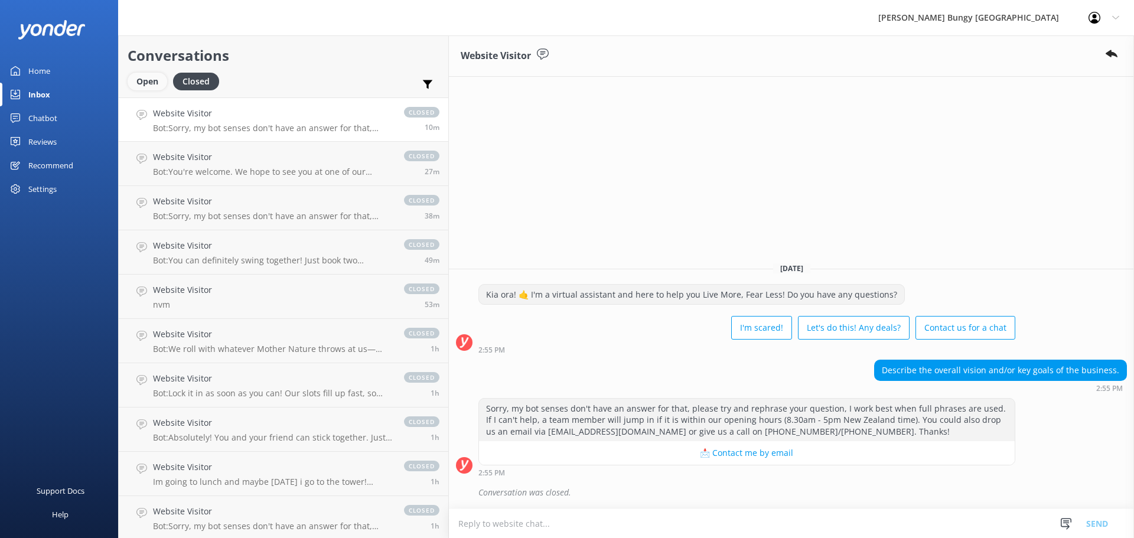
click at [143, 84] on div "Open" at bounding box center [148, 82] width 40 height 18
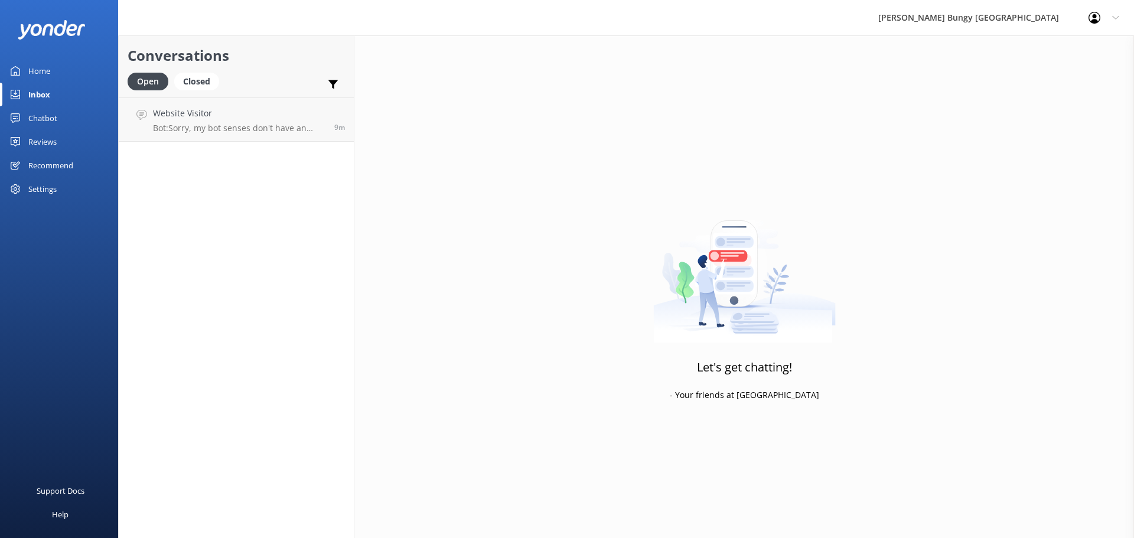
click at [301, 142] on div "Conversations Open Closed Important Assigned to me Unassigned Website Visitor B…" at bounding box center [236, 286] width 236 height 502
click at [299, 136] on link "Website Visitor Bot: Sorry, my bot senses don't have an answer for that, please…" at bounding box center [236, 119] width 235 height 44
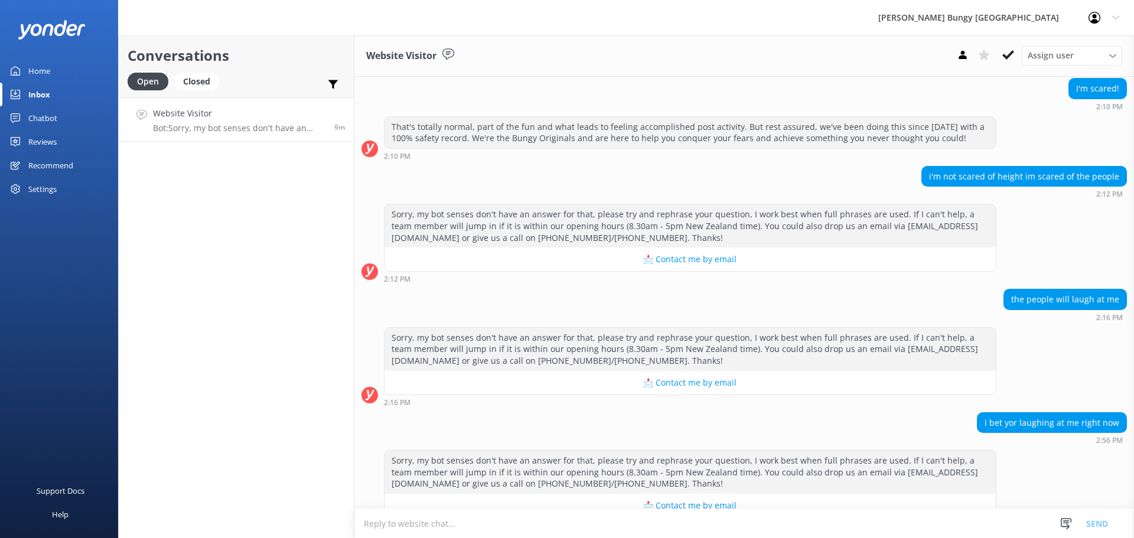
scroll to position [163, 0]
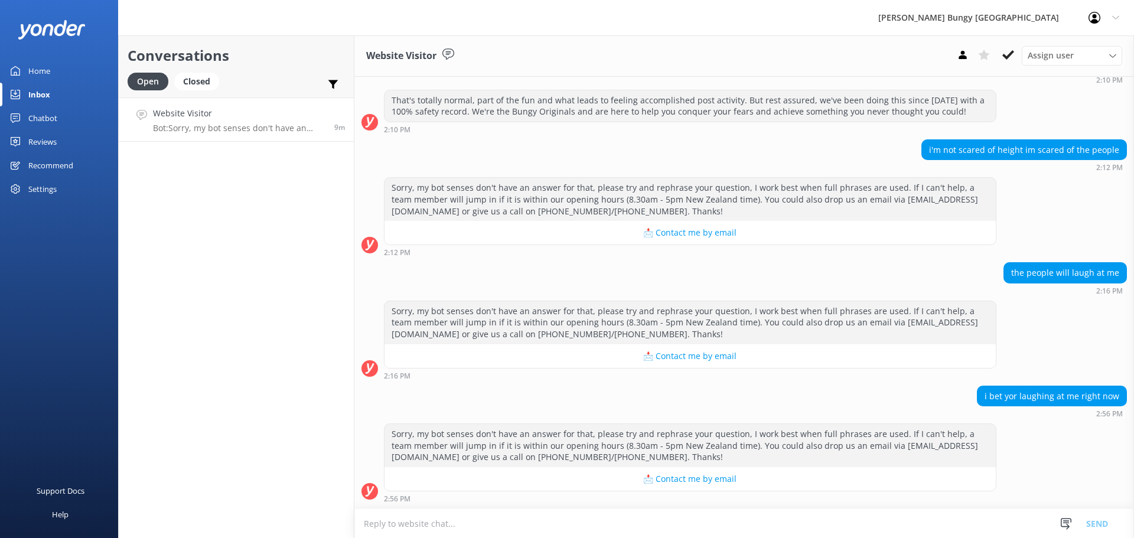
click at [765, 520] on textarea at bounding box center [743, 523] width 779 height 29
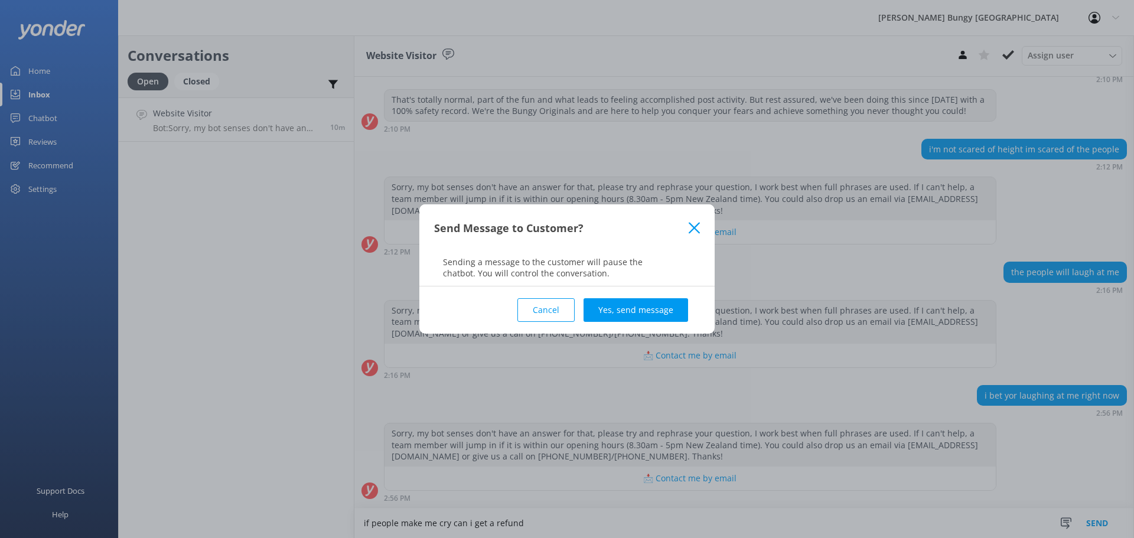
type textarea "if people make me cry can i get a refund"
click at [547, 315] on button "Cancel" at bounding box center [545, 310] width 57 height 24
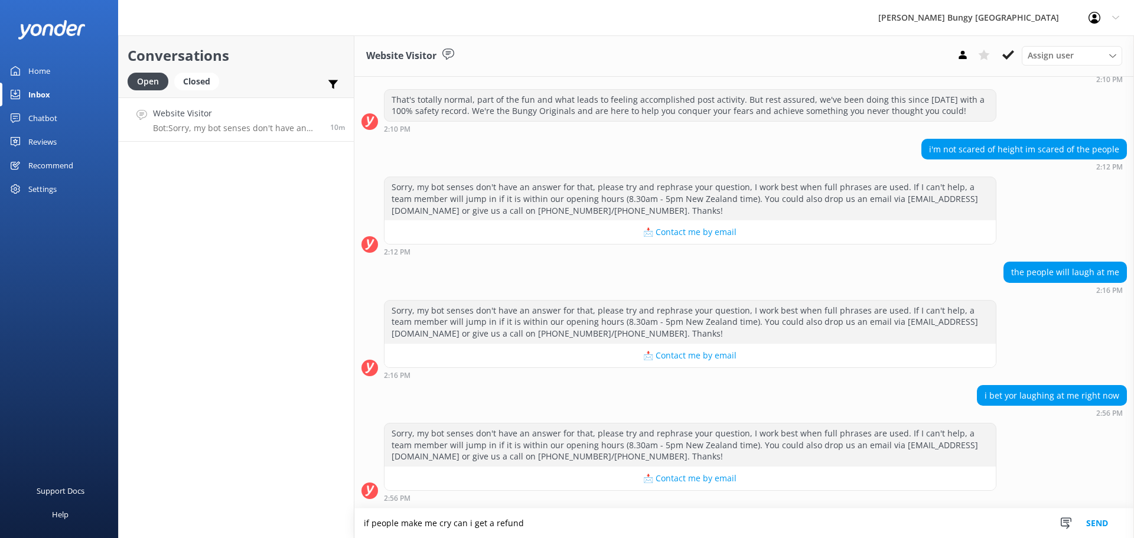
click at [557, 508] on form "if people make me cry can i get a refund if people make me cry can i get a refu…" at bounding box center [743, 523] width 779 height 30
drag, startPoint x: 548, startPoint y: 521, endPoint x: 222, endPoint y: 489, distance: 327.5
click at [222, 489] on div "Conversations Open Closed Important Assigned to me Unassigned Website Visitor B…" at bounding box center [626, 286] width 1016 height 502
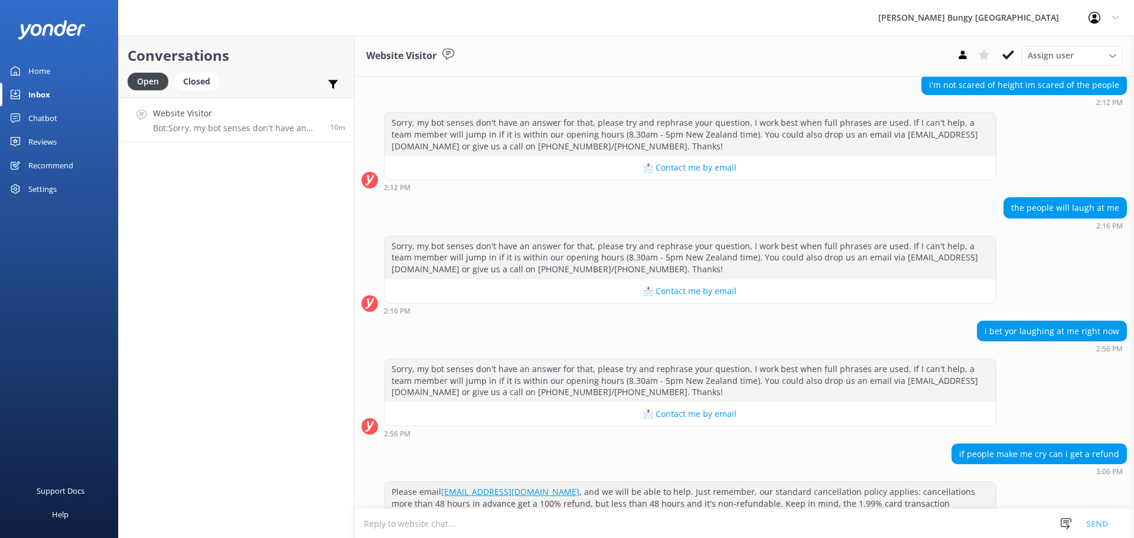
scroll to position [251, 0]
